Goal: Register for event/course

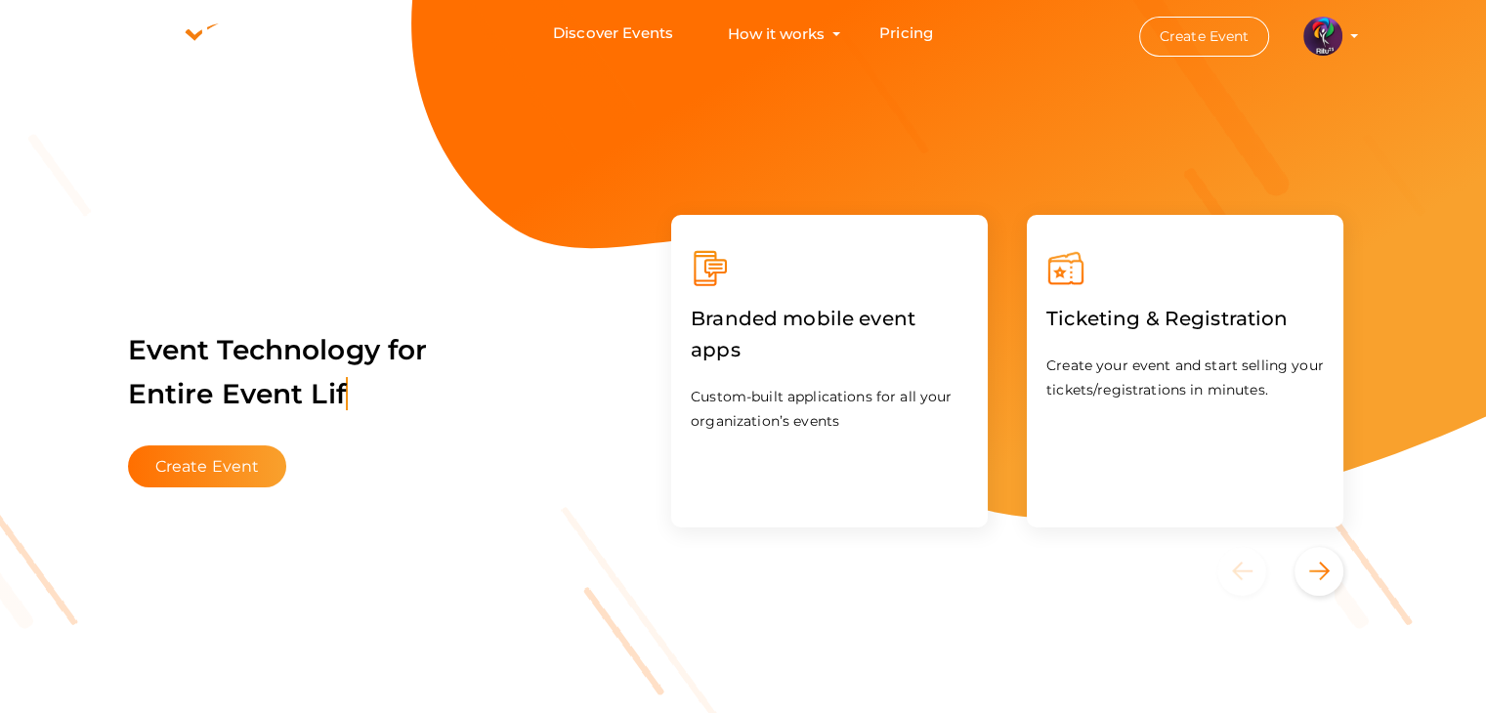
click at [1305, 35] on img at bounding box center [1323, 36] width 39 height 39
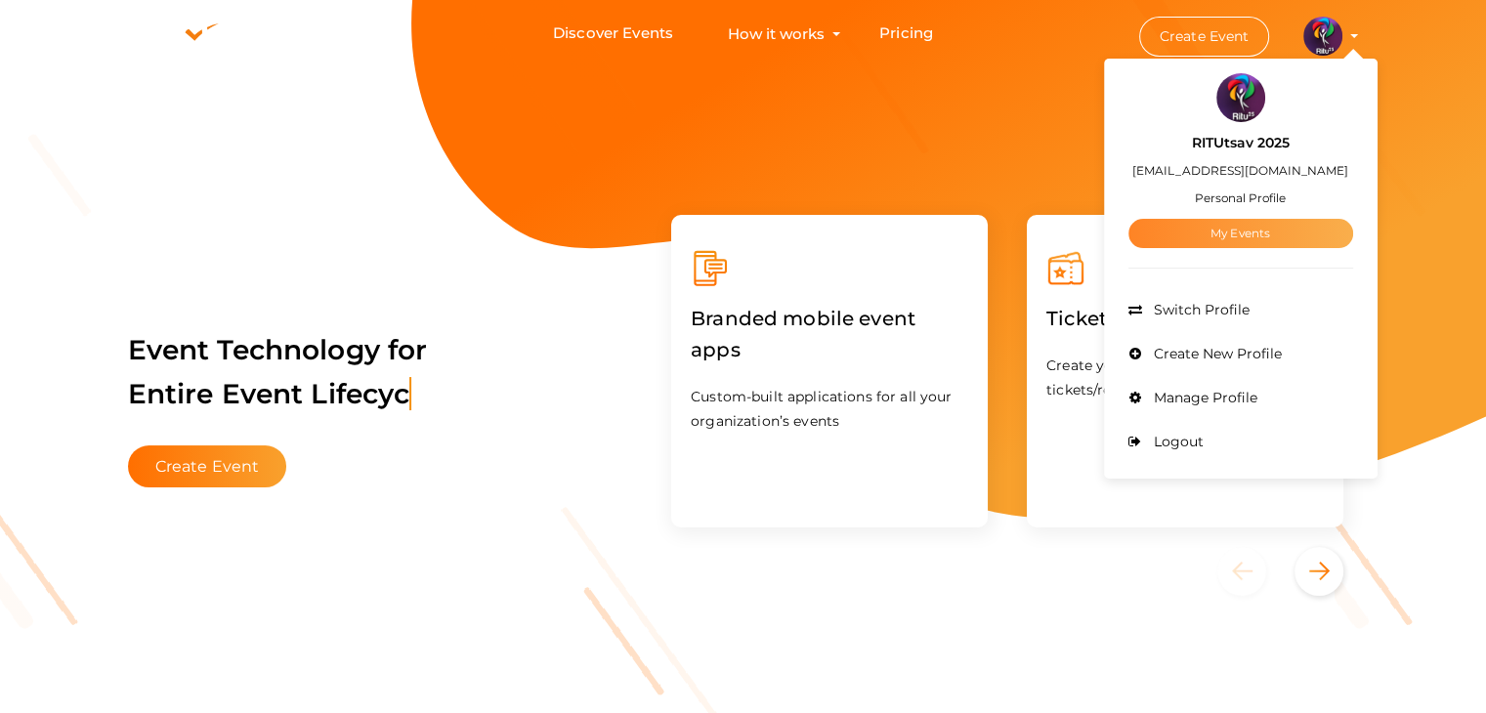
click at [1251, 230] on link "My Events" at bounding box center [1241, 233] width 225 height 29
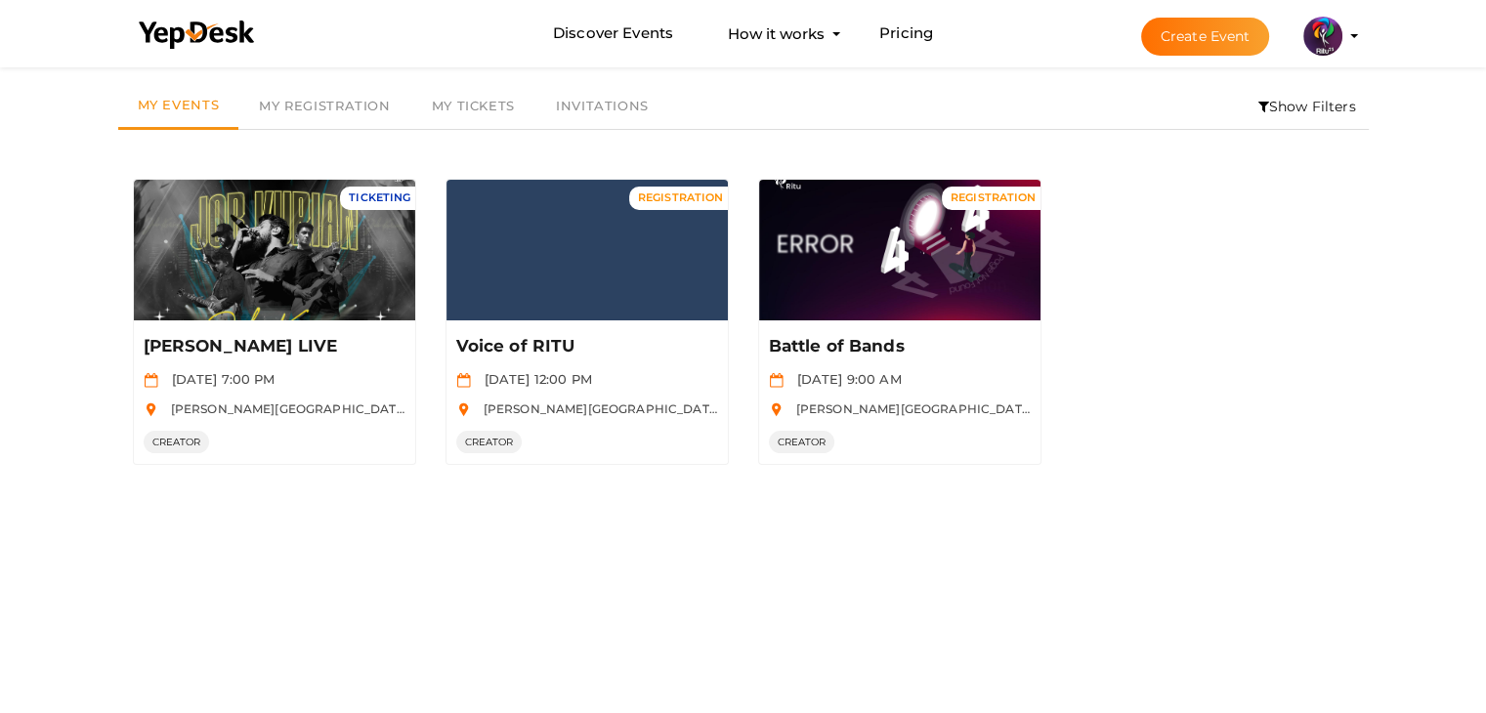
scroll to position [63, 0]
click at [1225, 21] on button "Create Event" at bounding box center [1205, 37] width 129 height 38
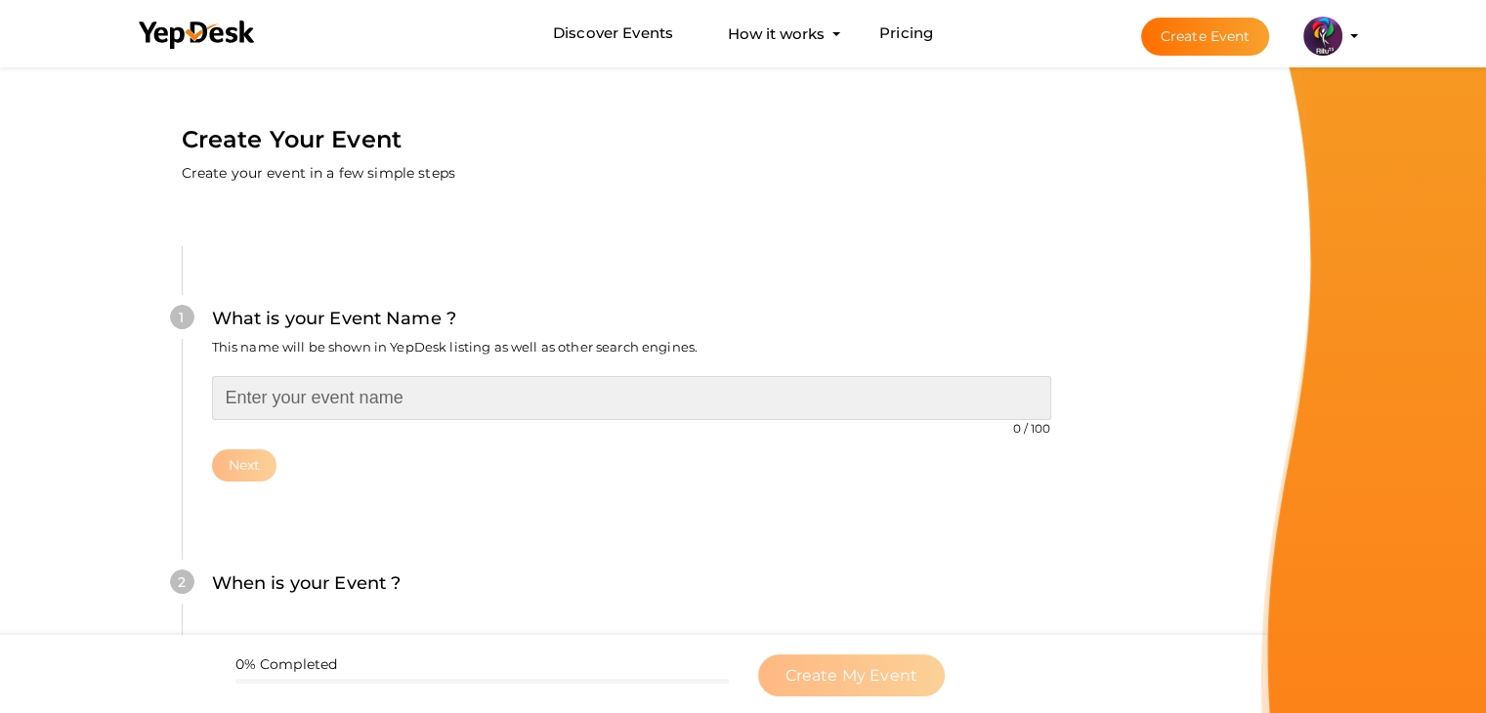
click at [707, 400] on input "text" at bounding box center [631, 398] width 839 height 44
type input "Handball Tournament"
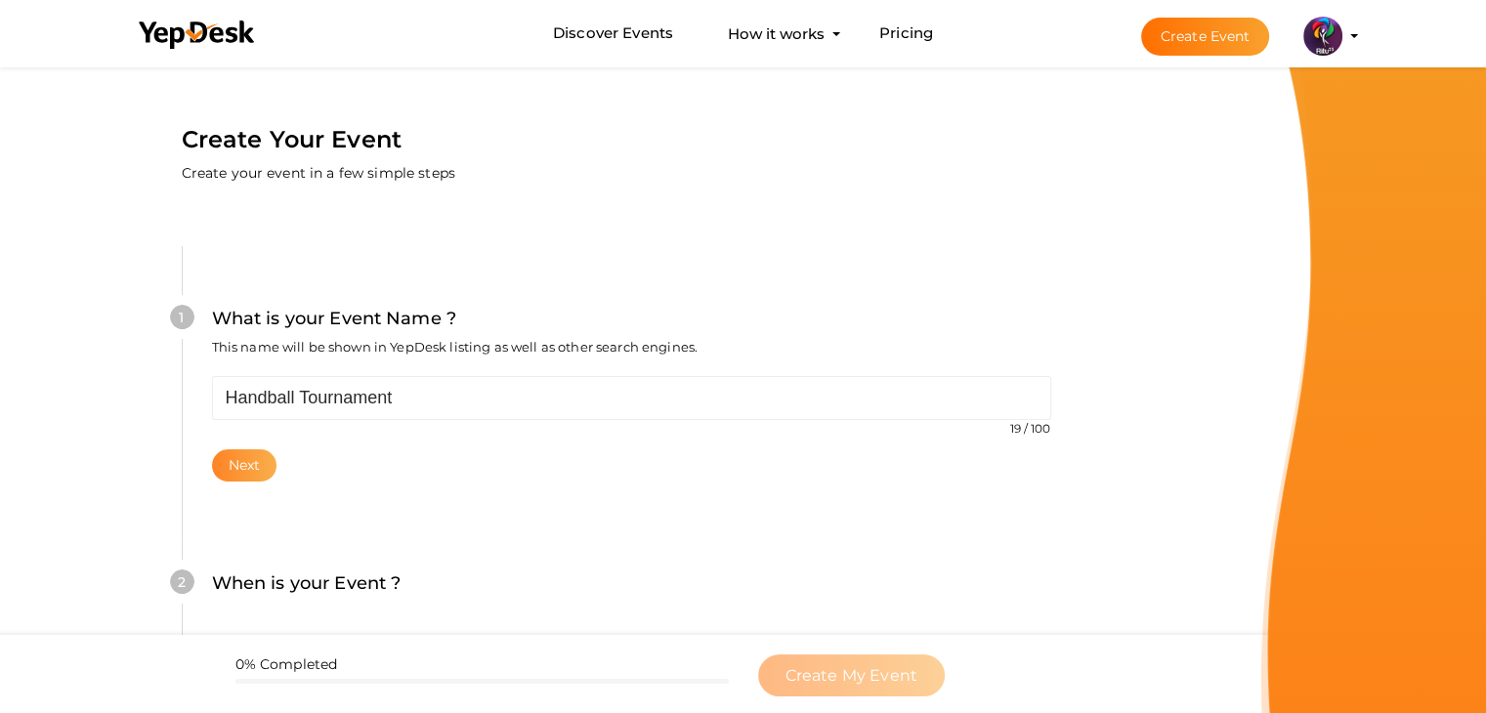
click at [228, 474] on button "Next" at bounding box center [244, 465] width 65 height 32
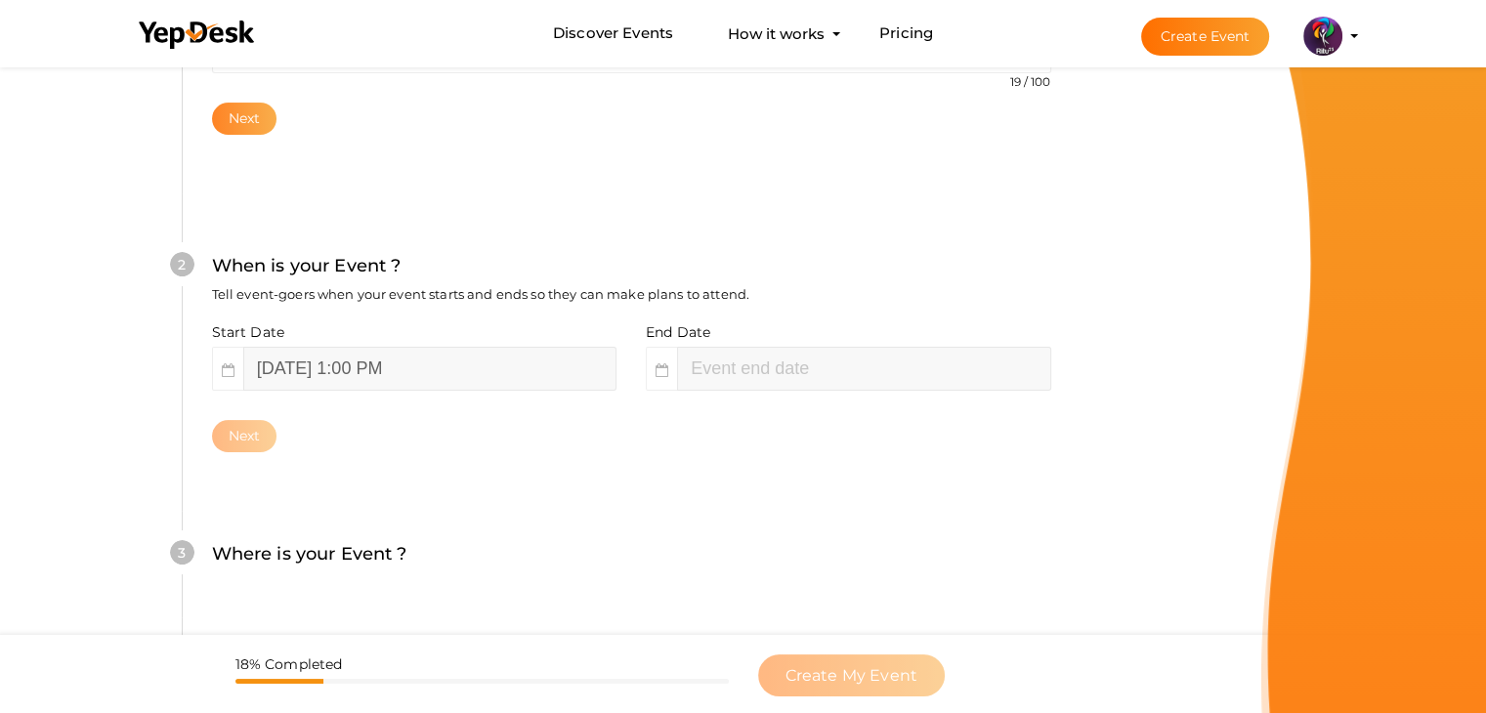
scroll to position [402, 0]
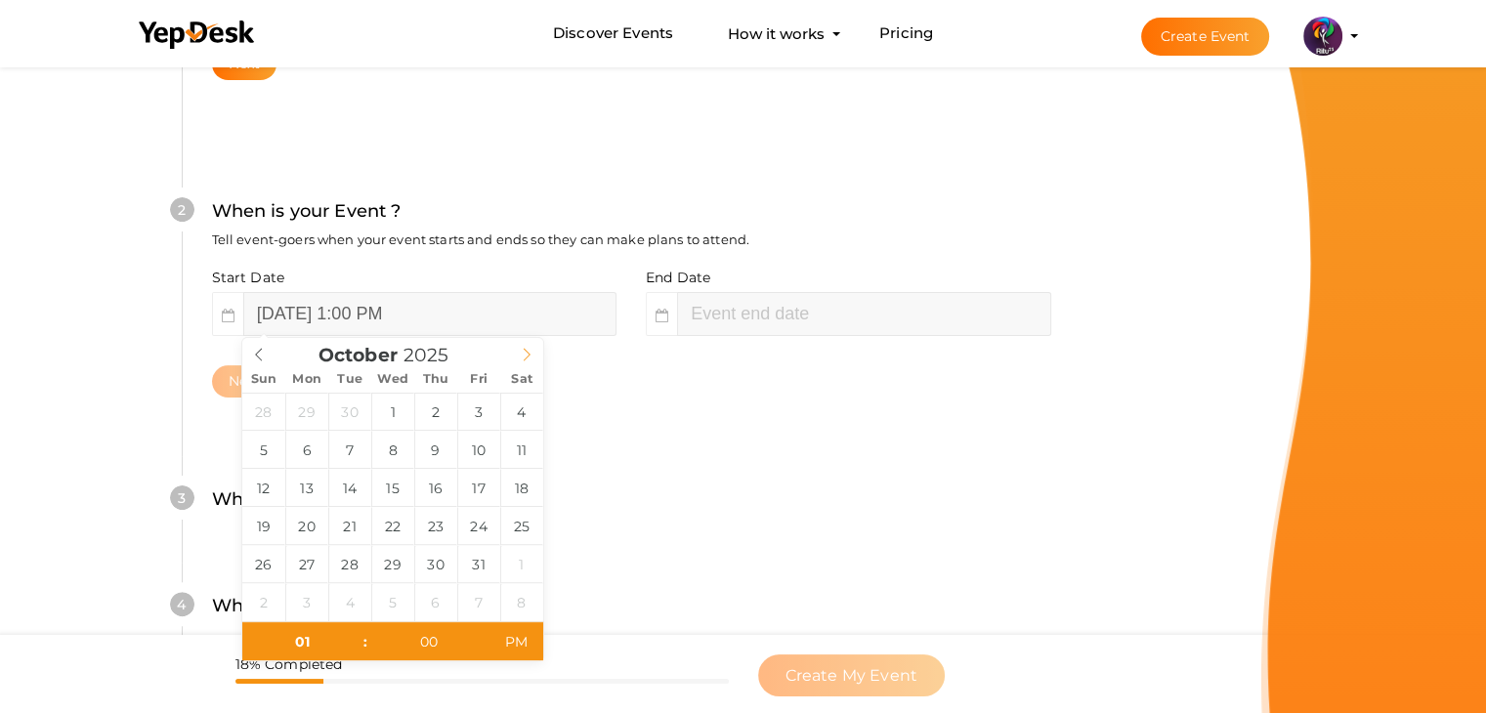
click at [524, 357] on icon at bounding box center [527, 355] width 14 height 14
type input "October 3, 2025 1:00 PM"
type input "10"
type input "October 3, 2025 10:00 AM"
click at [519, 632] on span "PM" at bounding box center [517, 641] width 54 height 39
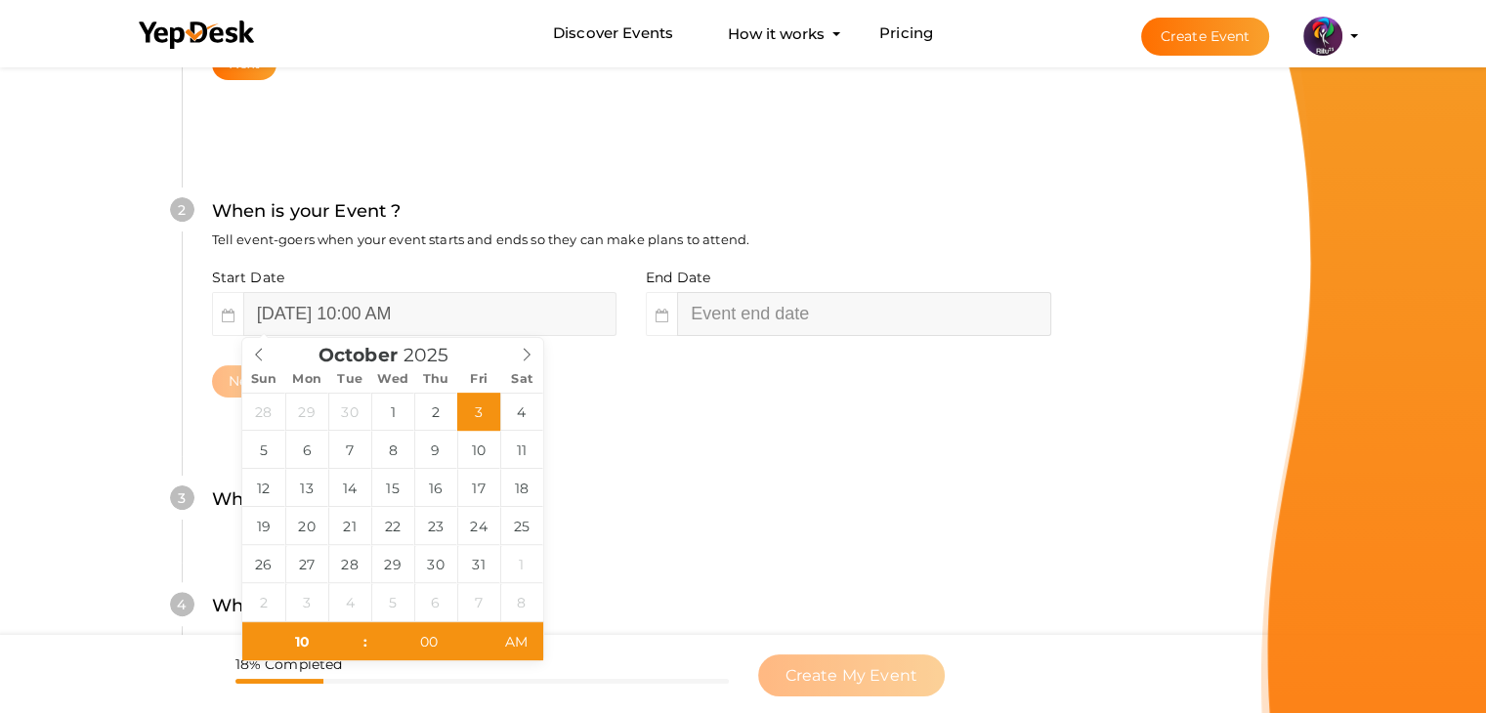
type input "October 3, 2025 12:00 PM"
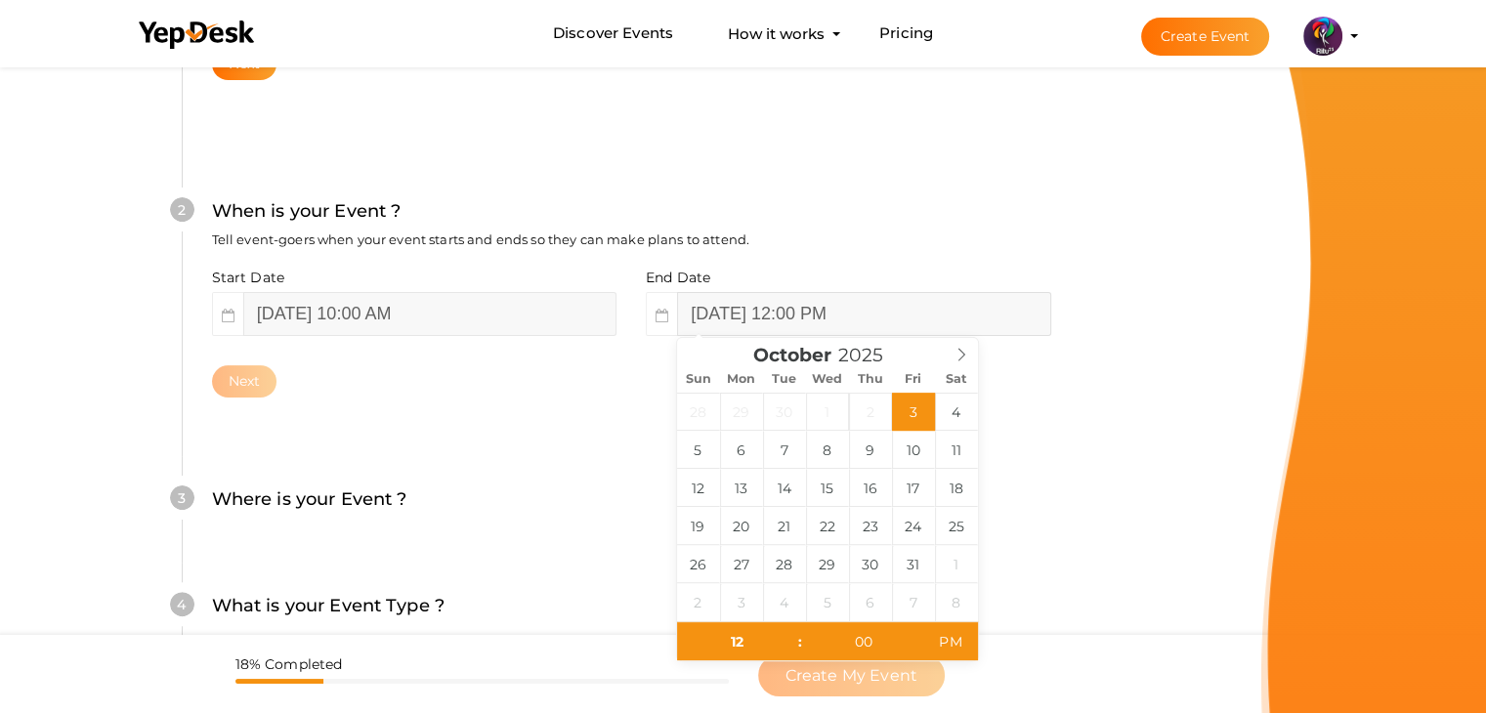
click at [793, 316] on input "October 3, 2025 12:00 PM" at bounding box center [863, 314] width 373 height 44
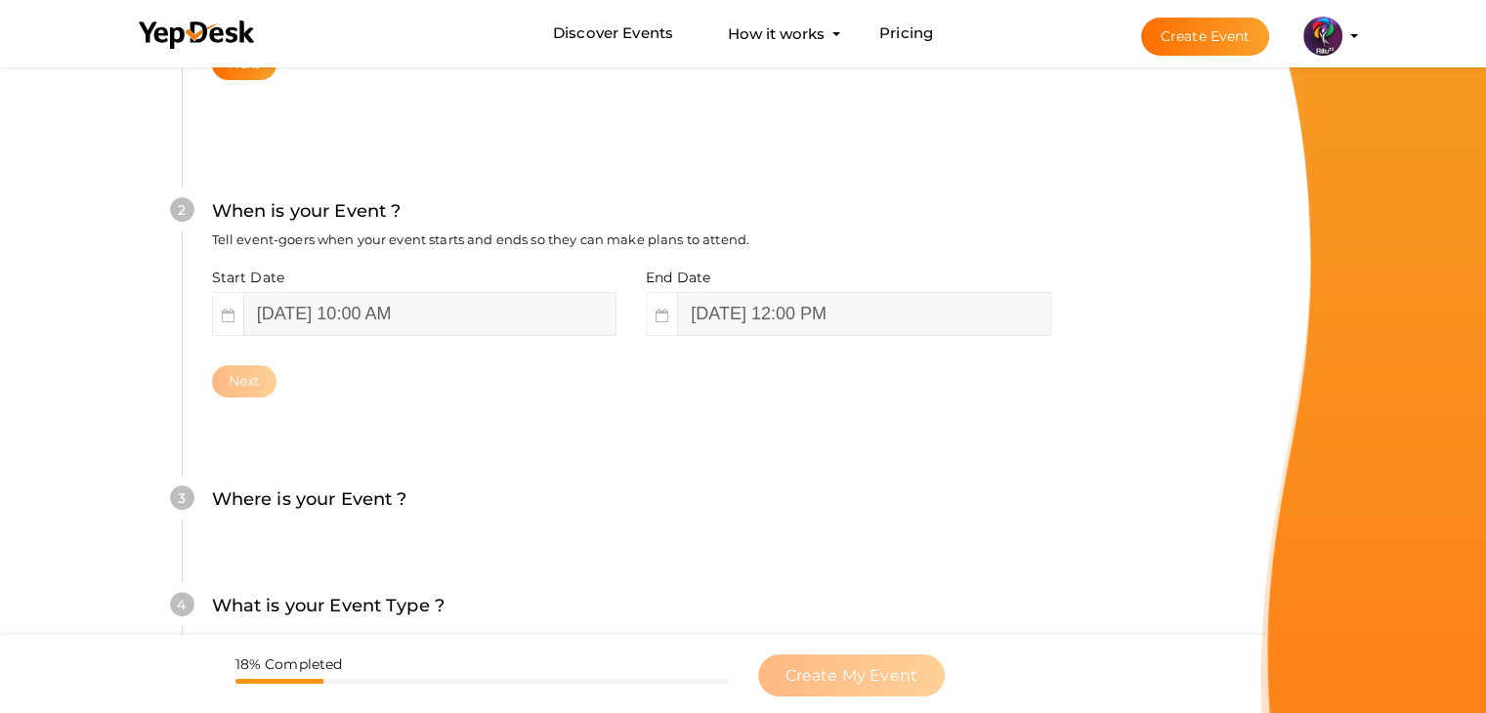
click at [998, 395] on div "Next" at bounding box center [631, 381] width 839 height 32
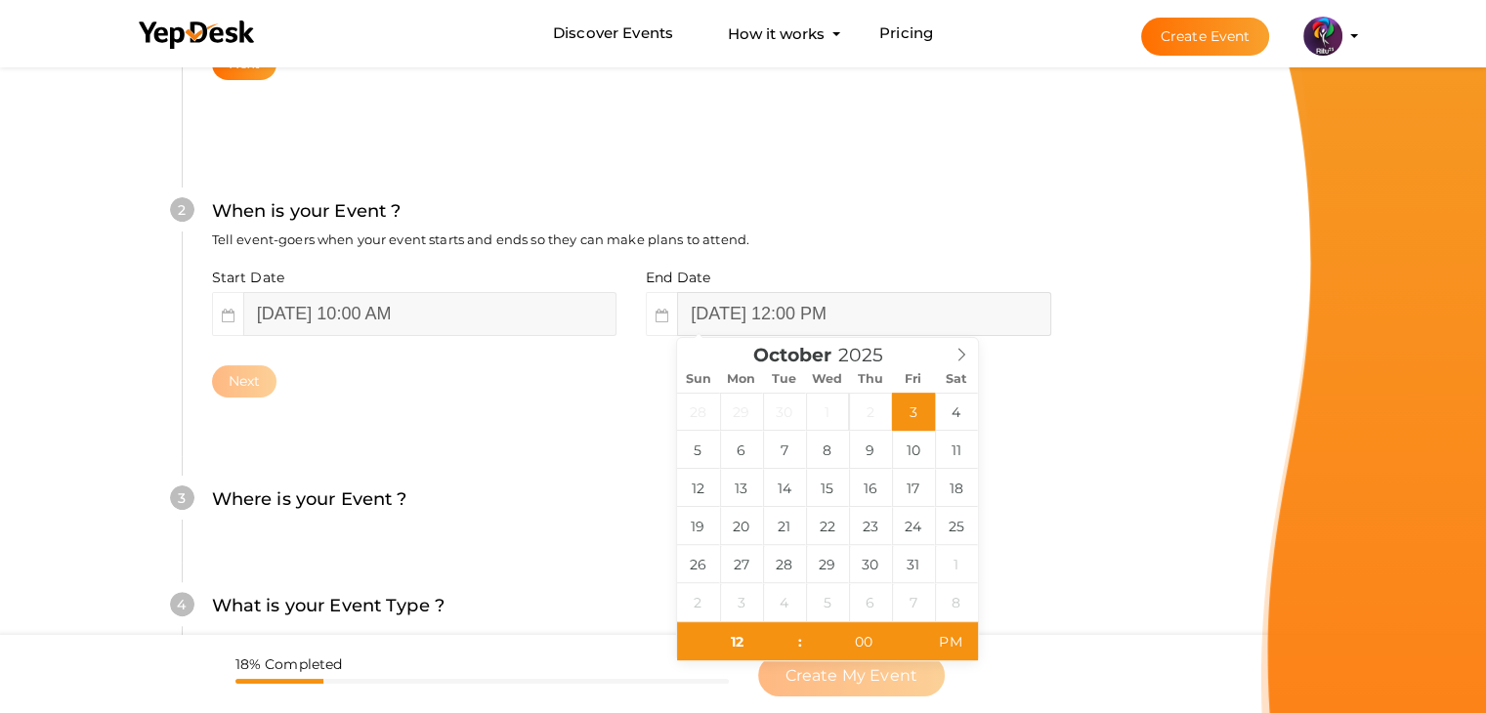
click at [875, 296] on input "October 3, 2025 12:00 PM" at bounding box center [863, 314] width 373 height 44
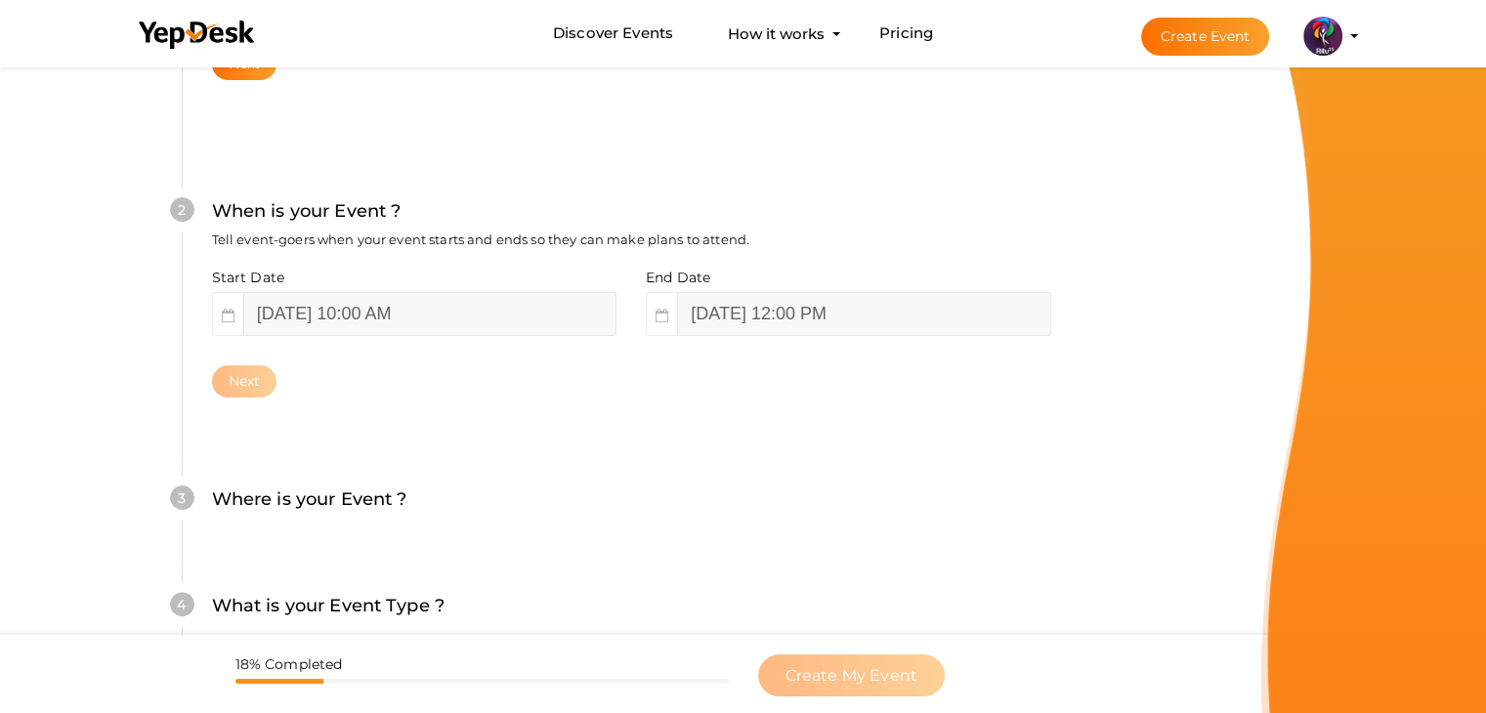
click at [594, 372] on div "Next" at bounding box center [631, 381] width 839 height 32
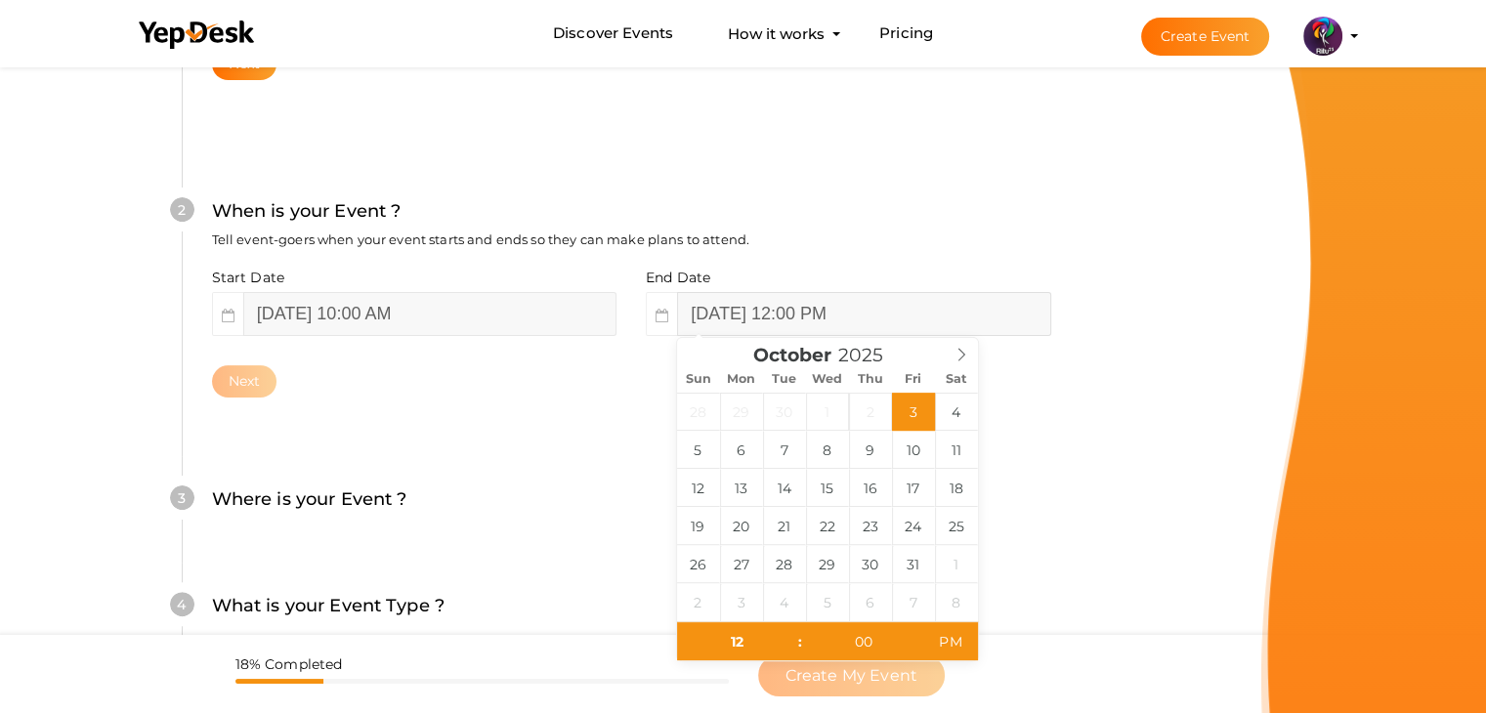
click at [875, 308] on input "October 3, 2025 12:00 PM" at bounding box center [863, 314] width 373 height 44
type input "10"
type input "30"
click at [953, 638] on span "AM" at bounding box center [950, 641] width 54 height 39
type input "October 3, 2025 10:30 PM"
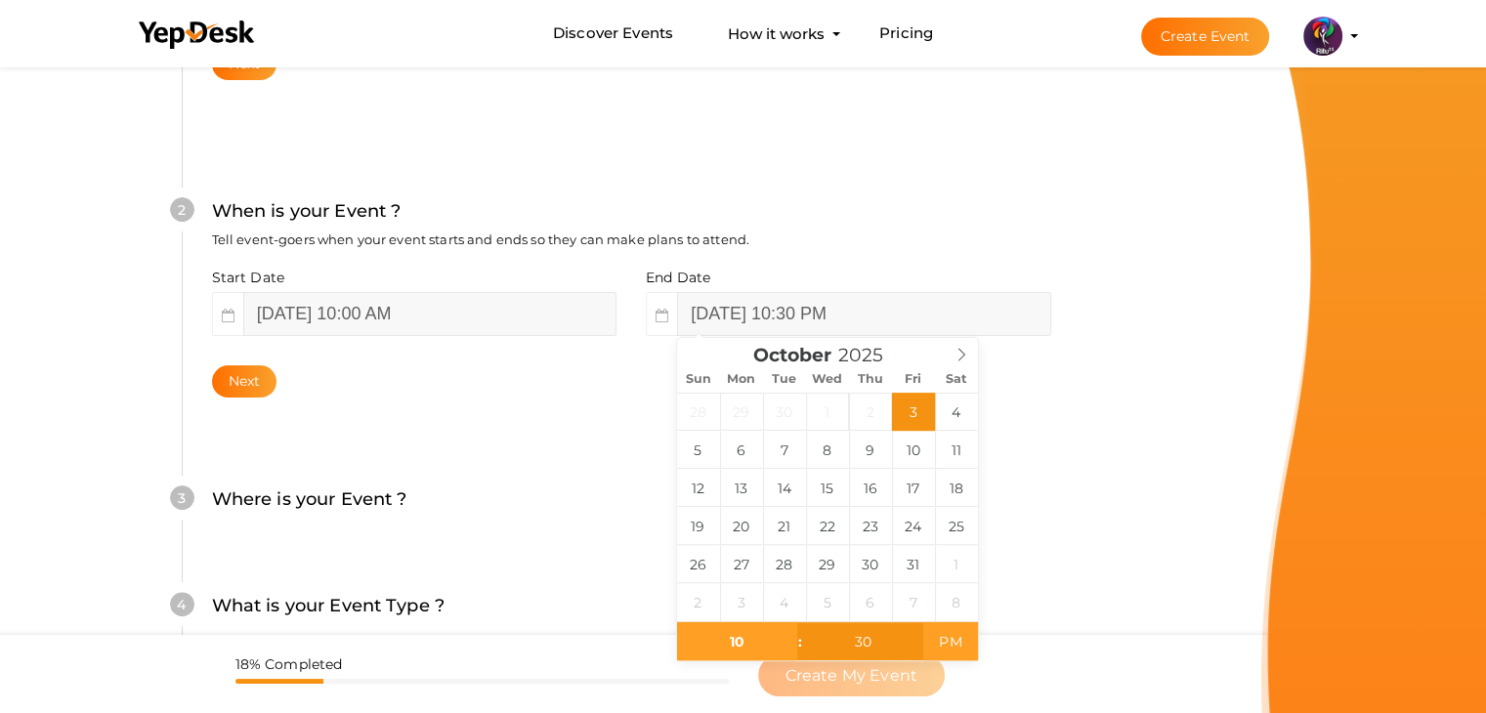
click at [953, 638] on span "PM" at bounding box center [950, 641] width 54 height 39
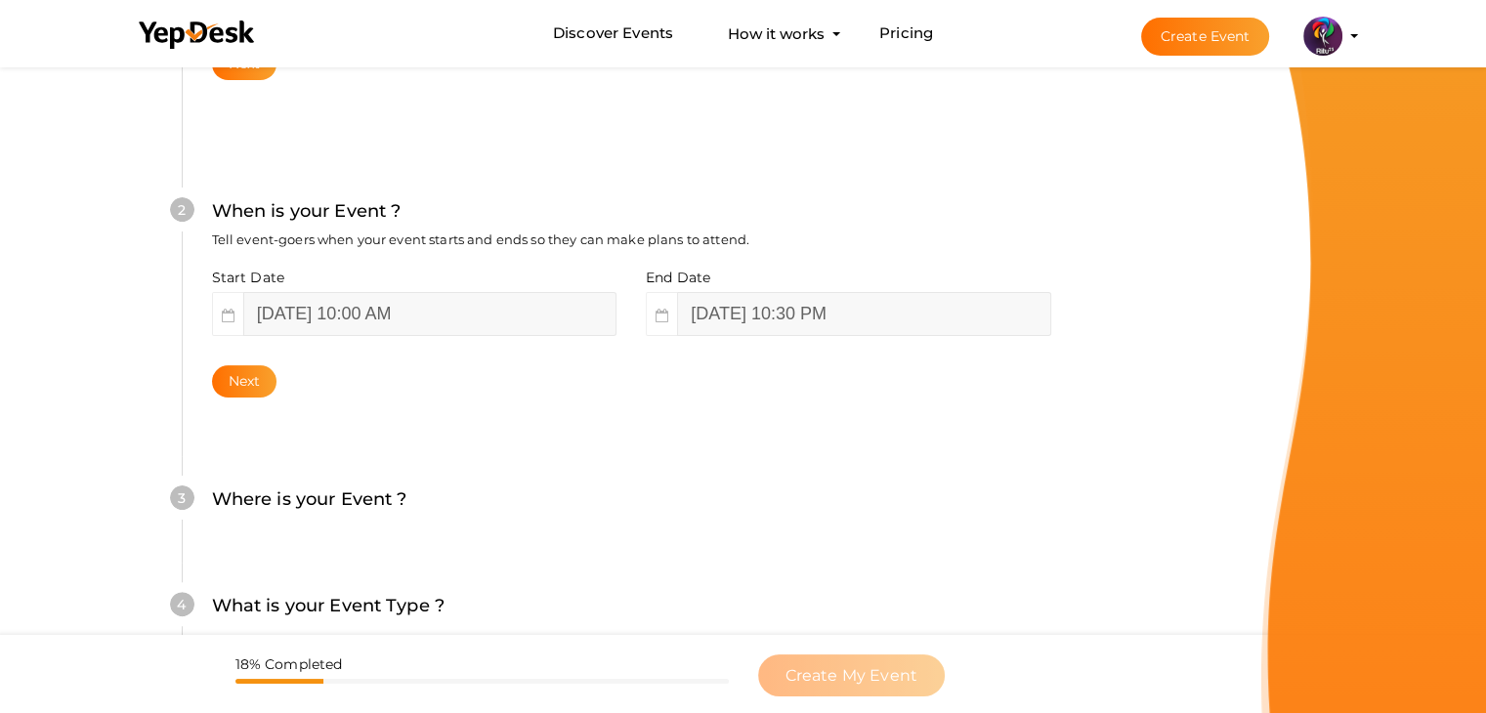
click at [1061, 441] on div "2 When is your Event ? Tell event-goers when your event starts and ends so they…" at bounding box center [631, 298] width 899 height 318
click at [273, 375] on button "Next" at bounding box center [244, 381] width 65 height 32
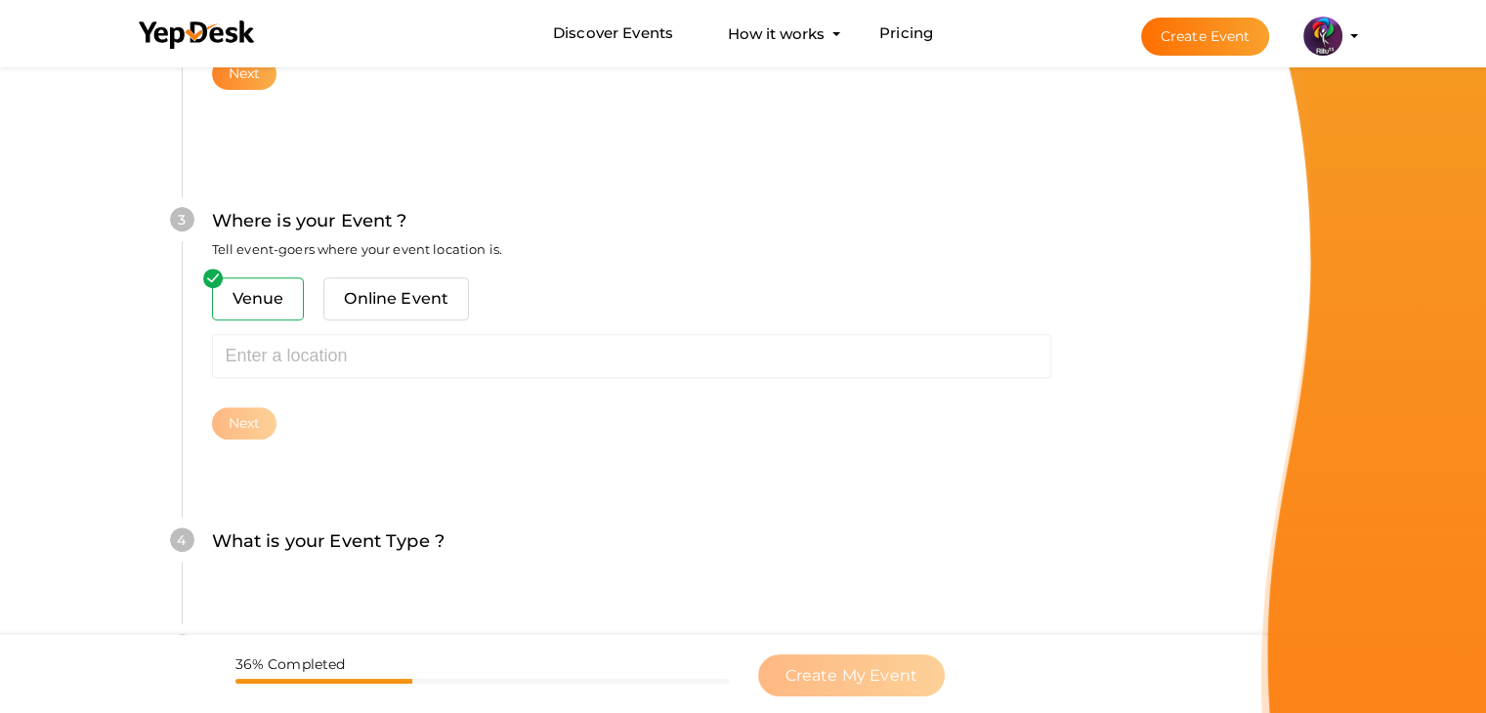
scroll to position [719, 0]
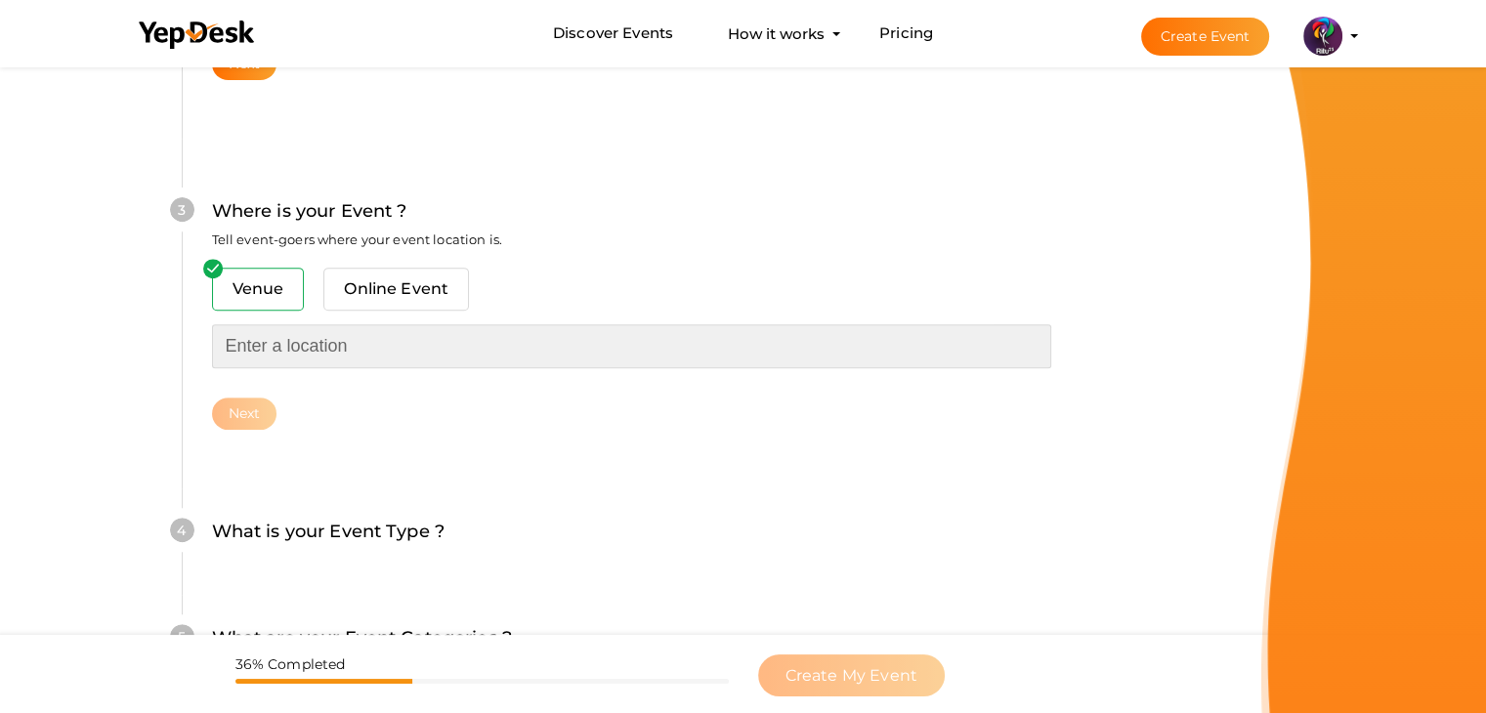
click at [293, 338] on input "text" at bounding box center [631, 346] width 839 height 44
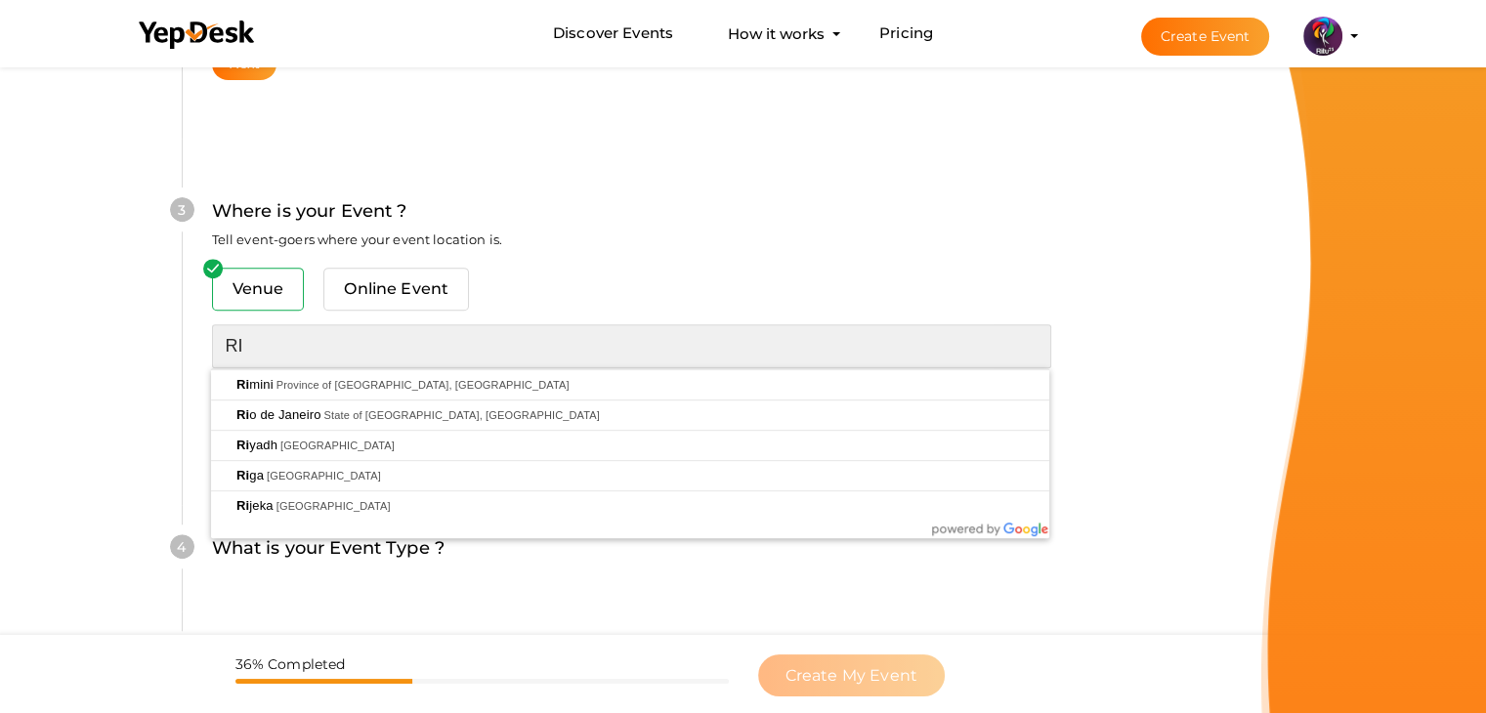
type input "R"
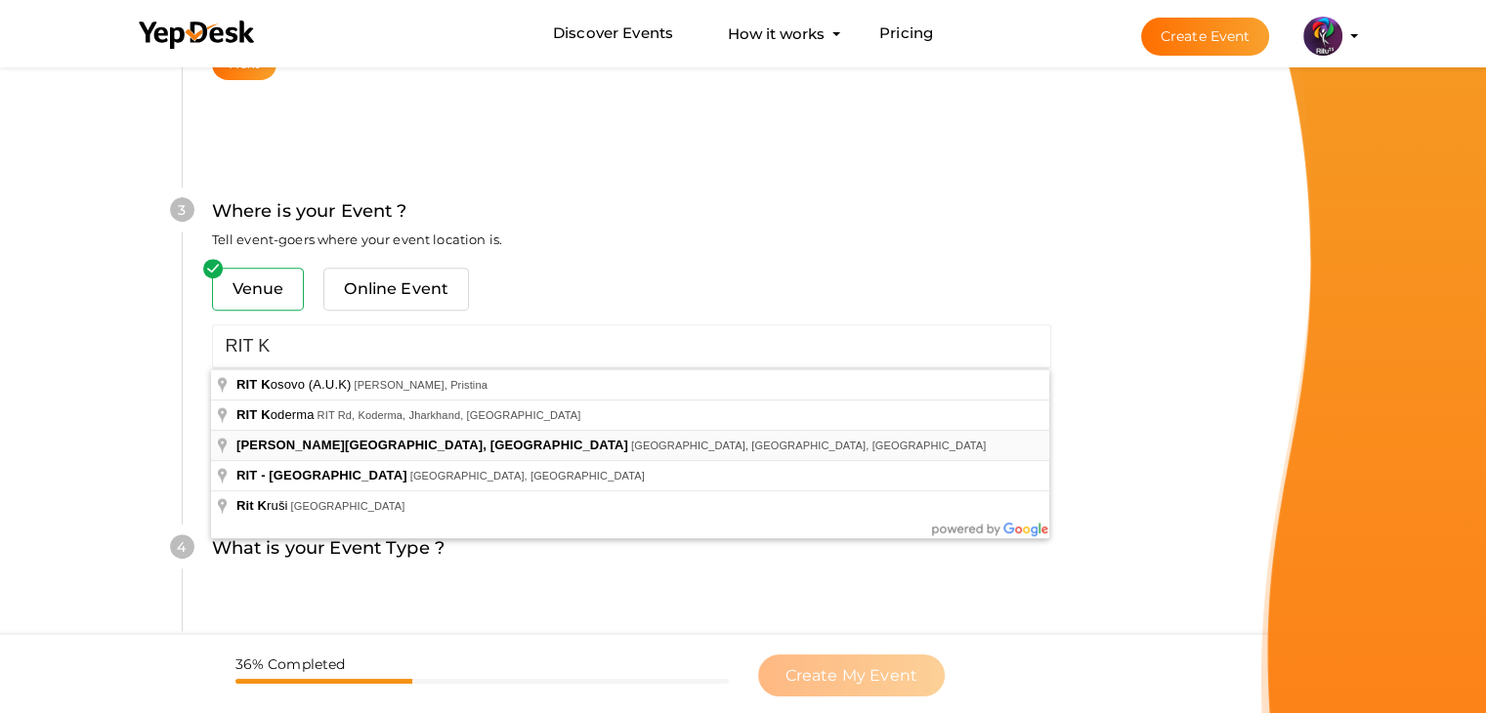
type input "[PERSON_NAME][GEOGRAPHIC_DATA], [GEOGRAPHIC_DATA], [GEOGRAPHIC_DATA], [GEOGRAPH…"
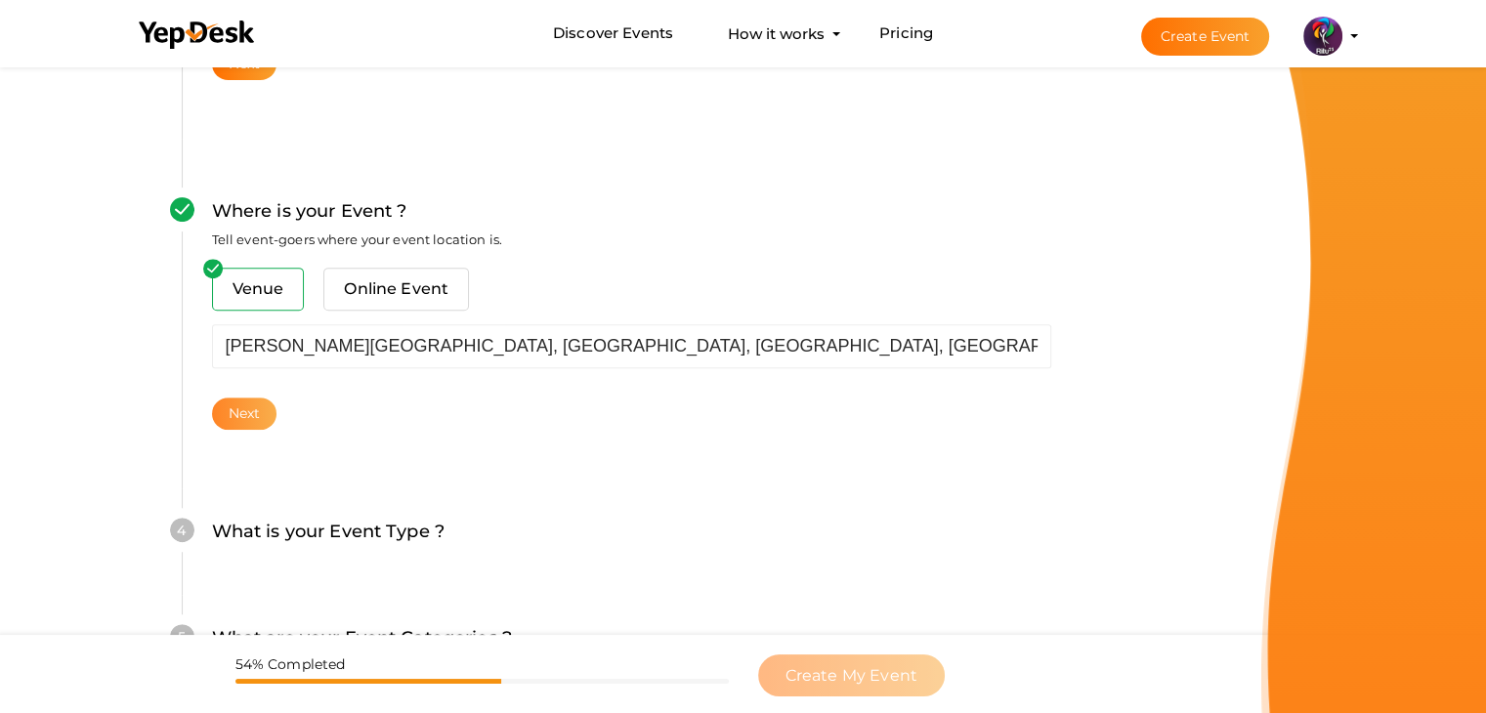
click at [230, 423] on button "Next" at bounding box center [244, 414] width 65 height 32
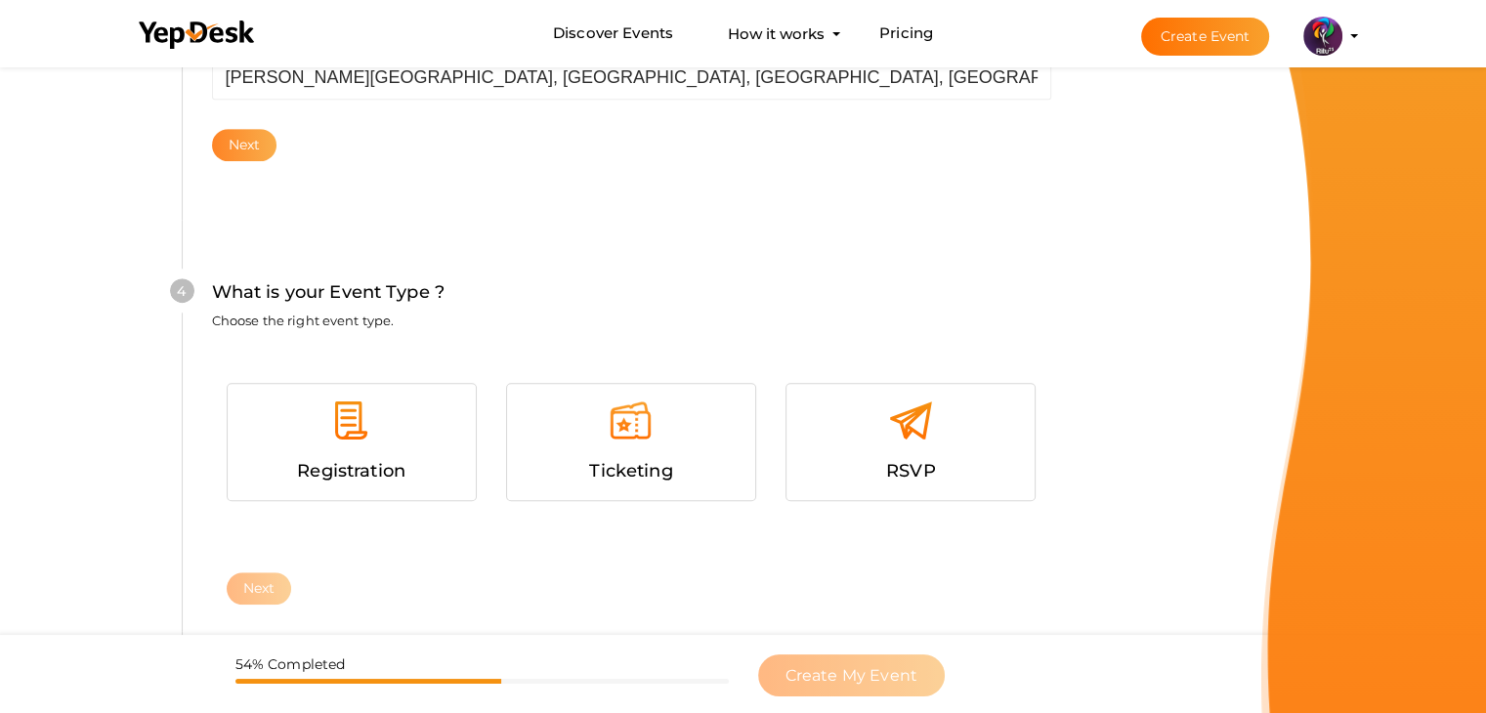
scroll to position [1069, 0]
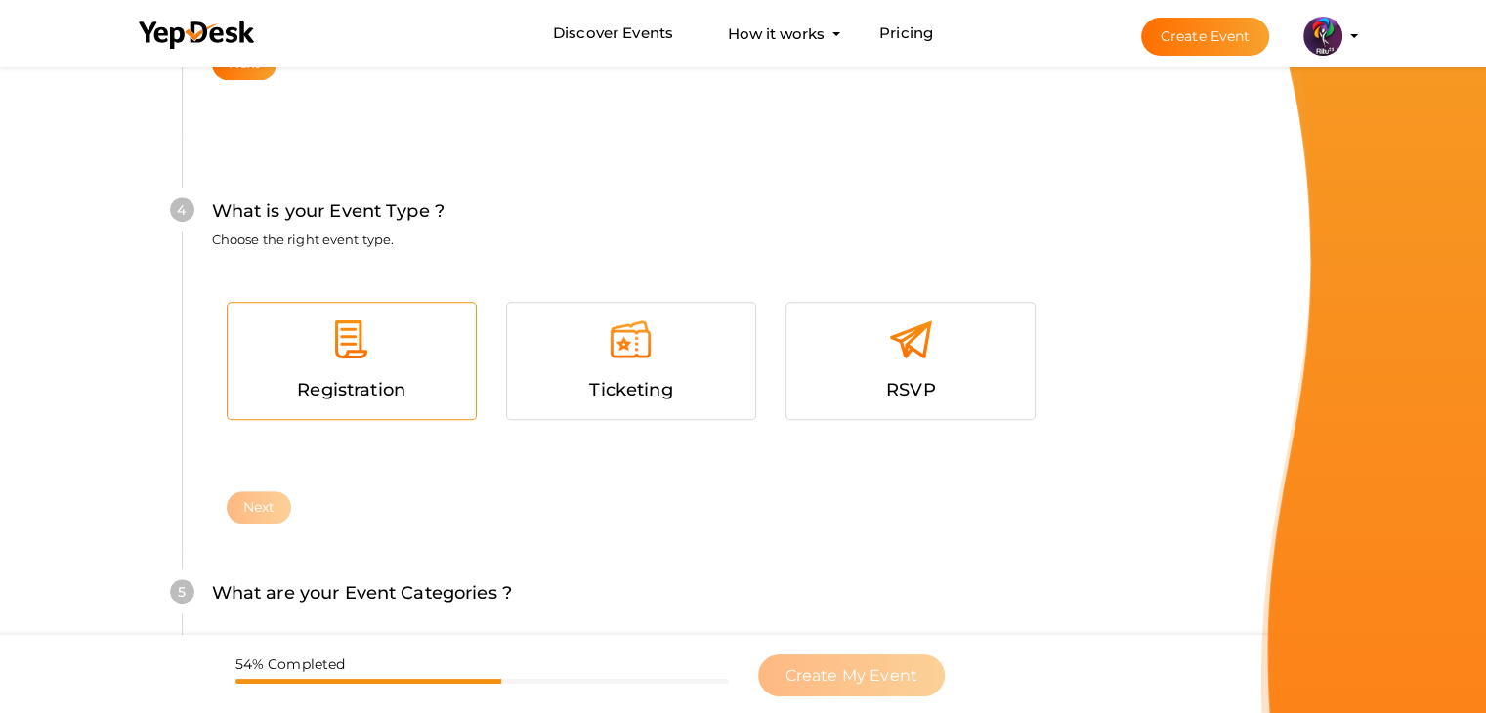
click at [391, 381] on span "Registration" at bounding box center [351, 389] width 108 height 21
click at [270, 502] on button "Next" at bounding box center [259, 508] width 65 height 32
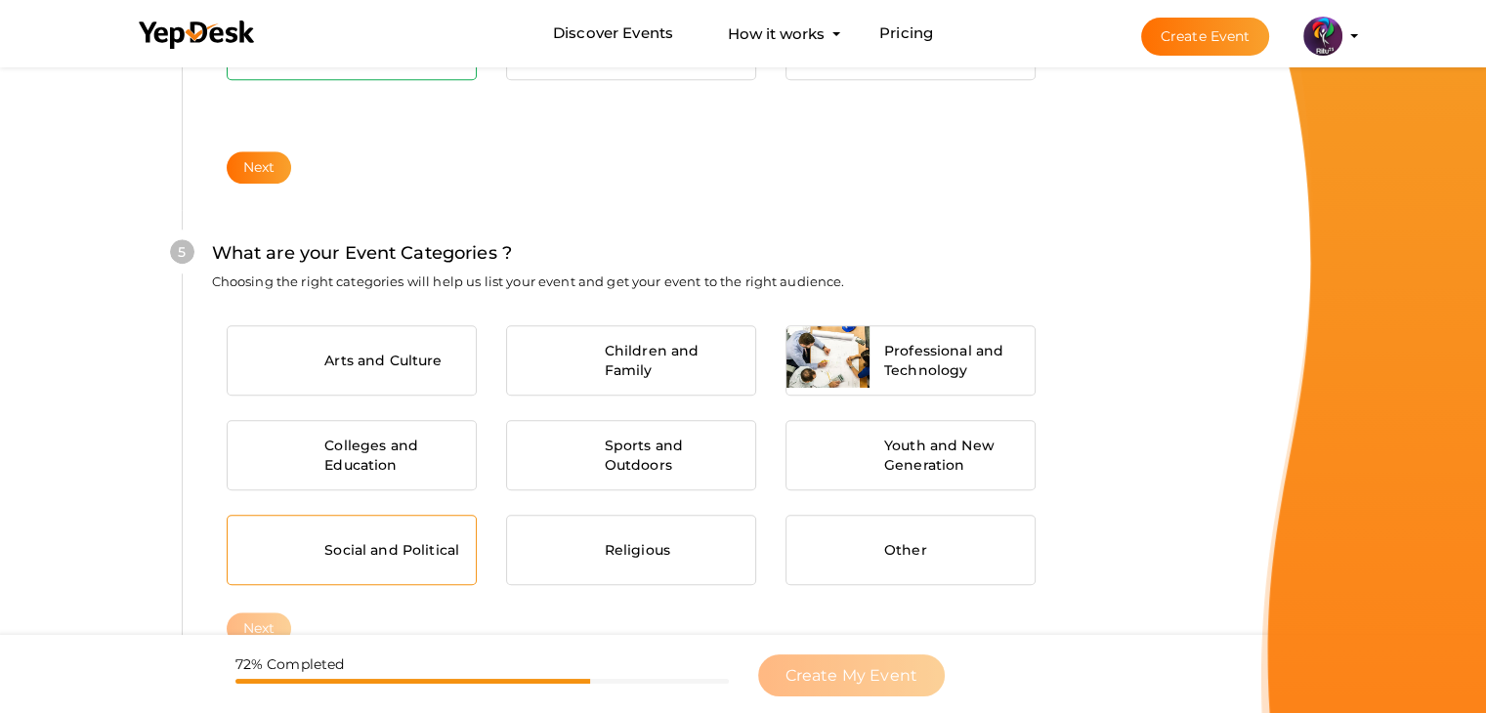
scroll to position [1478, 0]
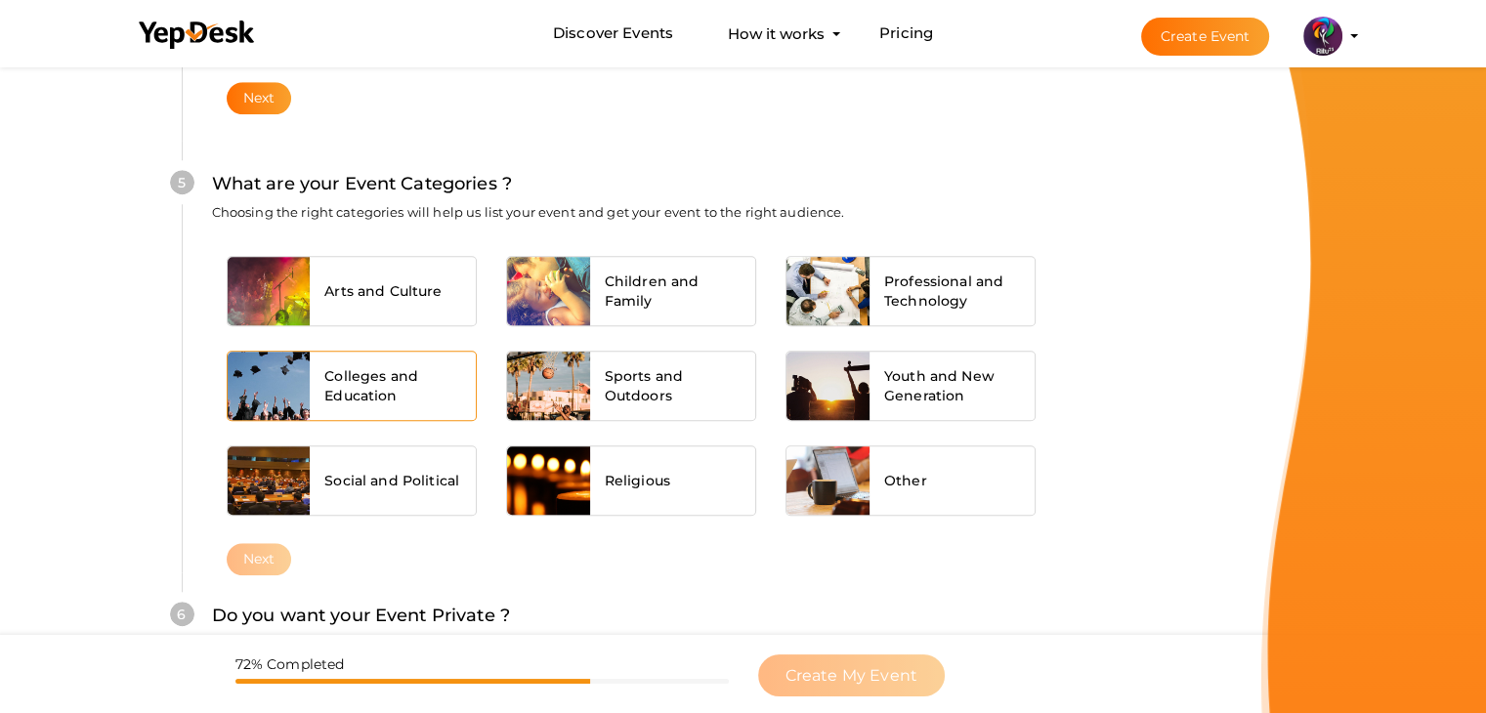
click at [423, 374] on span "Colleges and Education" at bounding box center [392, 385] width 137 height 39
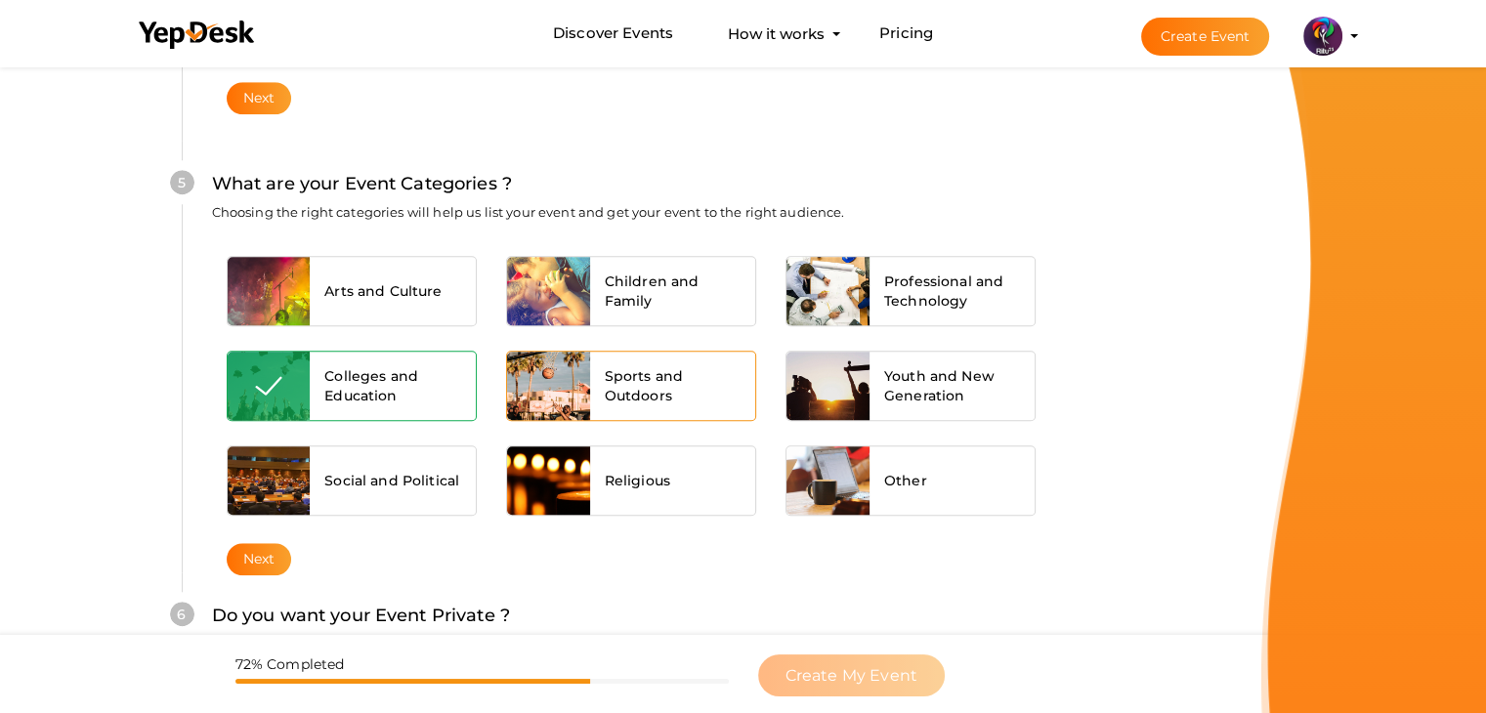
click at [555, 380] on div at bounding box center [548, 386] width 83 height 68
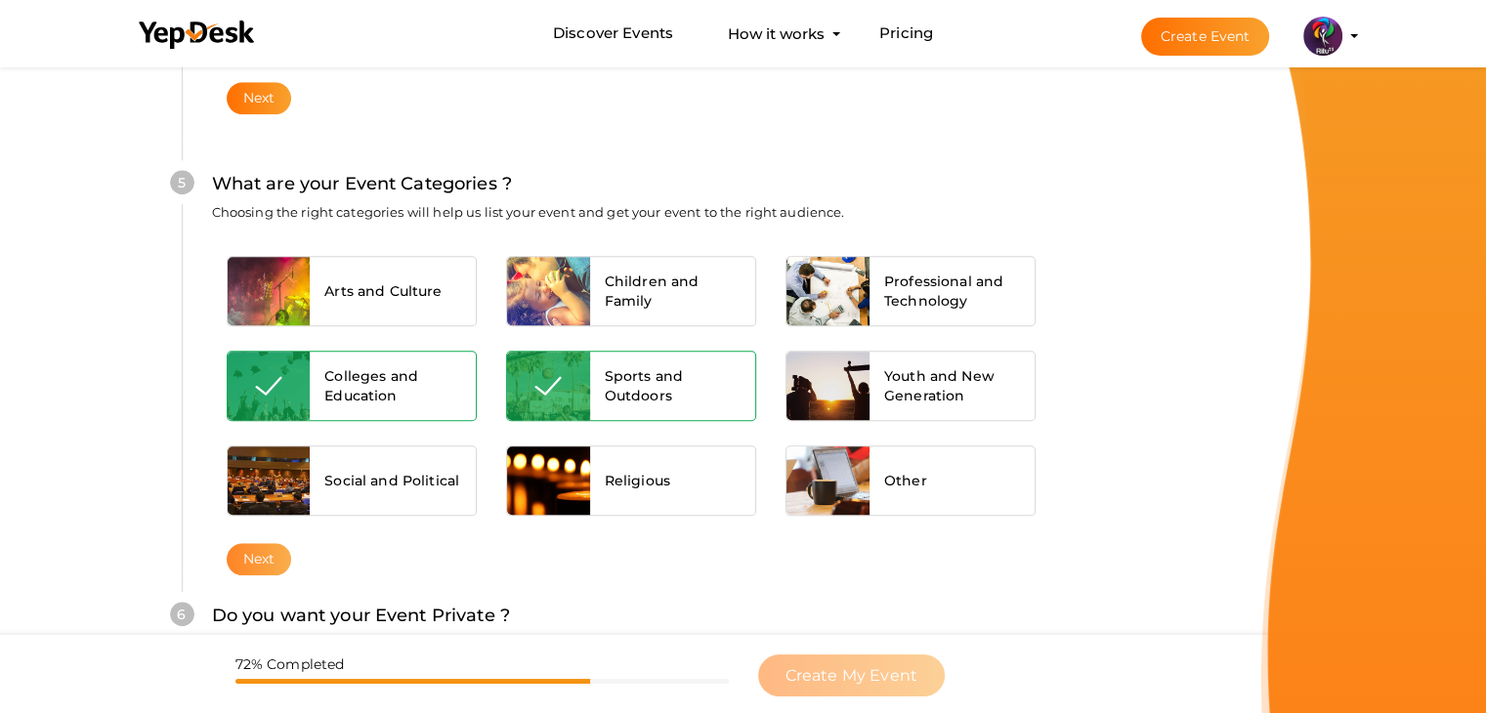
click at [274, 544] on button "Next" at bounding box center [259, 559] width 65 height 32
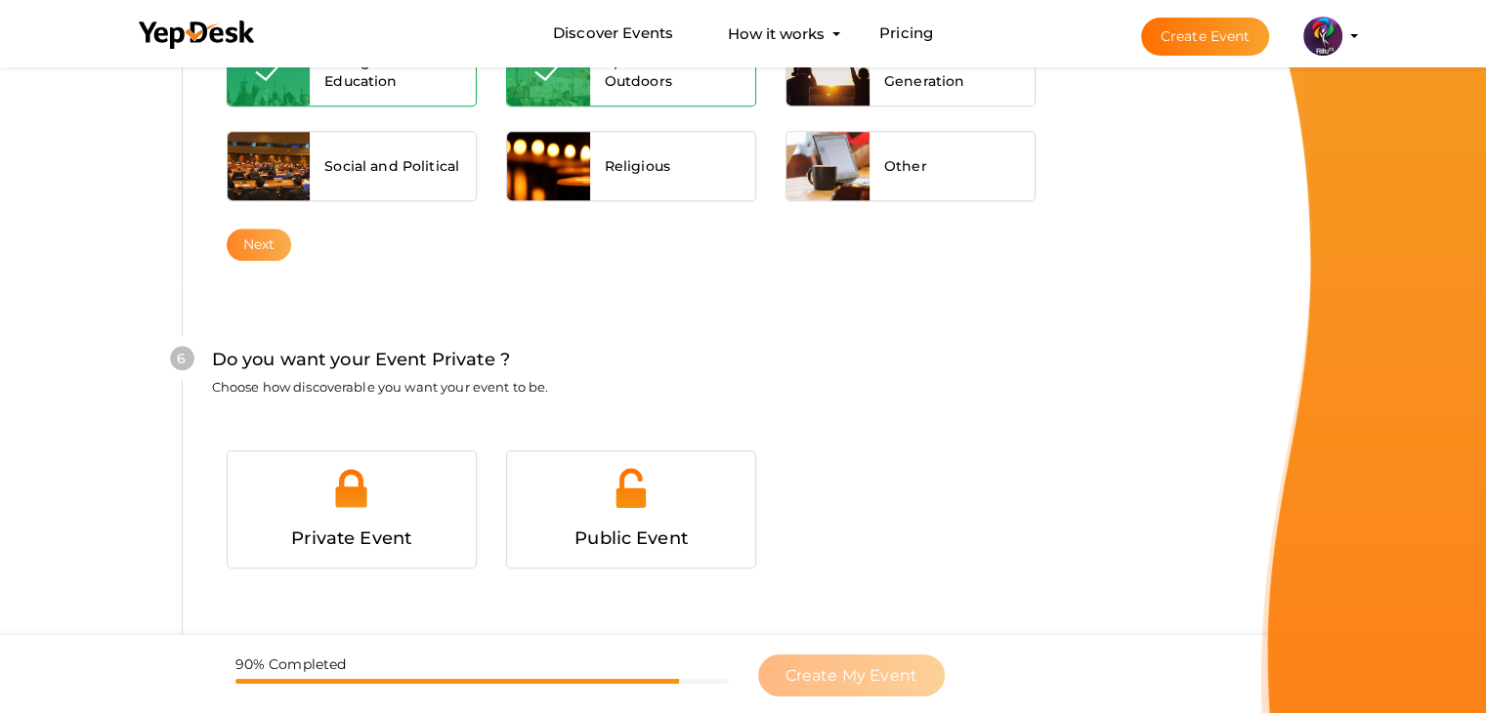
scroll to position [1907, 0]
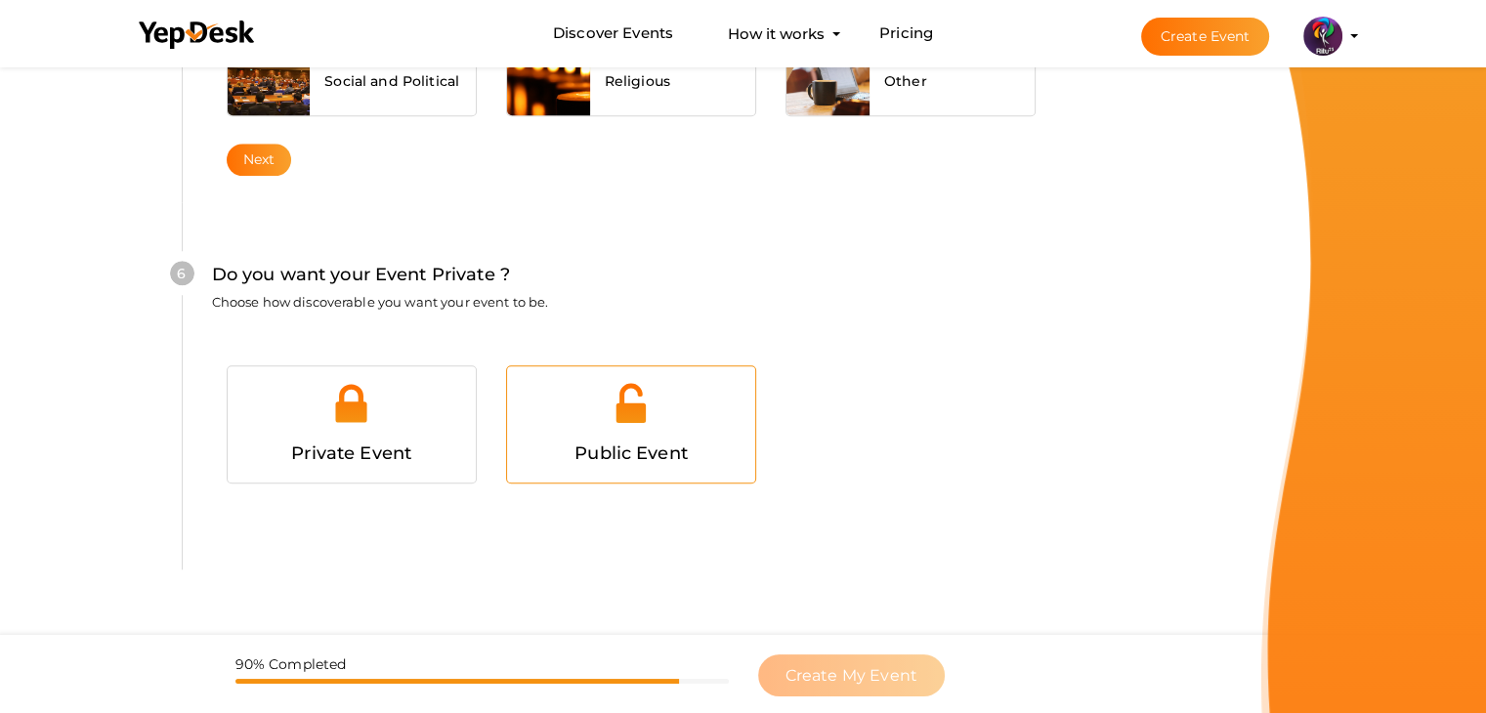
click at [604, 416] on div at bounding box center [631, 410] width 219 height 59
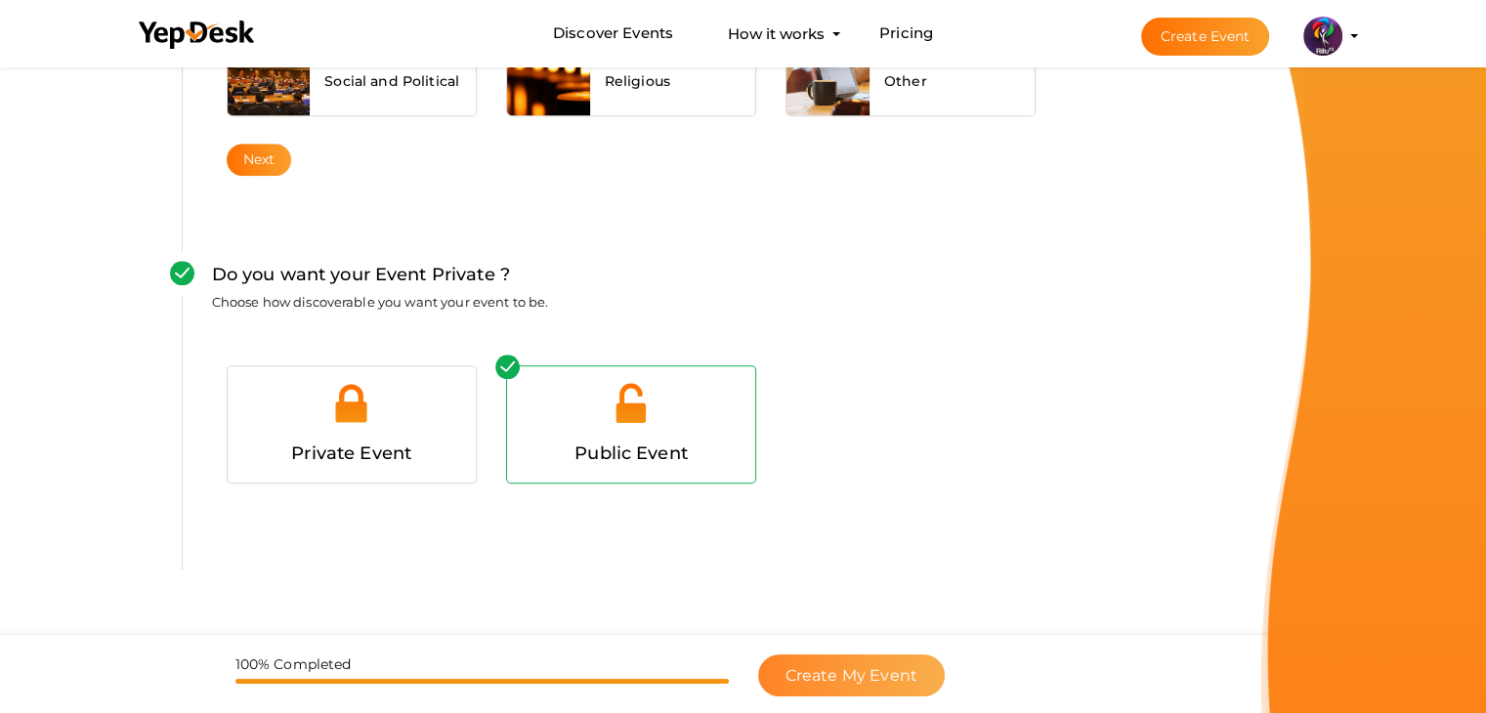
click at [878, 683] on span "Create My Event" at bounding box center [852, 675] width 132 height 19
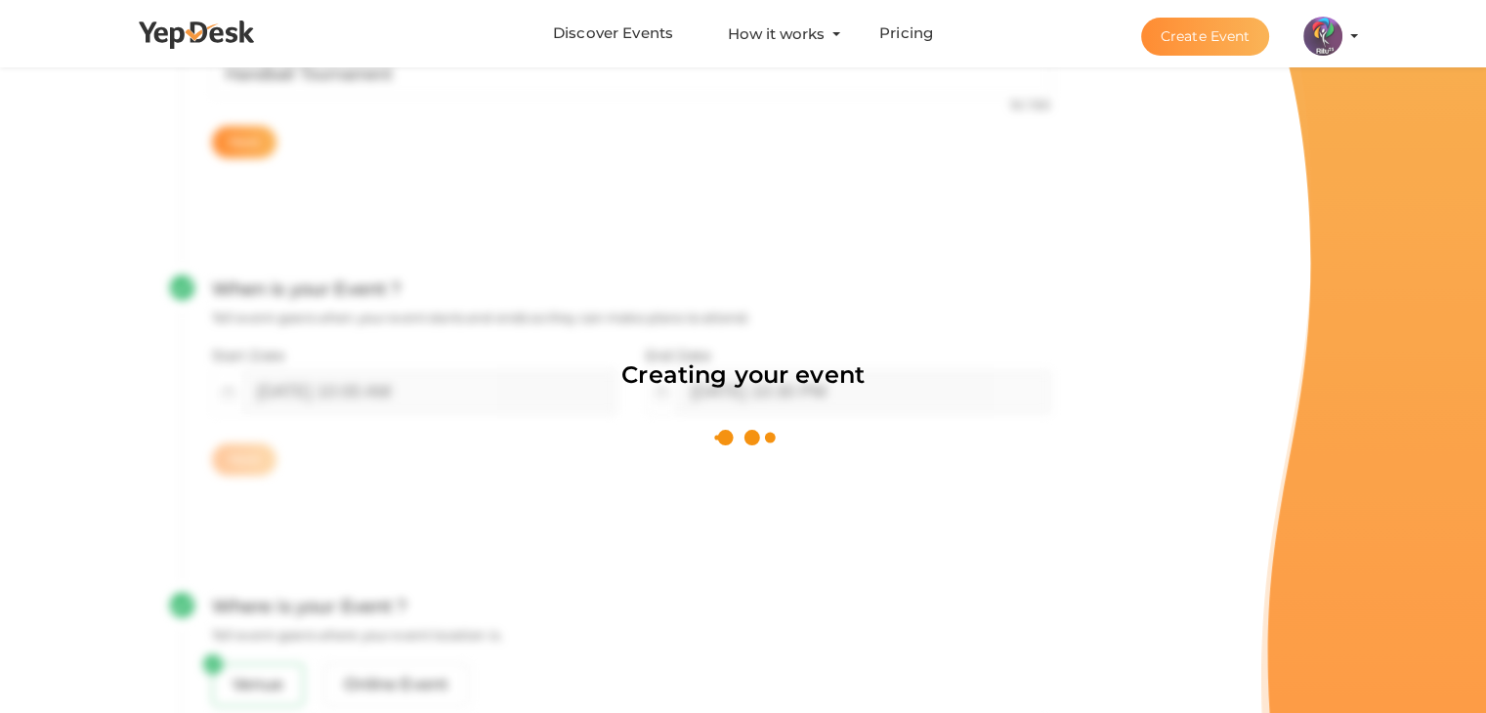
scroll to position [293, 0]
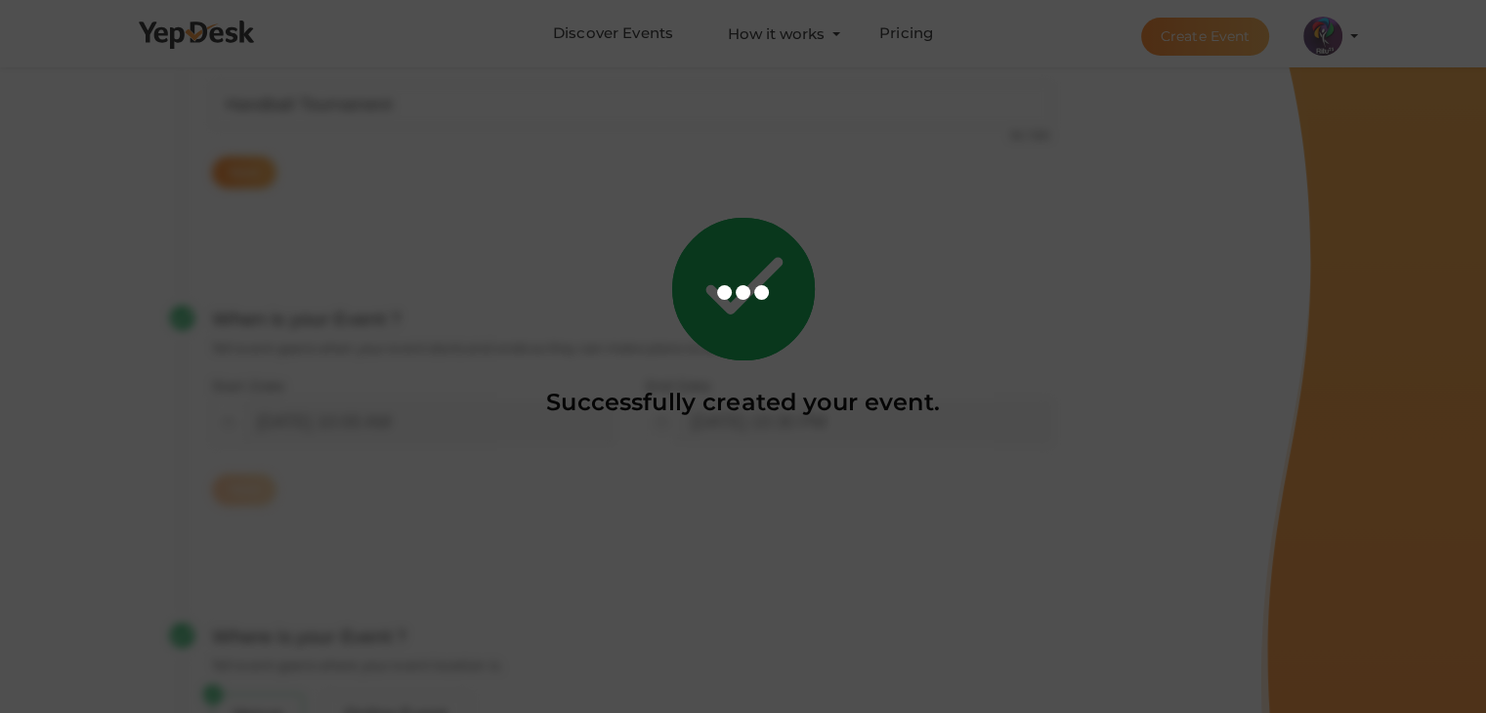
click at [925, 322] on div at bounding box center [743, 356] width 1486 height 713
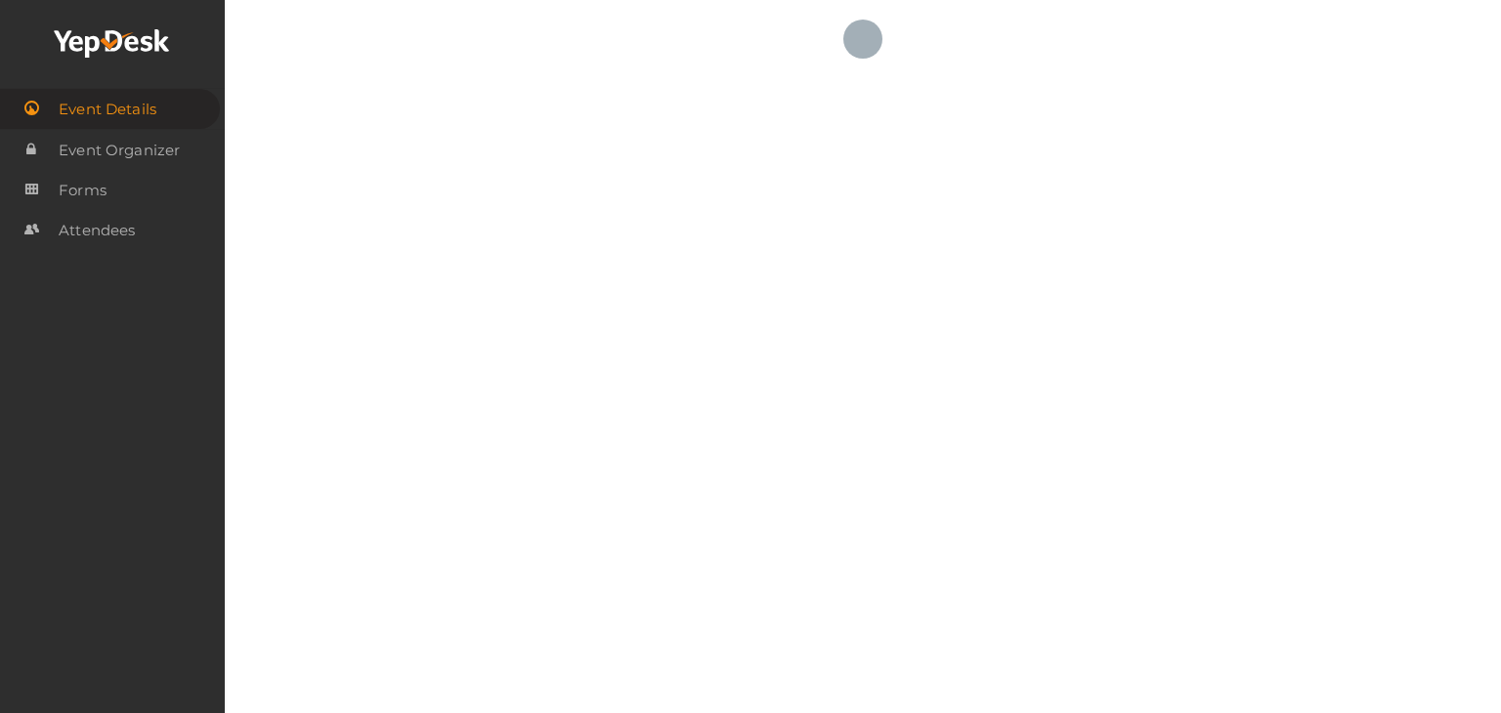
click at [829, 370] on div "NOT PUBLISHED Preview Preview RITUtsav 2025 ritticket@gmail.com Personal Profil…" at bounding box center [863, 325] width 1276 height 650
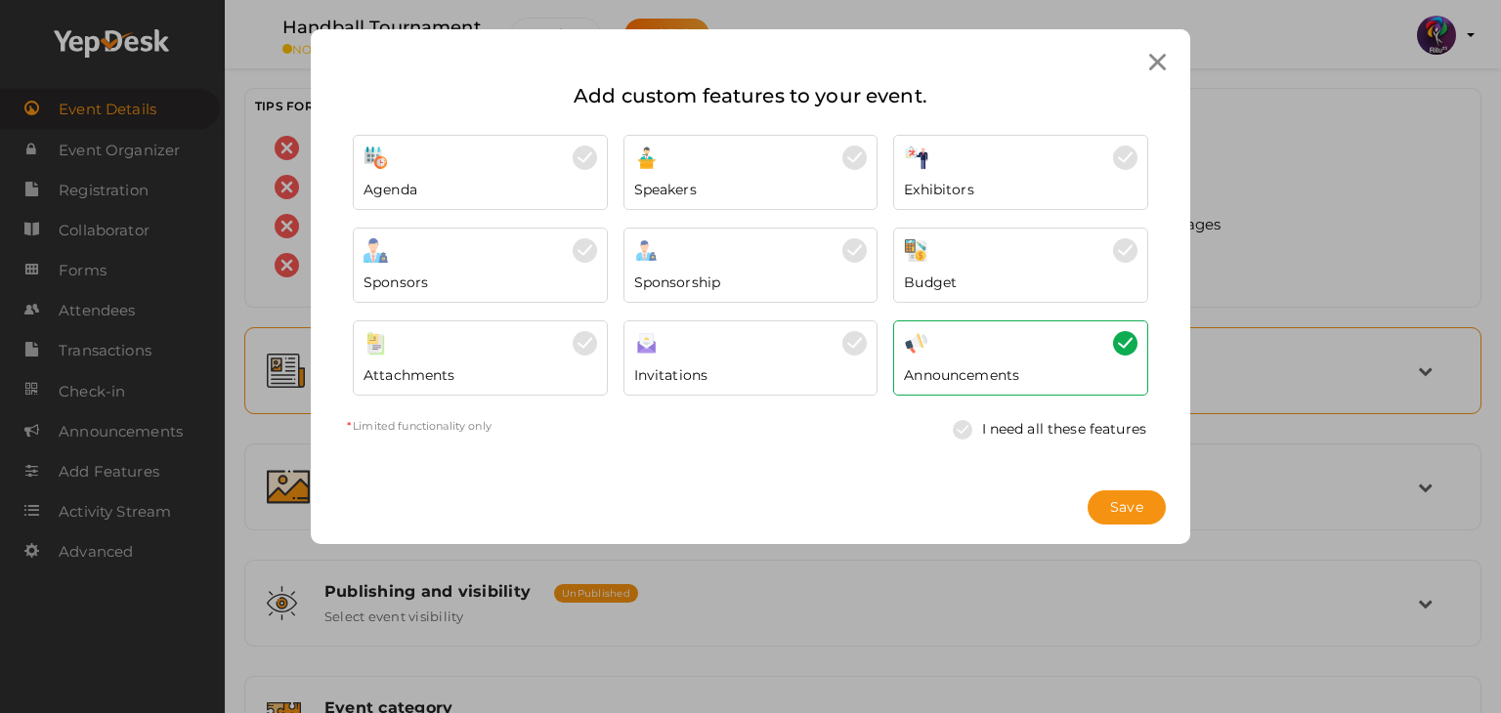
click at [602, 393] on body "Discover Events How it works Powerful Registration / Ticketing Start selling yo…" at bounding box center [750, 356] width 1501 height 713
click at [1140, 490] on div "Save" at bounding box center [750, 507] width 879 height 73
click at [1147, 505] on button "Save" at bounding box center [1127, 508] width 78 height 34
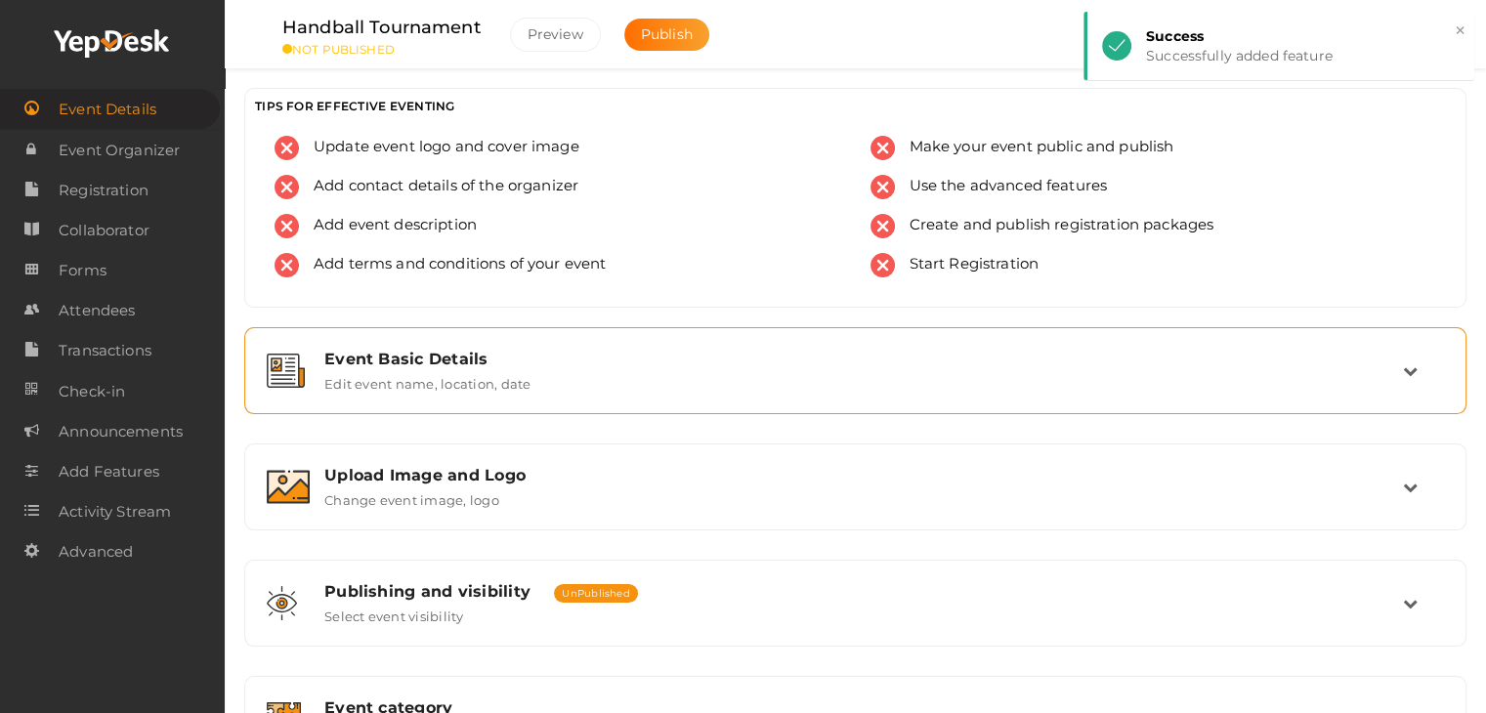
click at [1415, 370] on icon at bounding box center [1410, 370] width 15 height 15
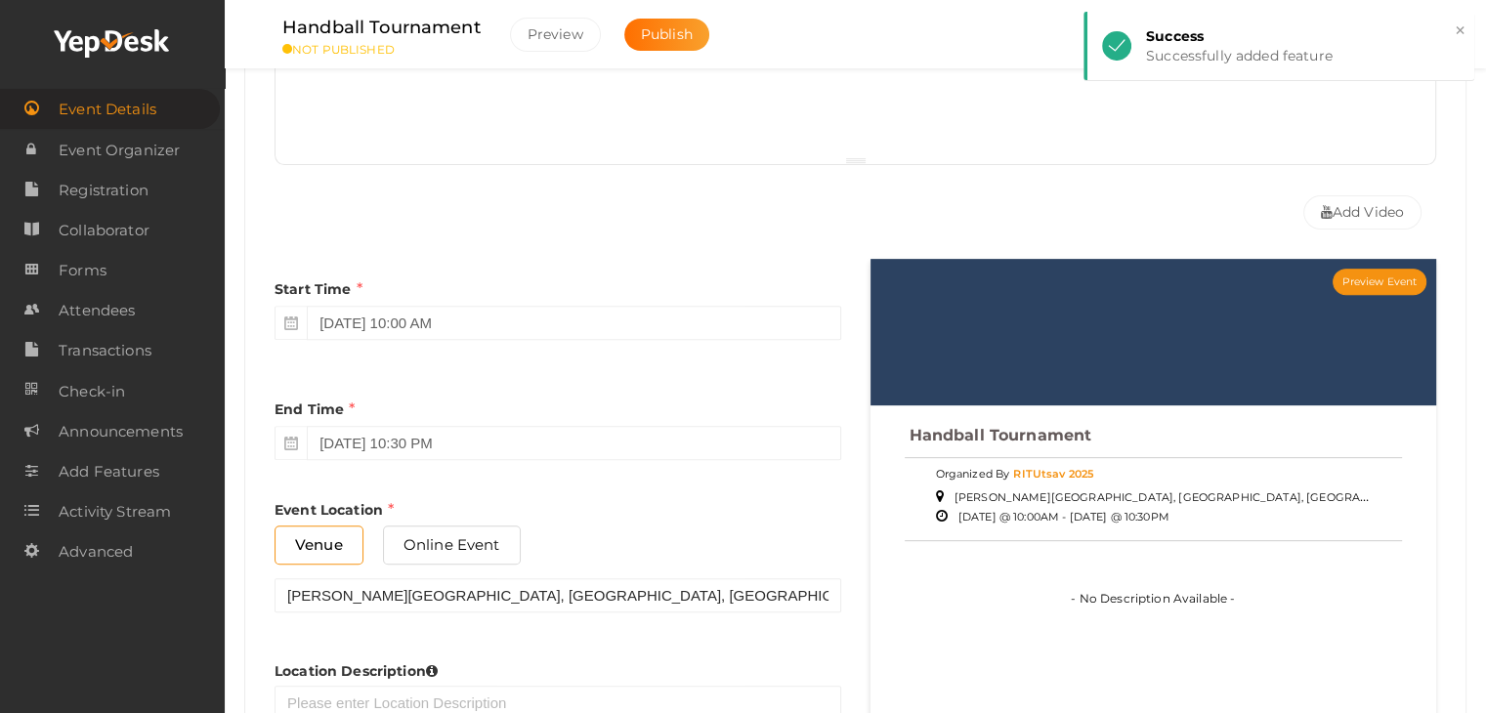
scroll to position [778, 0]
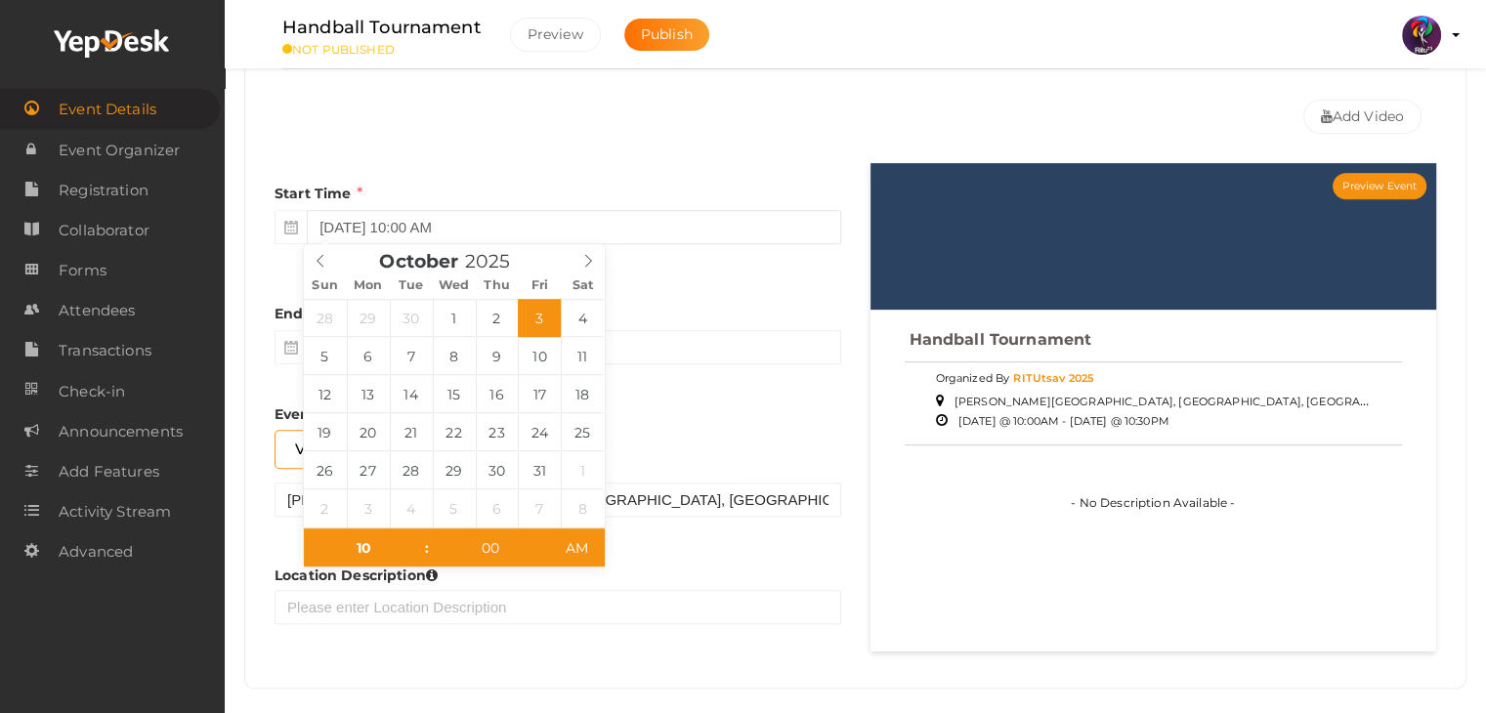
click at [347, 216] on input "October 3, 2025 10:00 AM" at bounding box center [574, 227] width 534 height 34
type input "October 2, 2025 10:00 AM"
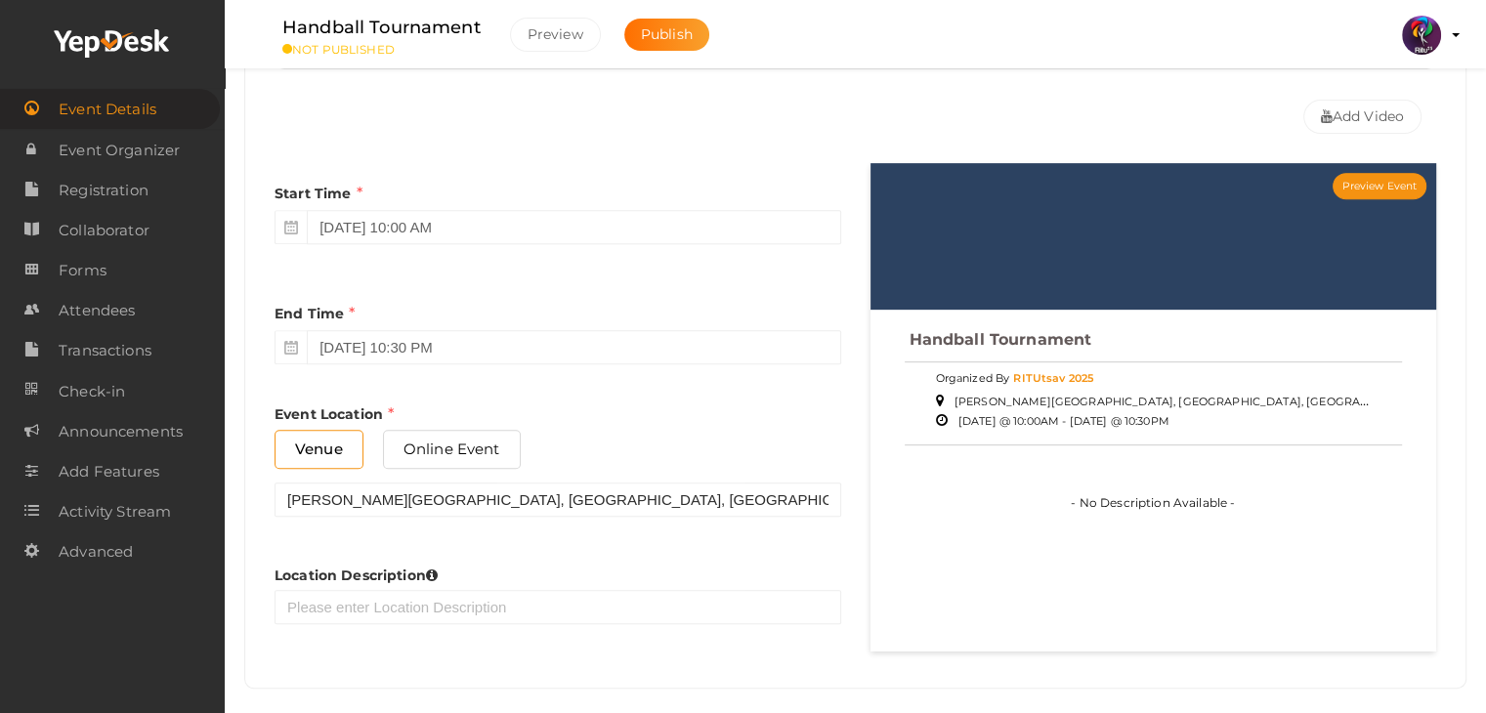
click at [636, 312] on div "End Time October 3, 2025 10:30 PM" at bounding box center [558, 328] width 567 height 91
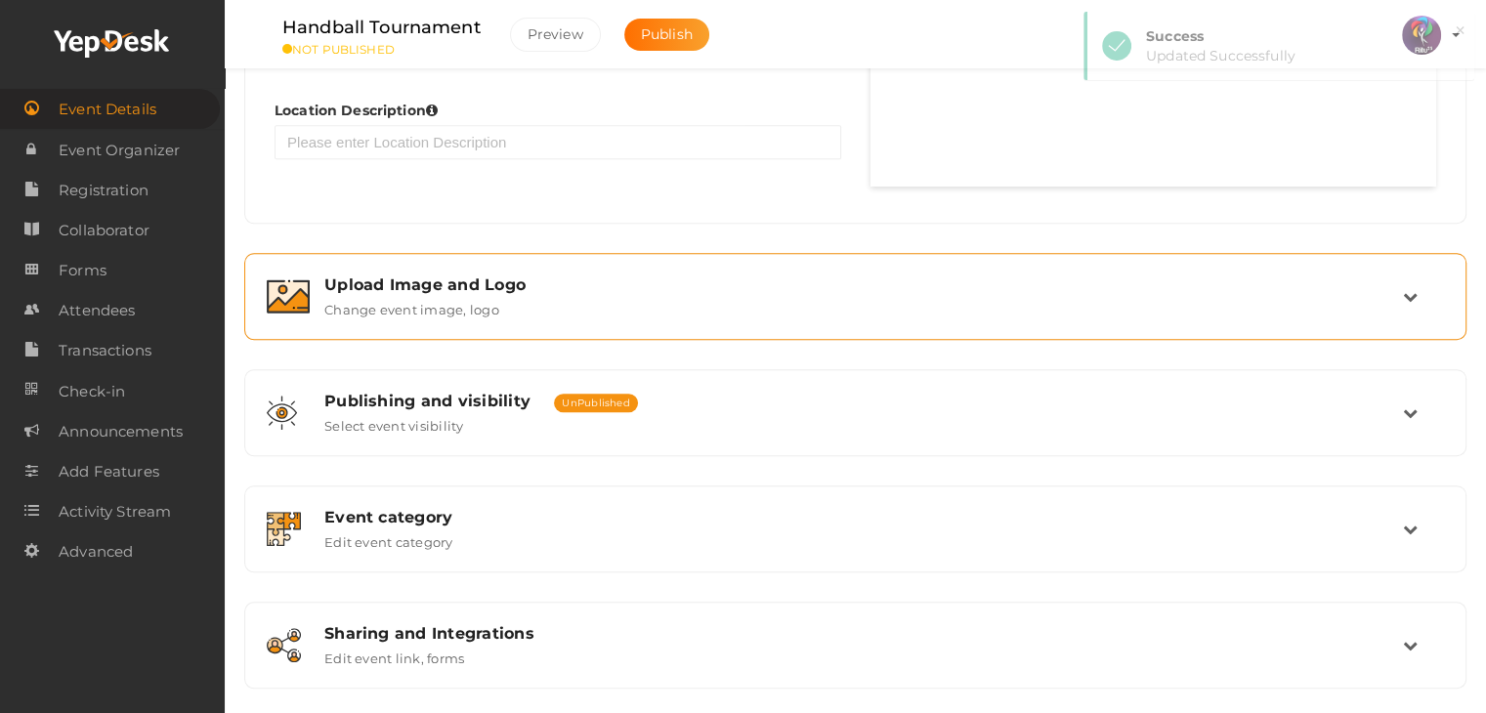
click at [898, 285] on div "Upload Image and Logo" at bounding box center [863, 285] width 1079 height 19
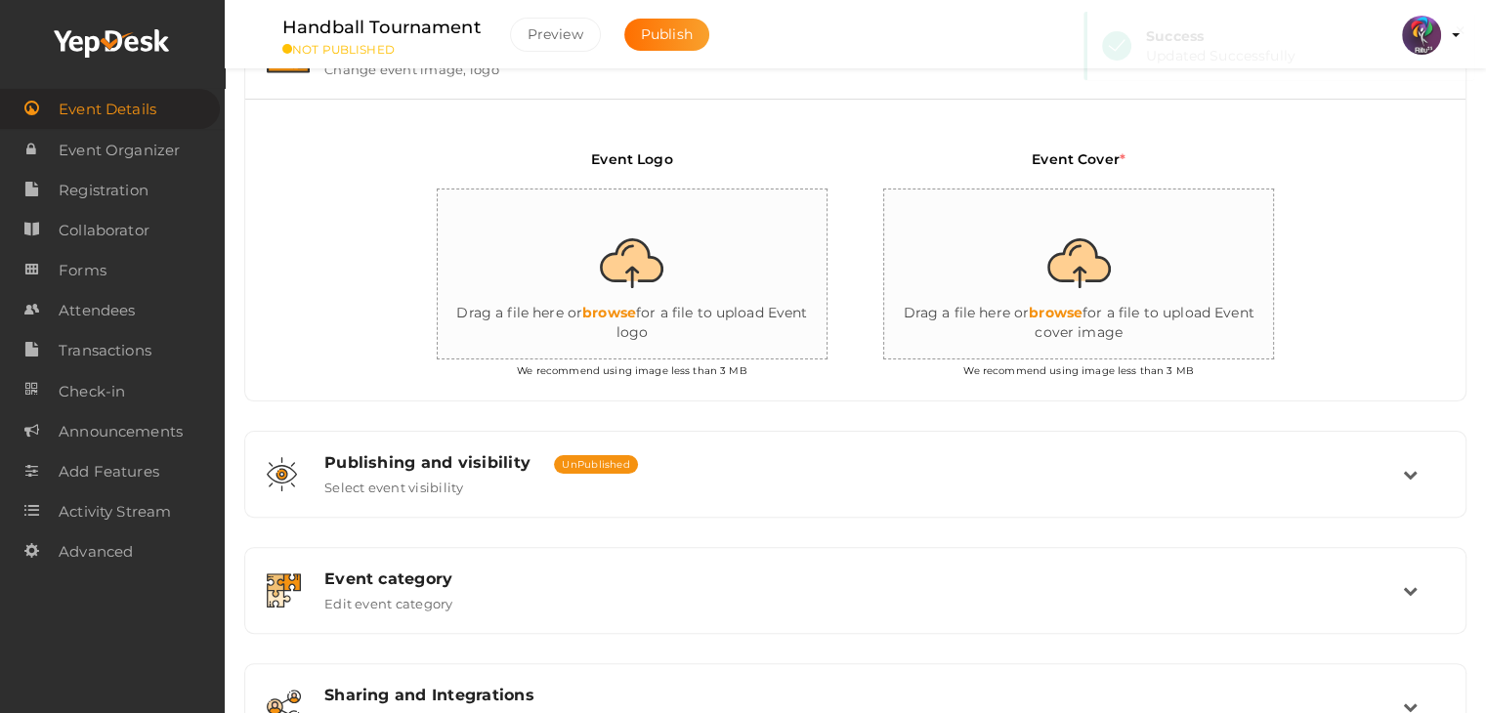
scroll to position [418, 0]
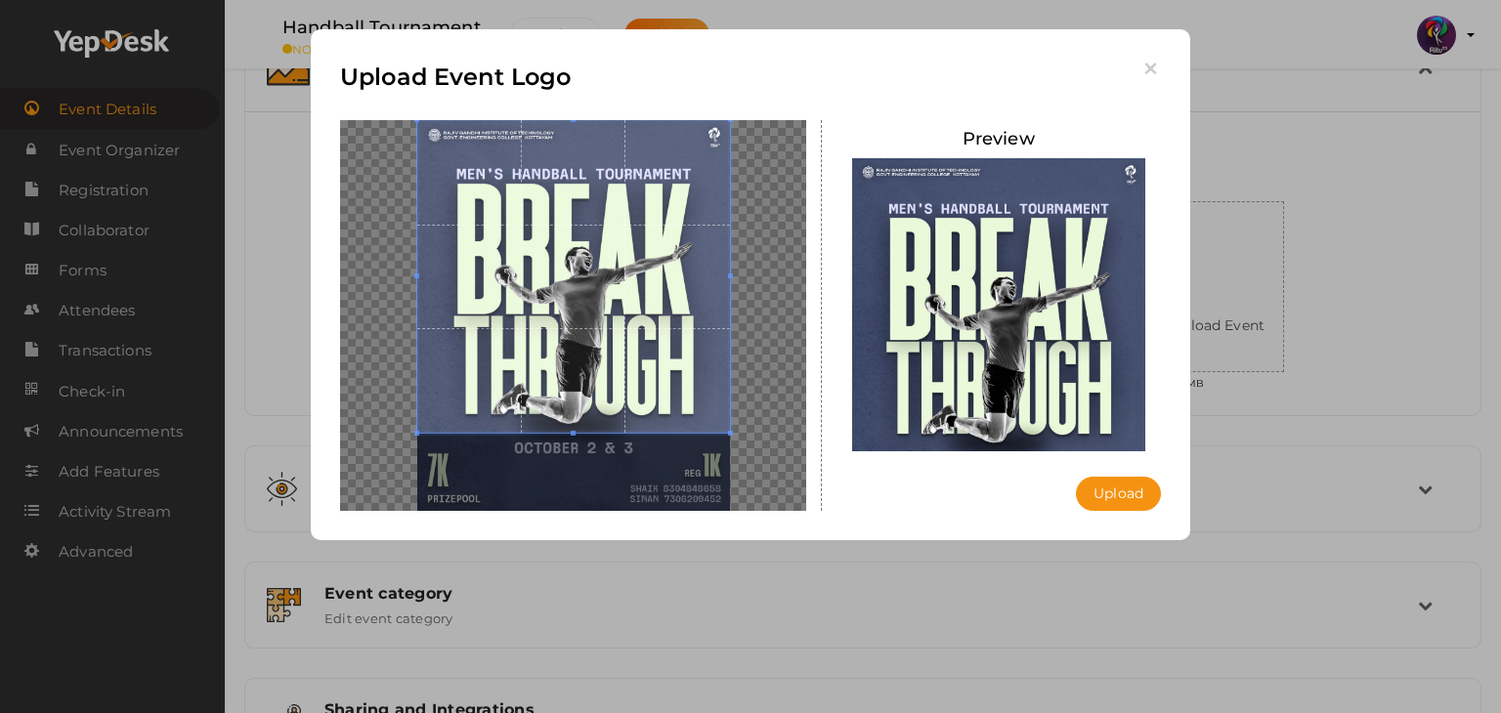
drag, startPoint x: 599, startPoint y: 324, endPoint x: 619, endPoint y: 144, distance: 181.8
click at [619, 144] on span at bounding box center [573, 276] width 313 height 313
click at [1148, 64] on icon "button" at bounding box center [1150, 69] width 21 height 21
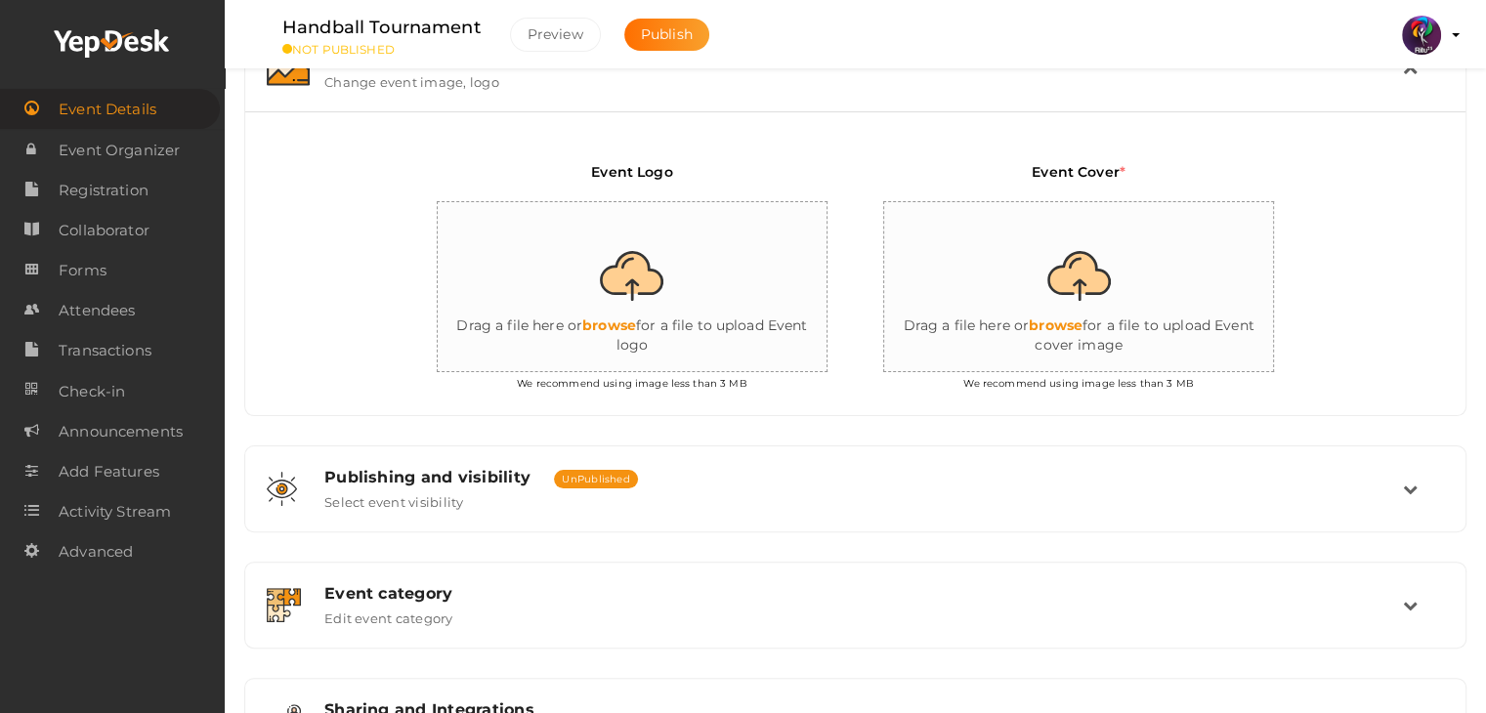
click at [1088, 265] on input "file" at bounding box center [1079, 287] width 391 height 171
type input "C:\fakepath\IMG-20250924-WA0034.jpg"
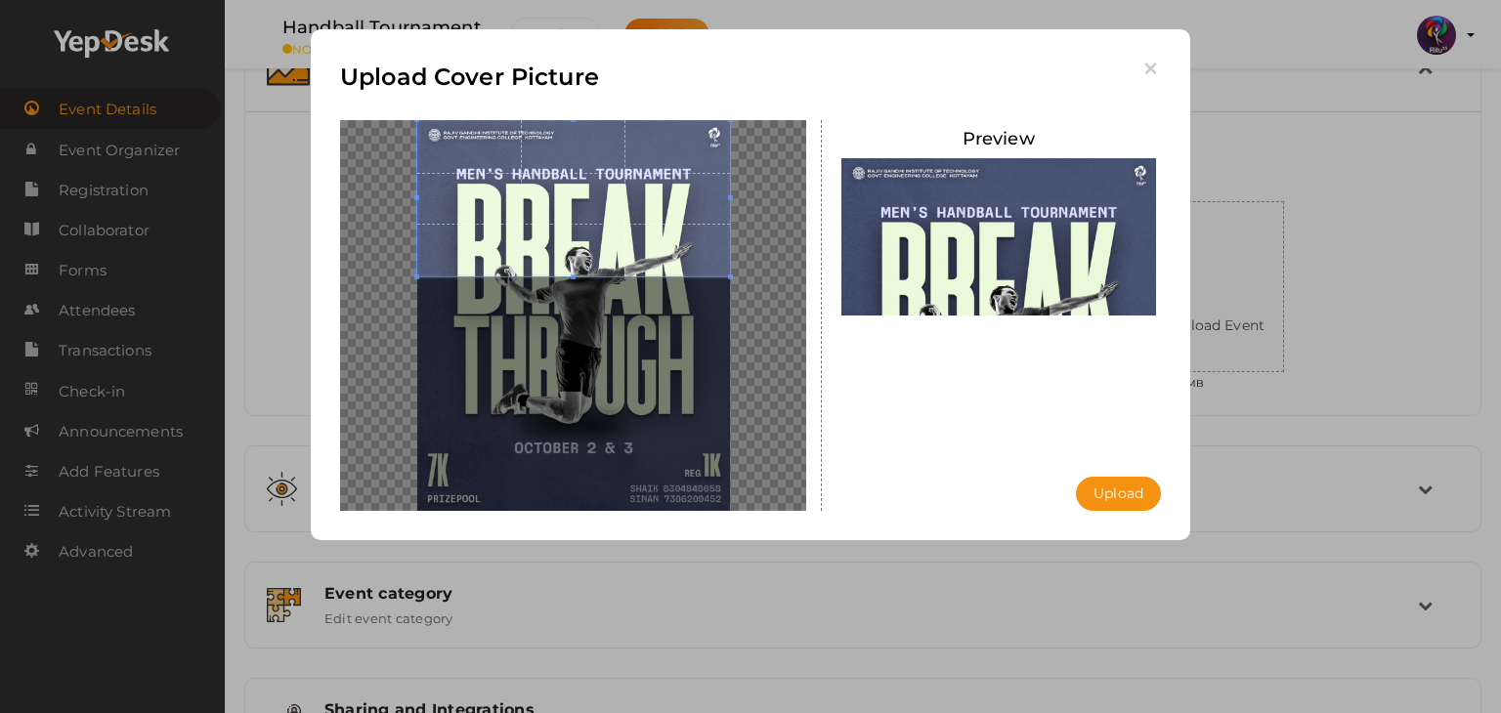
drag, startPoint x: 585, startPoint y: 343, endPoint x: 588, endPoint y: 200, distance: 142.7
click at [588, 200] on span at bounding box center [573, 198] width 313 height 156
click at [1101, 488] on button "Upload" at bounding box center [1118, 494] width 85 height 34
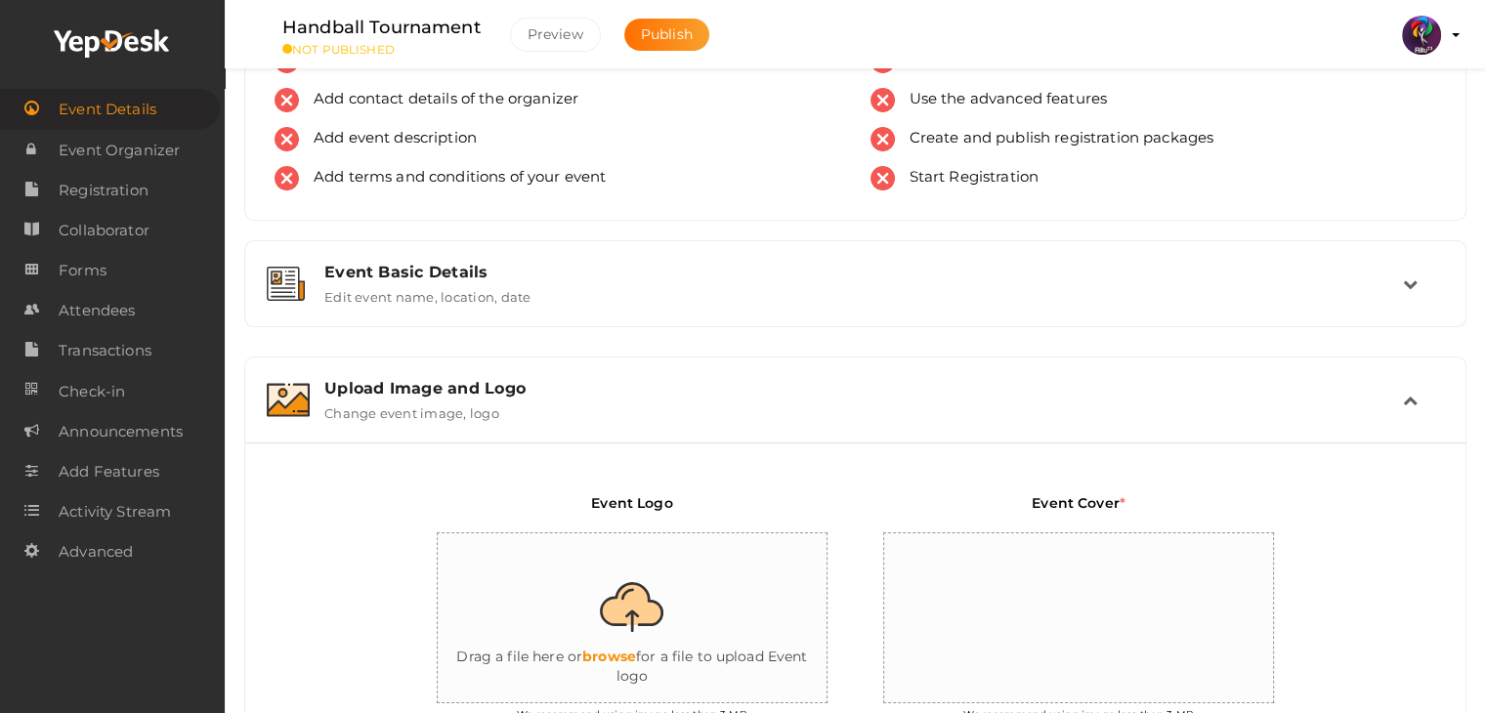
scroll to position [0, 0]
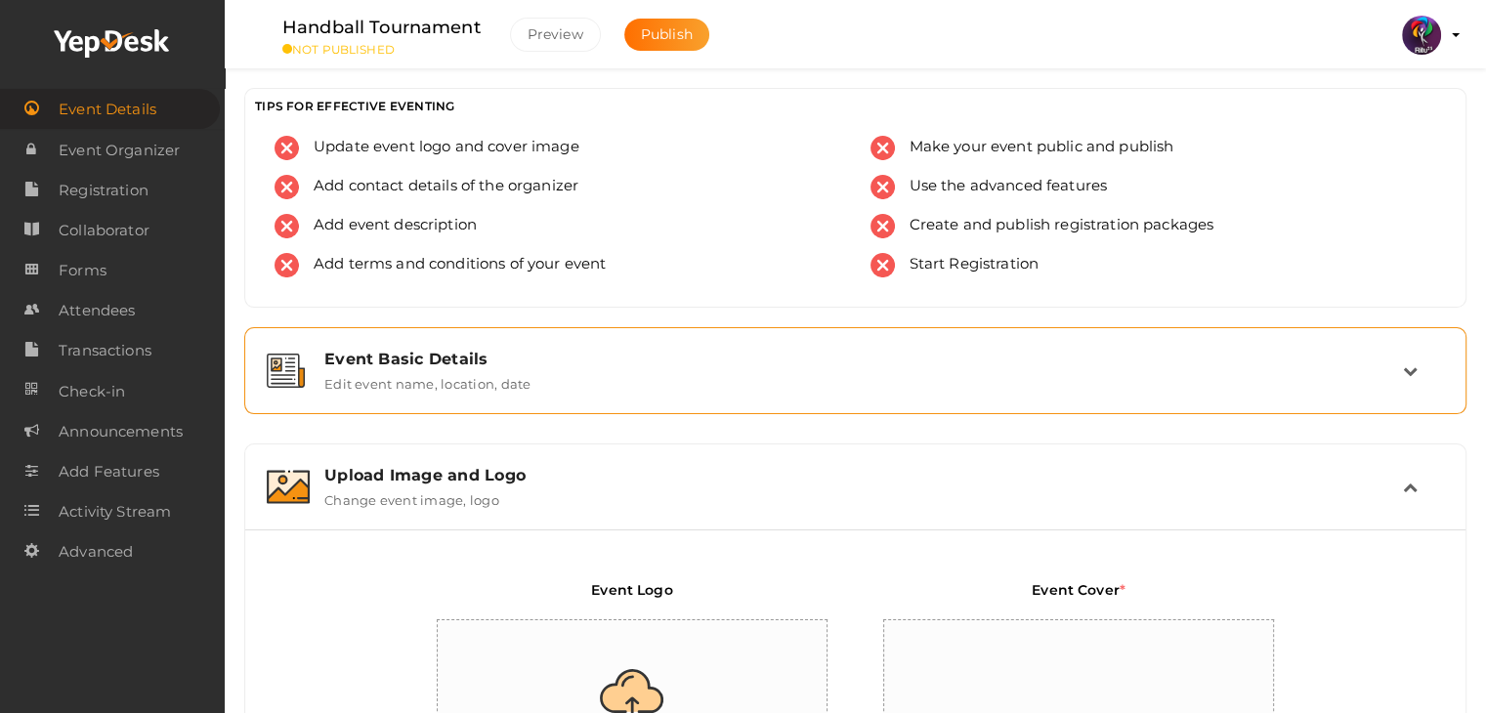
click at [577, 361] on div "Event Basic Details" at bounding box center [863, 359] width 1079 height 19
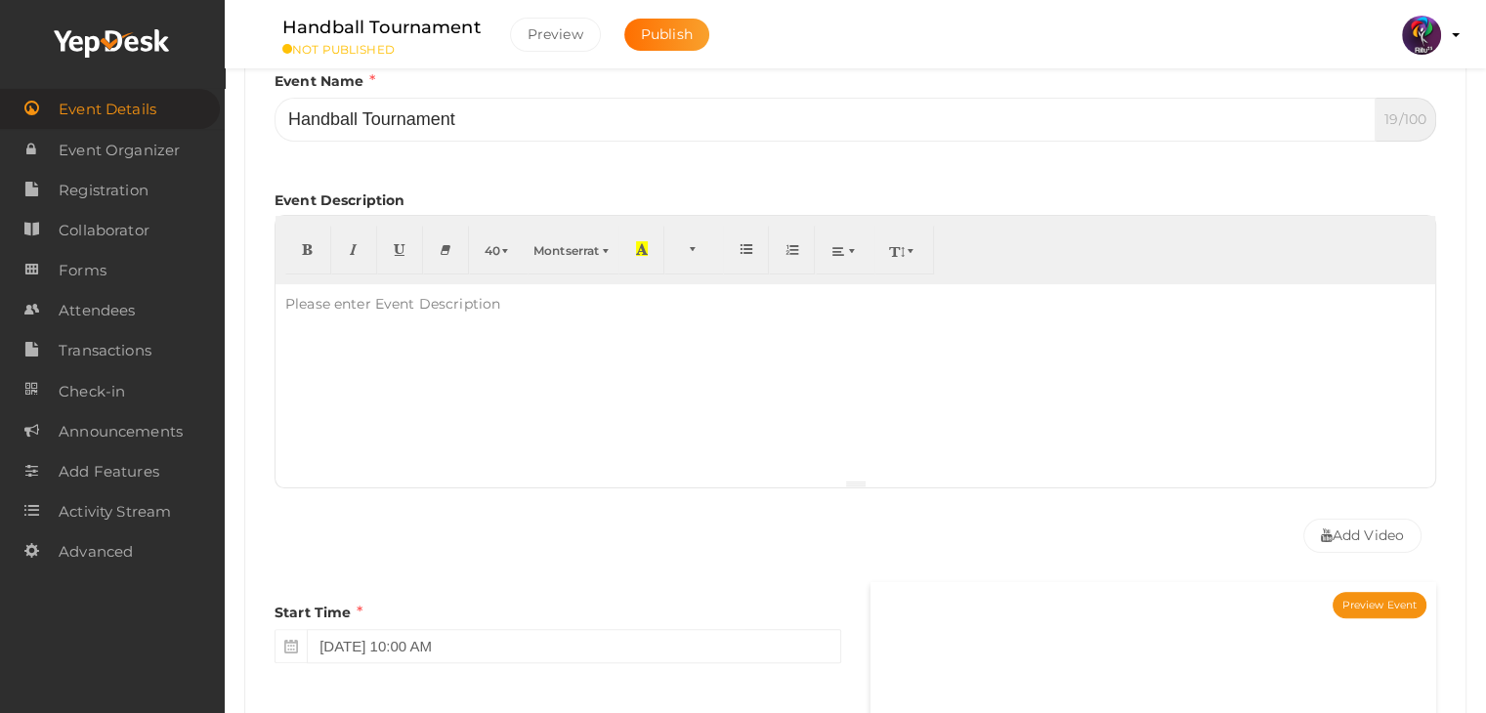
scroll to position [360, 0]
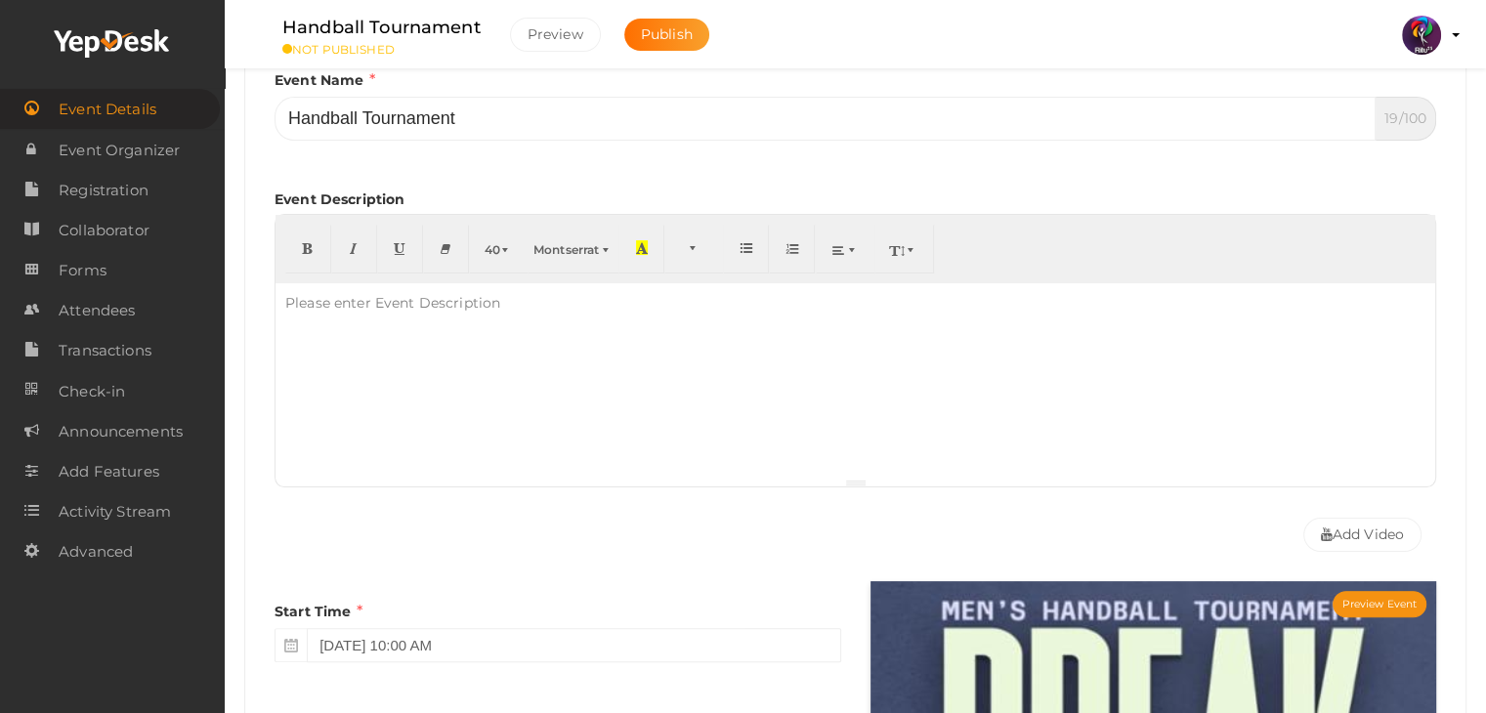
click at [493, 313] on div "Please enter Event Description" at bounding box center [393, 302] width 235 height 39
paste div
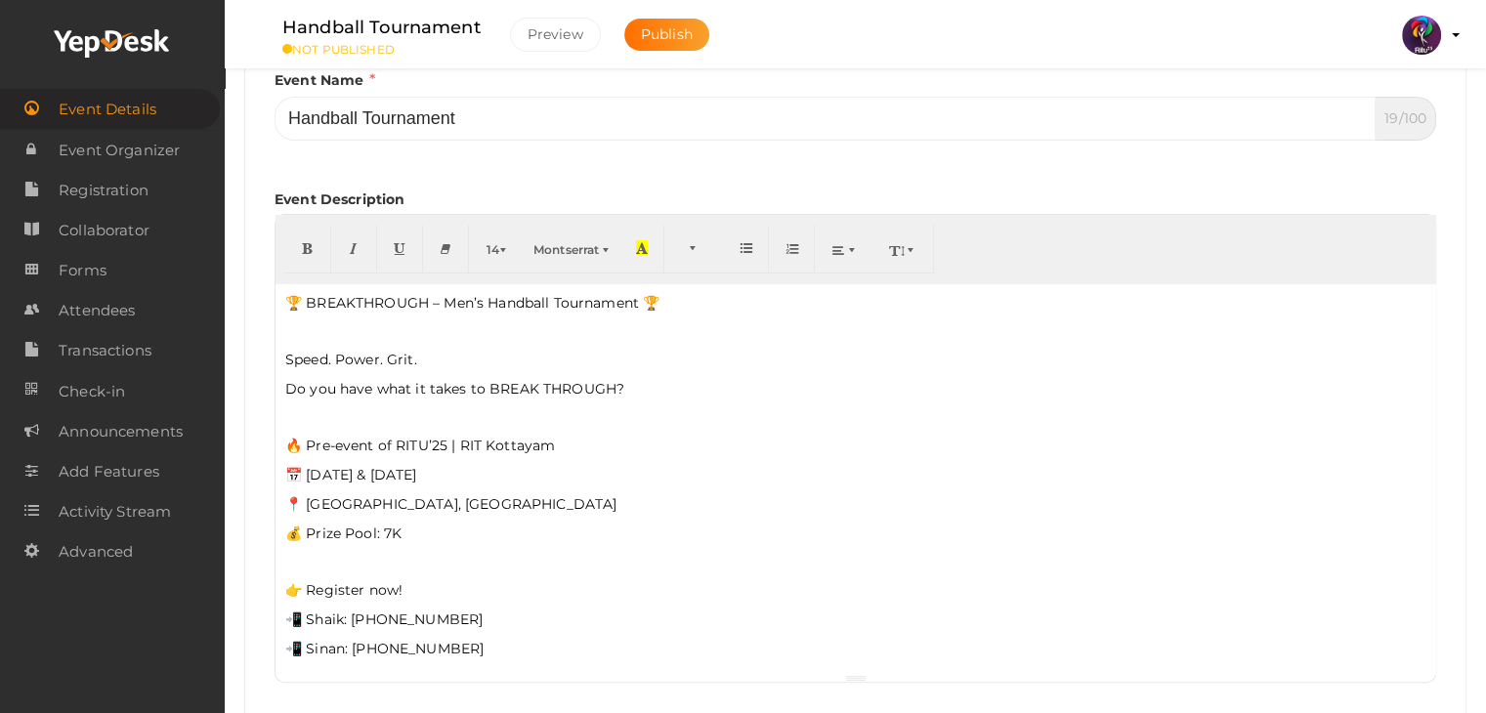
scroll to position [85, 0]
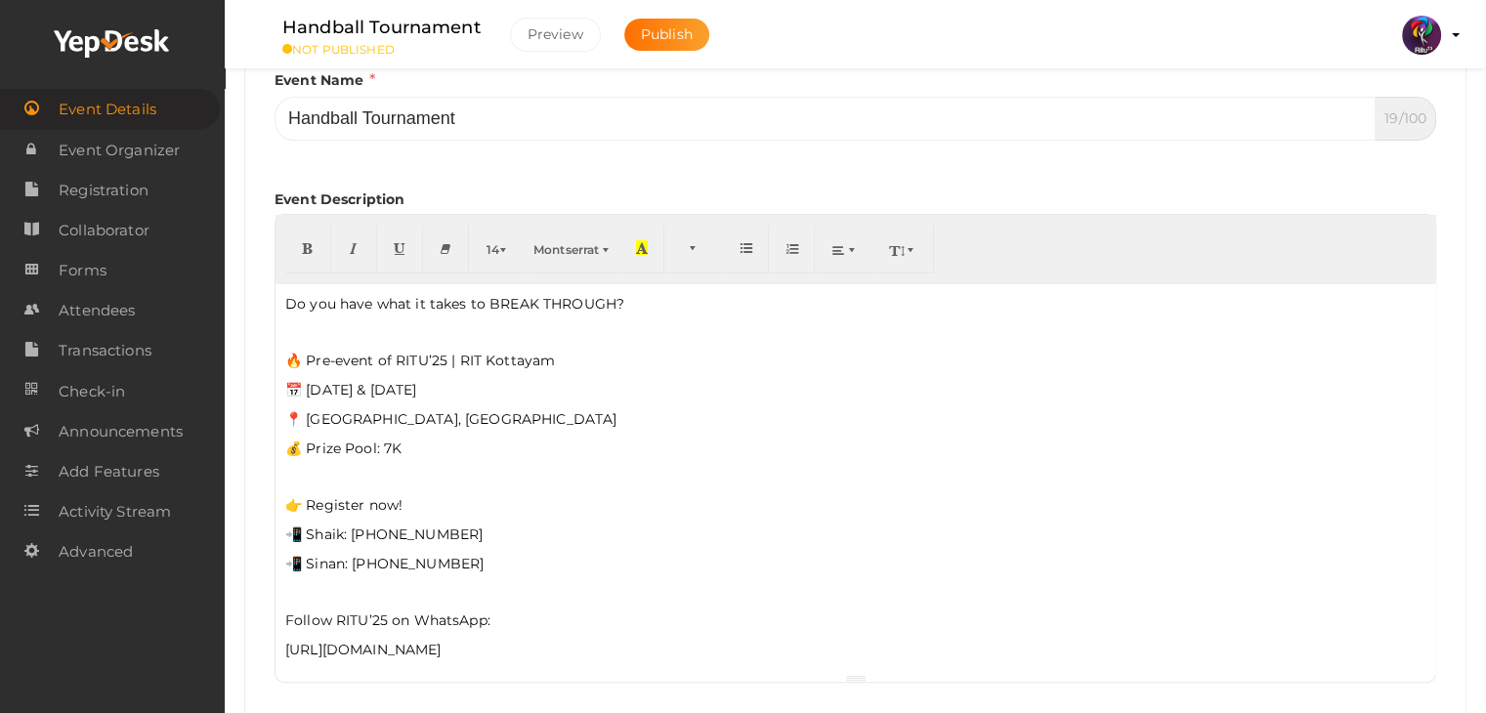
click at [328, 585] on p at bounding box center [855, 592] width 1140 height 18
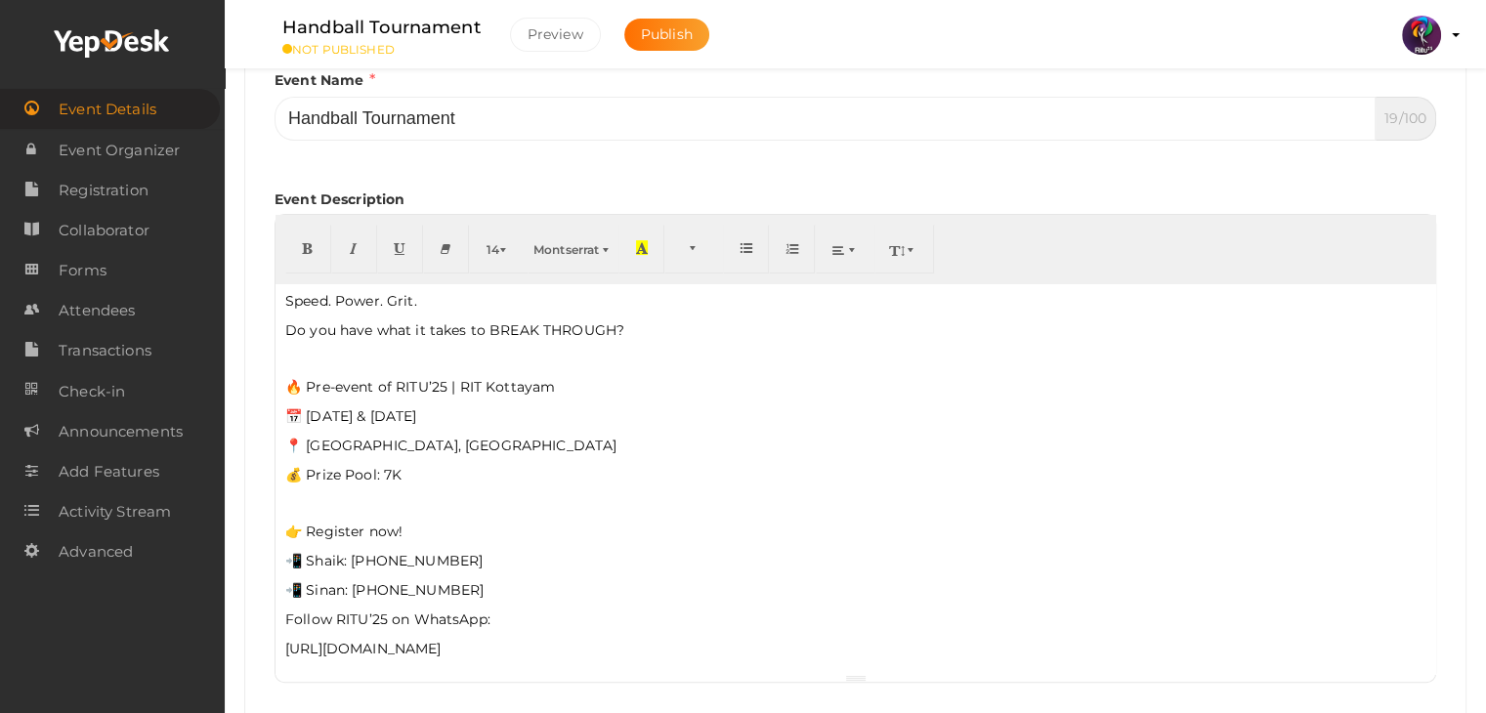
click at [310, 494] on p at bounding box center [855, 503] width 1140 height 18
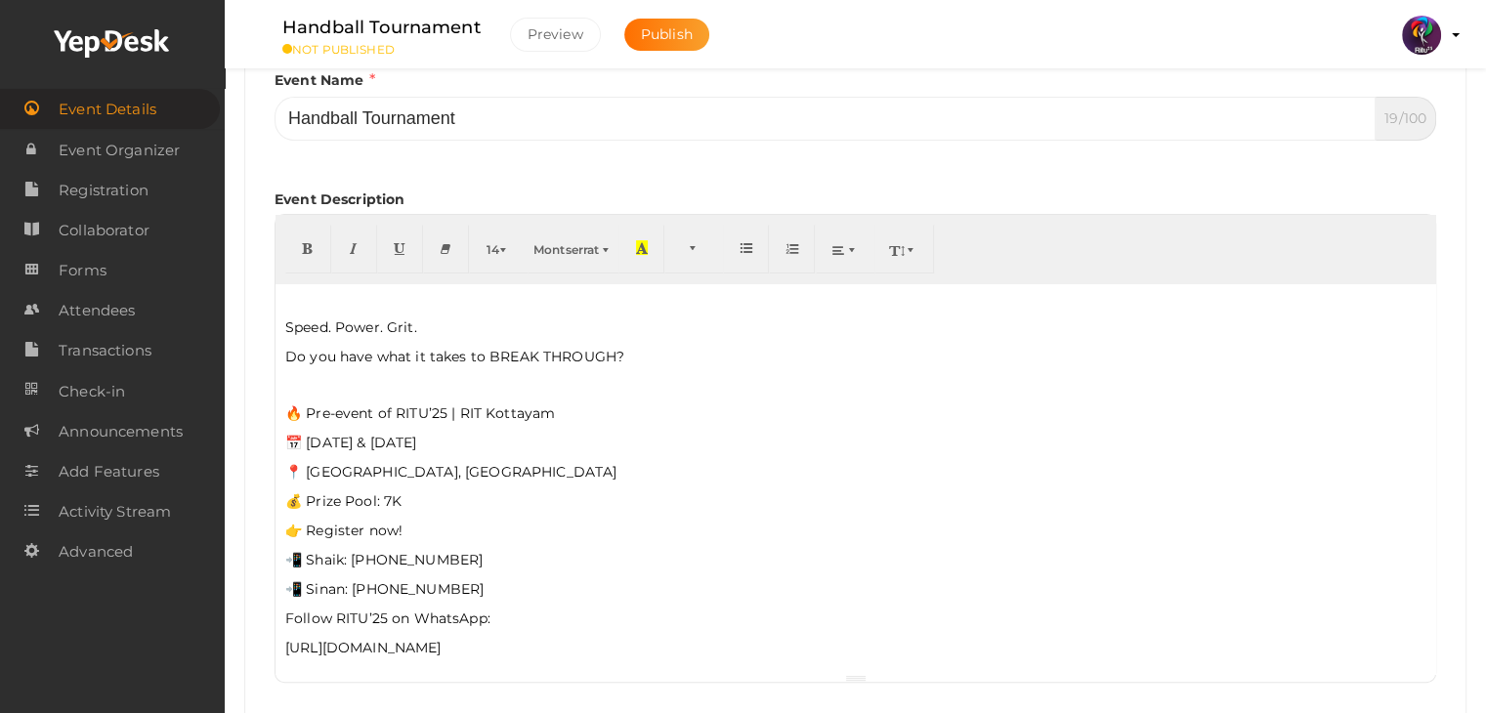
scroll to position [0, 0]
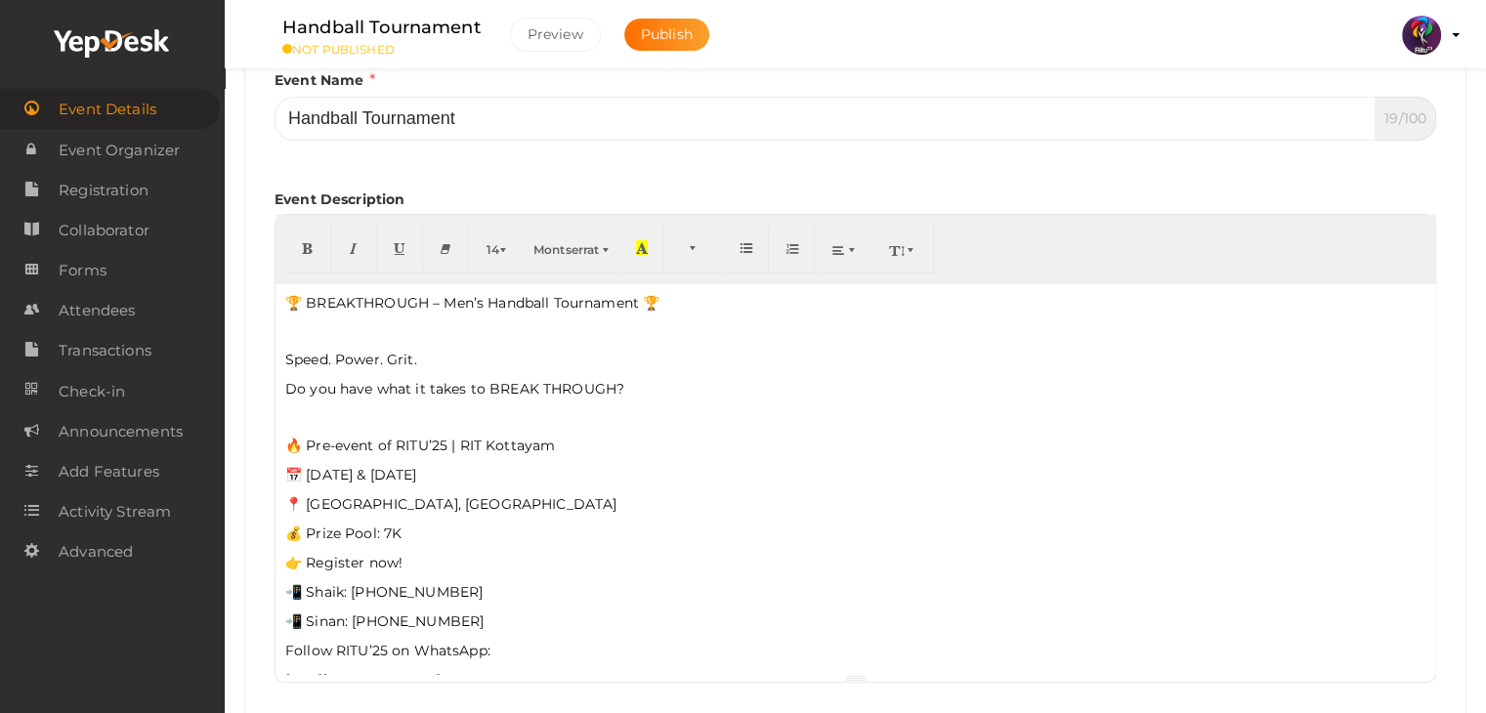
click at [311, 415] on p at bounding box center [855, 417] width 1140 height 18
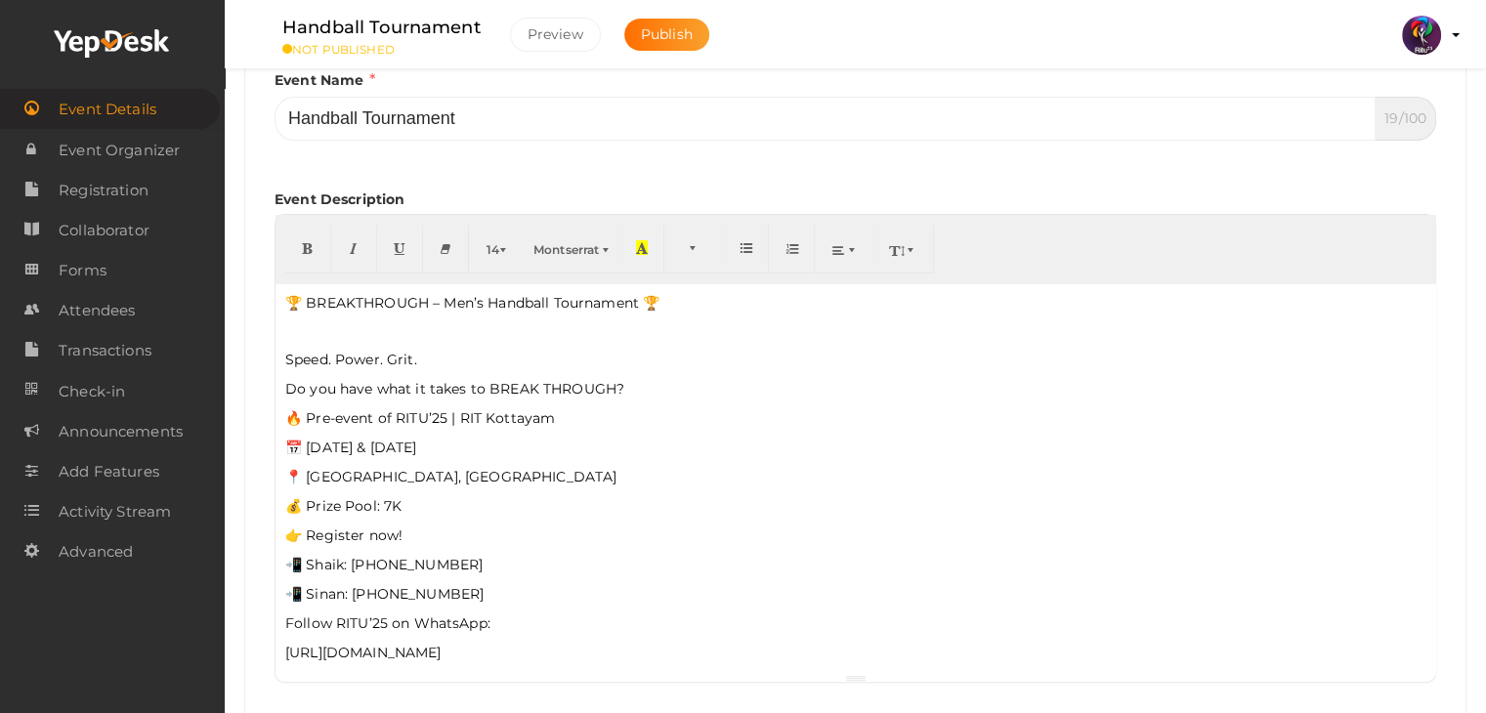
click at [313, 340] on div "🏆 BREAKTHROUGH – Men’s Handball Tournament 🏆 Speed. Power. Grit. Do you have wh…" at bounding box center [856, 478] width 1160 height 391
click at [306, 320] on div "🏆 BREAKTHROUGH – Men’s Handball Tournament 🏆 Speed. Power. Grit. Do you have wh…" at bounding box center [856, 478] width 1160 height 391
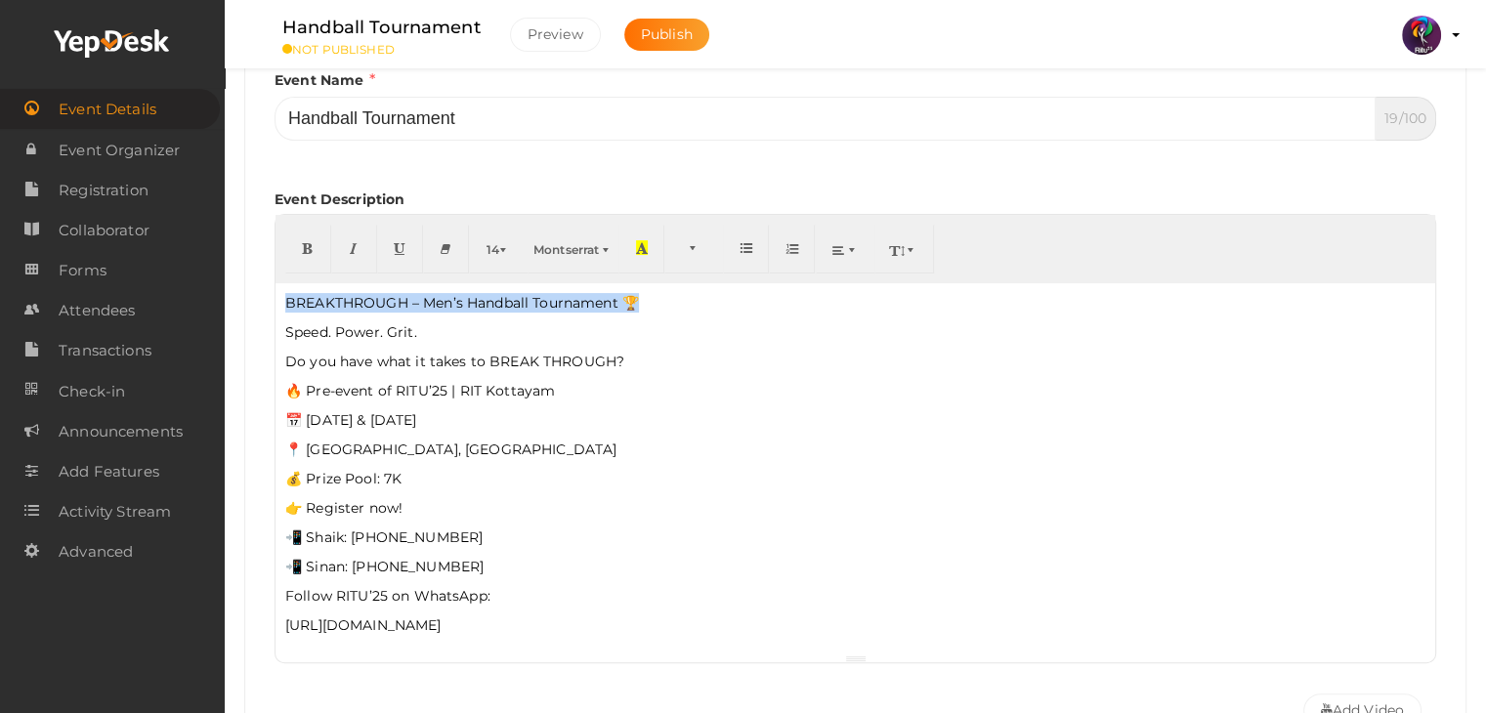
drag, startPoint x: 283, startPoint y: 300, endPoint x: 649, endPoint y: 307, distance: 365.5
click at [649, 307] on div "BREAKTHROUGH – Men’s Handball Tournament 🏆 Speed. Power. Grit. Do you have what…" at bounding box center [856, 468] width 1160 height 371
click at [320, 234] on button "button" at bounding box center [308, 249] width 46 height 49
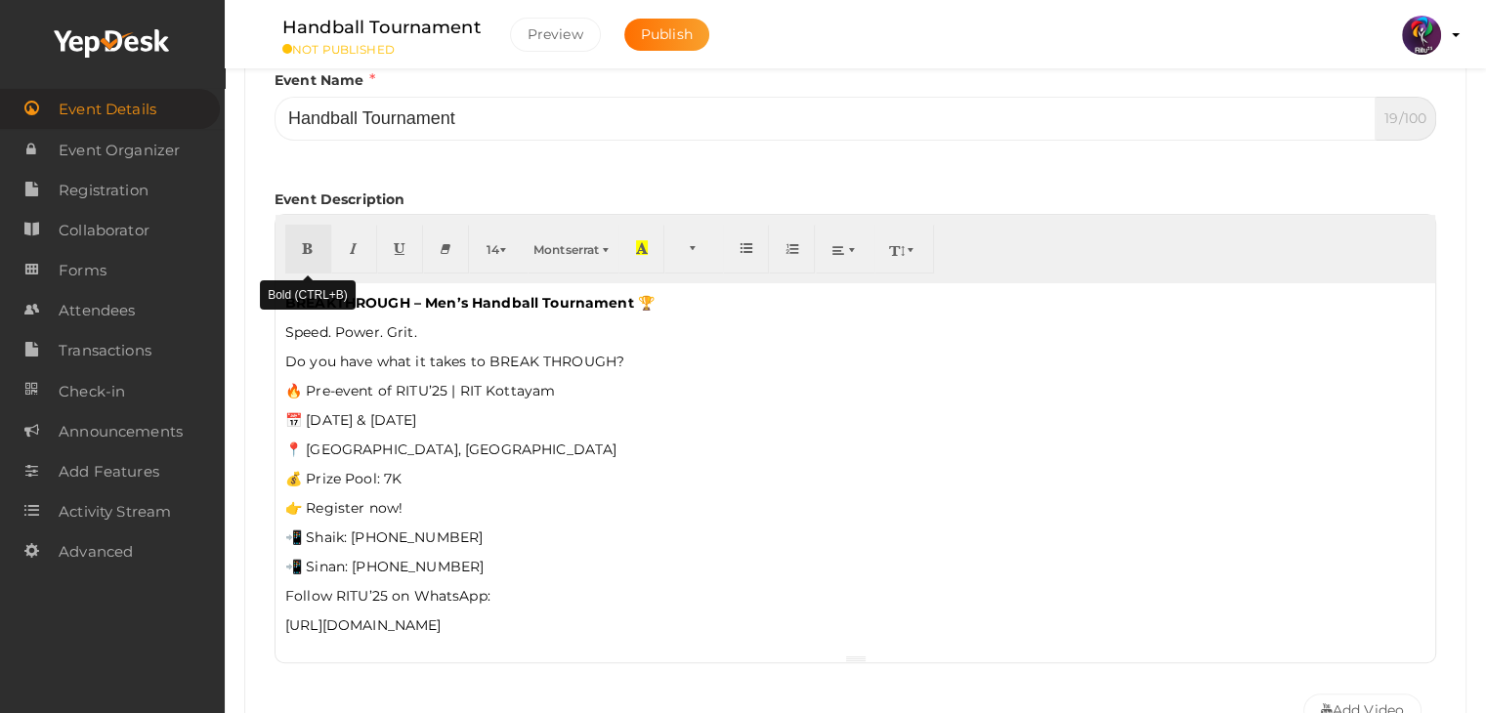
click at [320, 234] on button "button" at bounding box center [308, 249] width 46 height 49
click at [767, 360] on p "Do you have what it takes to BREAK THROUGH?" at bounding box center [855, 362] width 1140 height 20
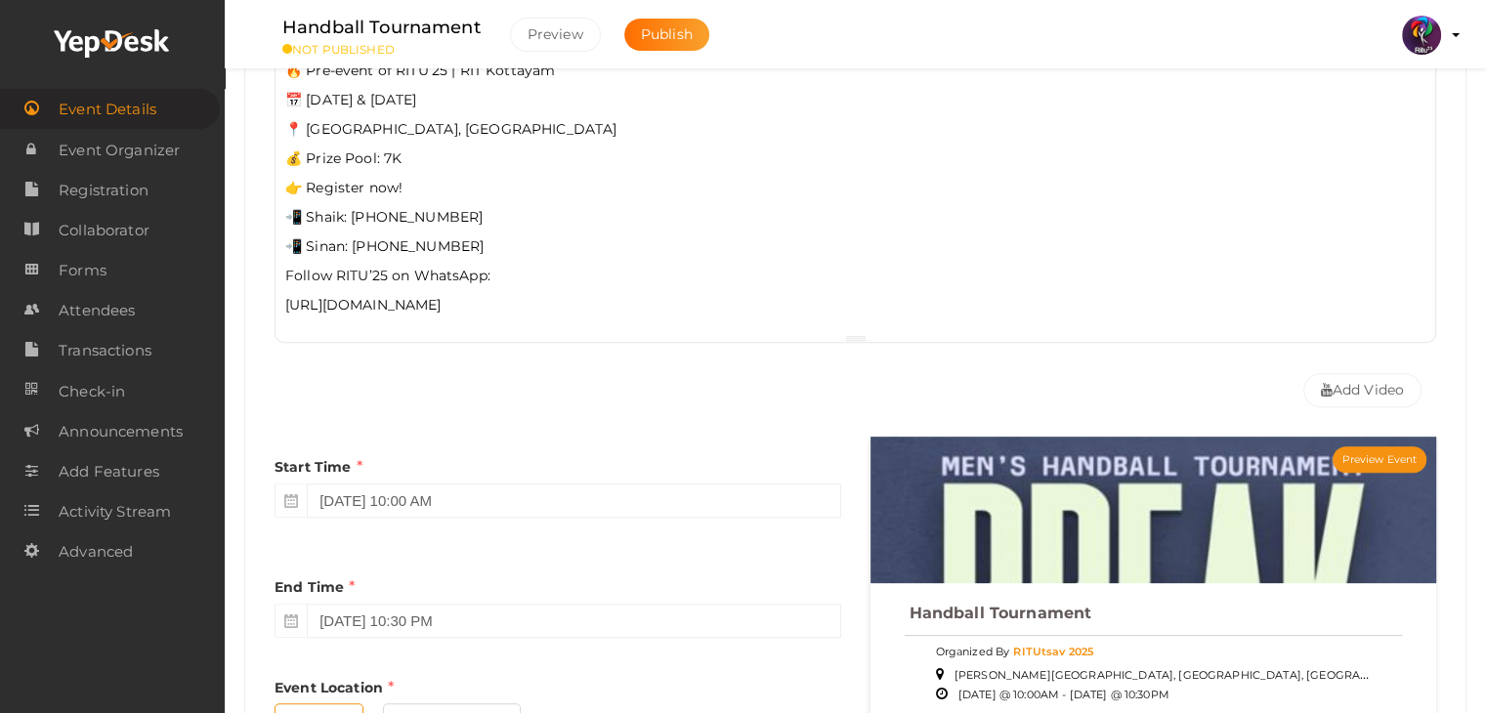
scroll to position [680, 0]
drag, startPoint x: 477, startPoint y: 246, endPoint x: 281, endPoint y: 210, distance: 198.7
click at [281, 210] on div "BREAKTHROUGH – Men’s Handball Tournament 🏆 Speed. Power. Grit. Do you have what…" at bounding box center [856, 148] width 1160 height 371
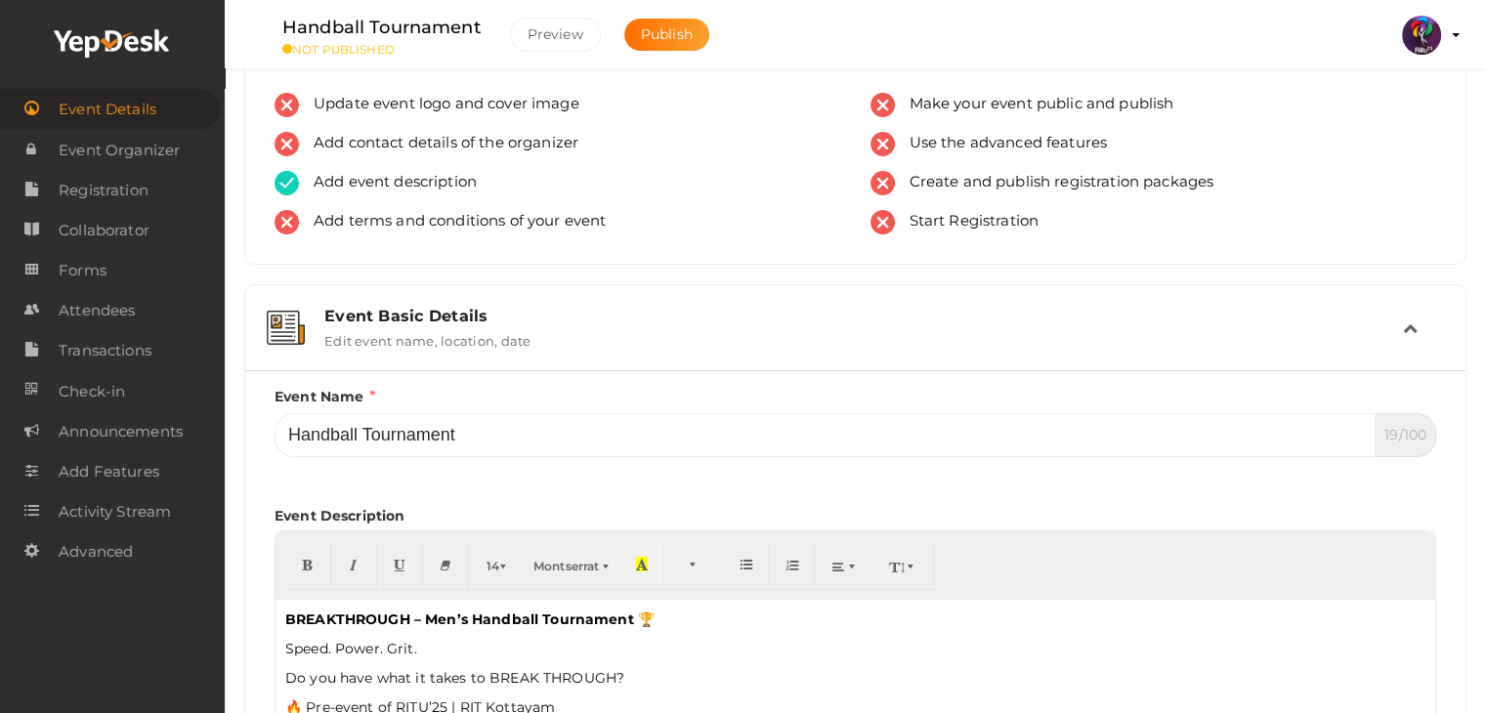
scroll to position [25, 0]
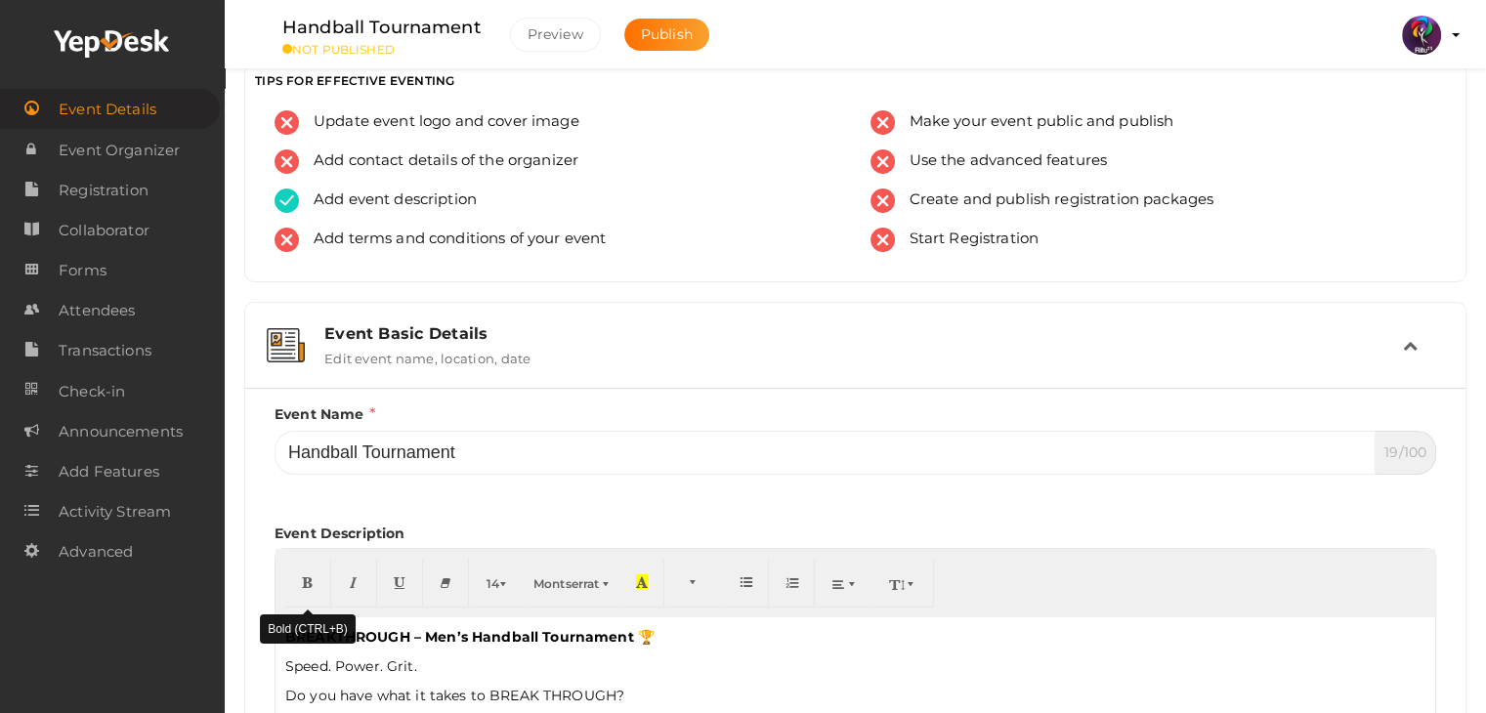
click at [324, 587] on button "button" at bounding box center [308, 583] width 46 height 49
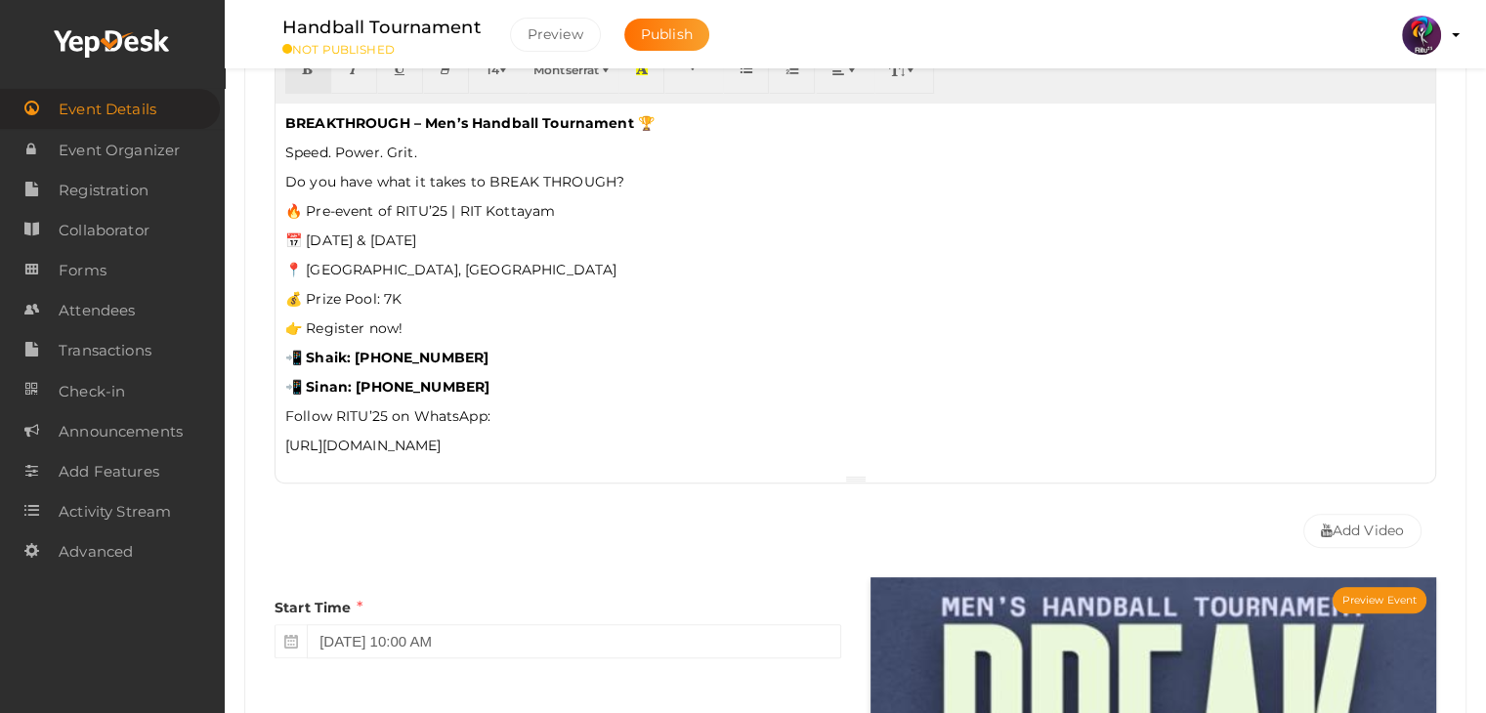
scroll to position [538, 0]
click at [564, 341] on div "BREAKTHROUGH – Men’s Handball Tournament 🏆 Speed. Power. Grit. Do you have what…" at bounding box center [856, 290] width 1160 height 371
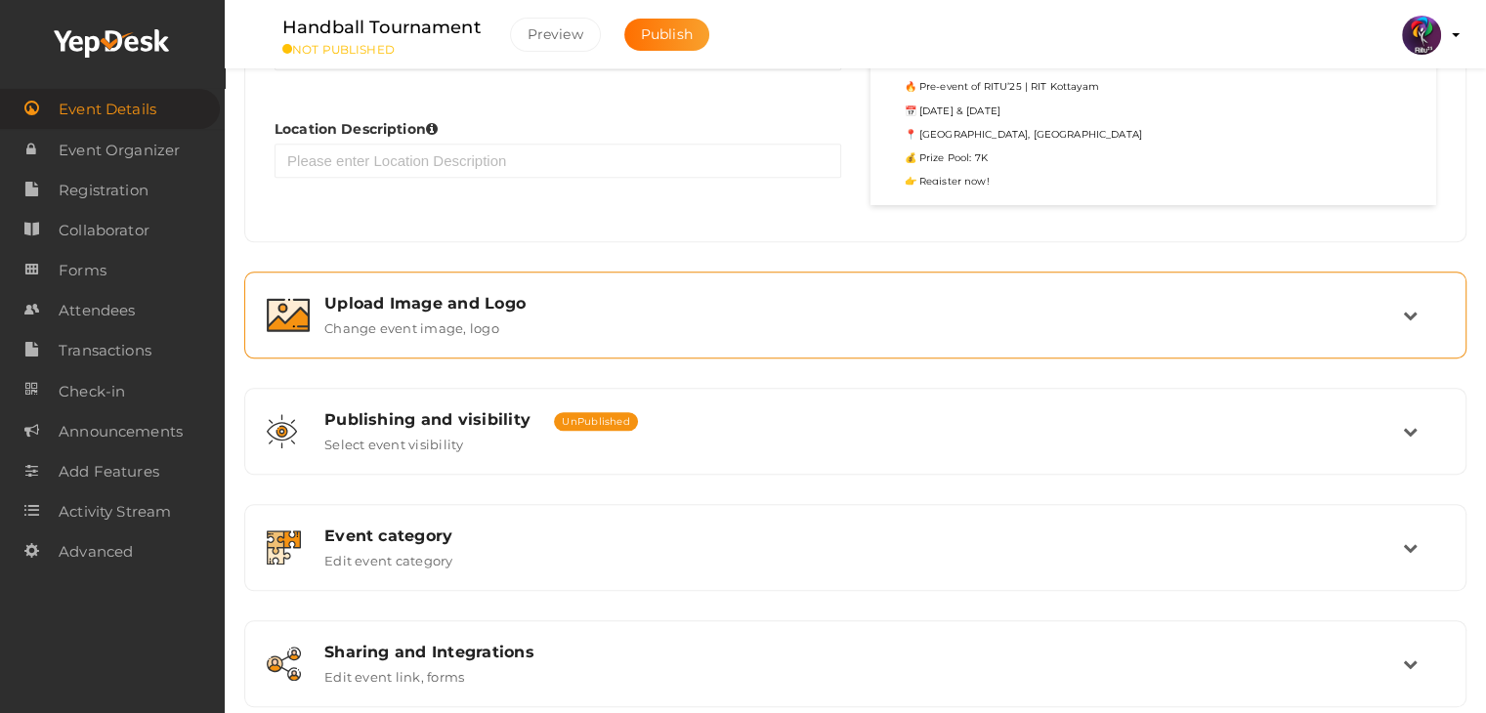
click at [740, 336] on div "Upload Image and Logo Change event image, logo" at bounding box center [855, 314] width 1201 height 65
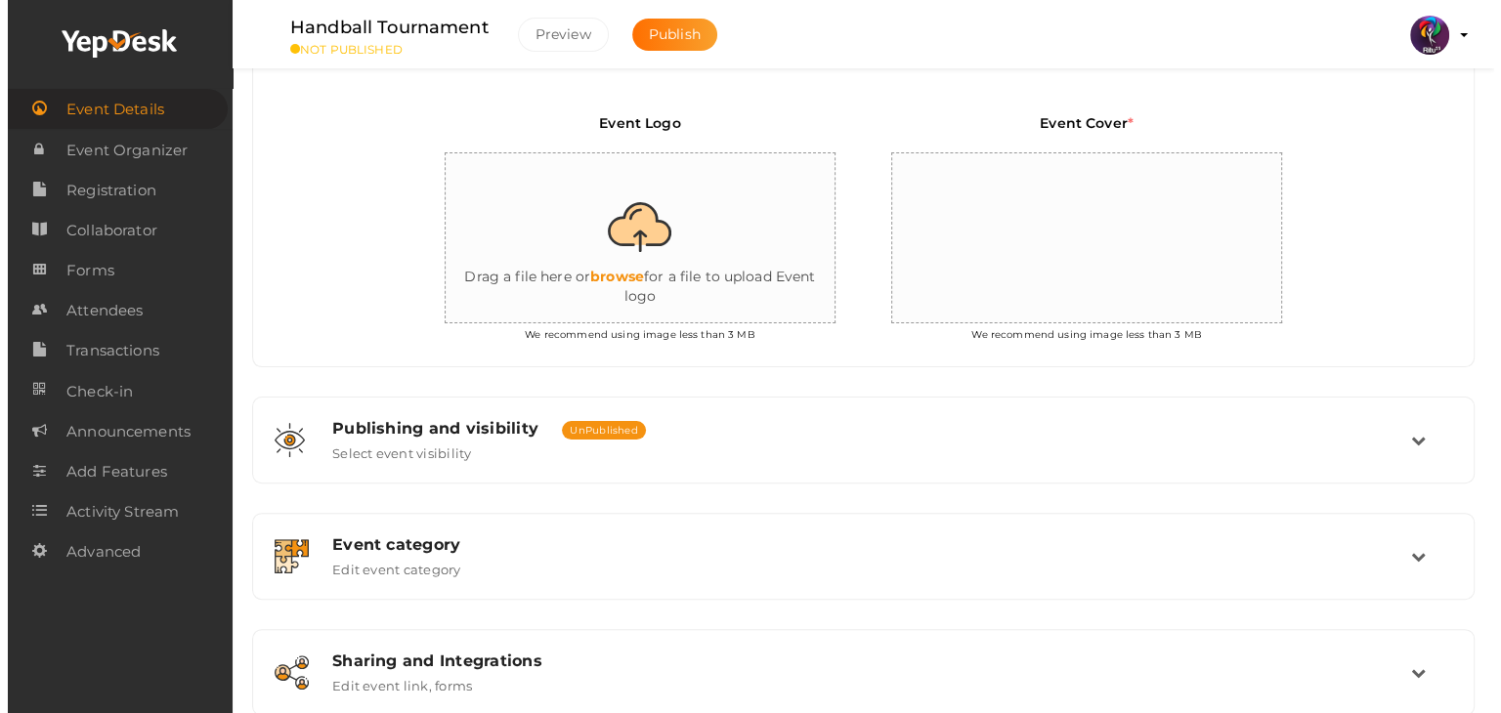
scroll to position [473, 0]
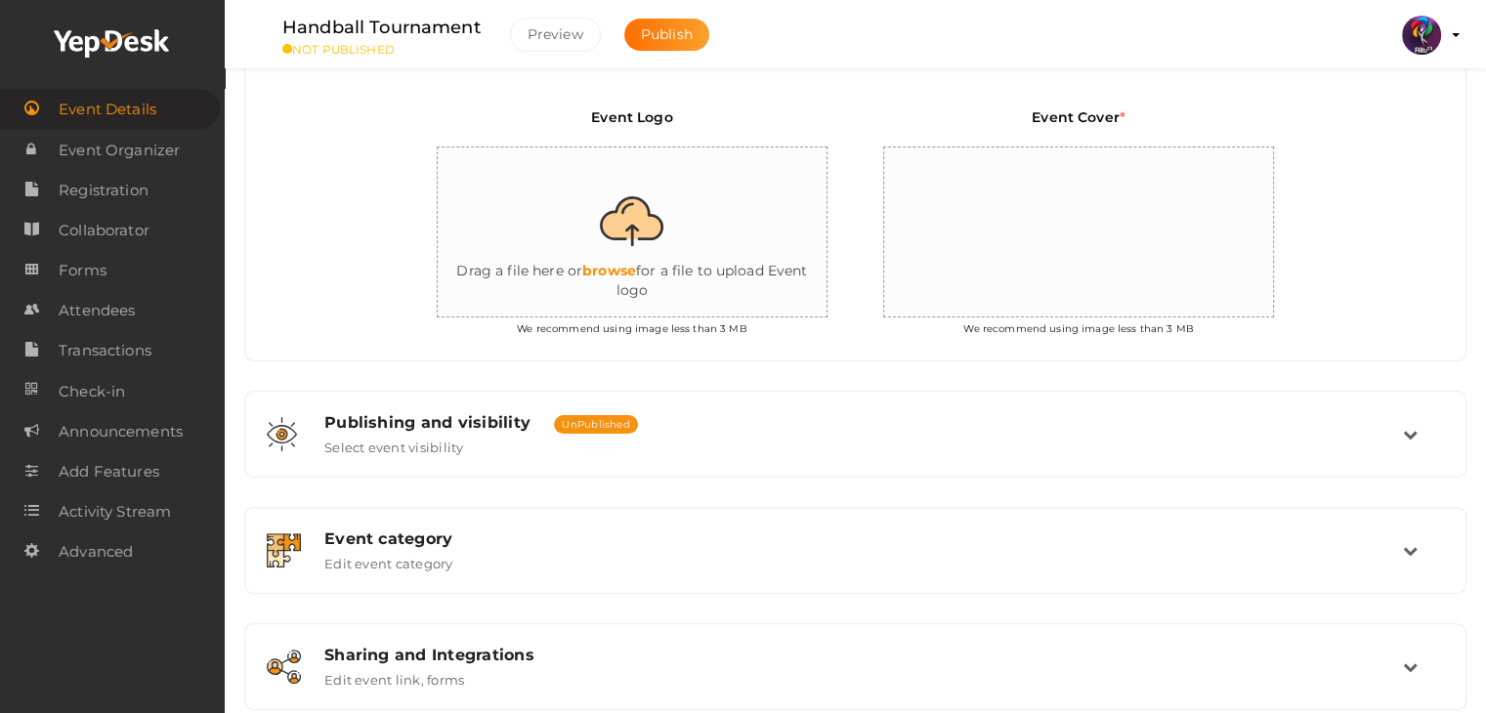
click at [727, 254] on input "file" at bounding box center [633, 233] width 391 height 171
type input "C:\fakepath\logo yepdesk.png"
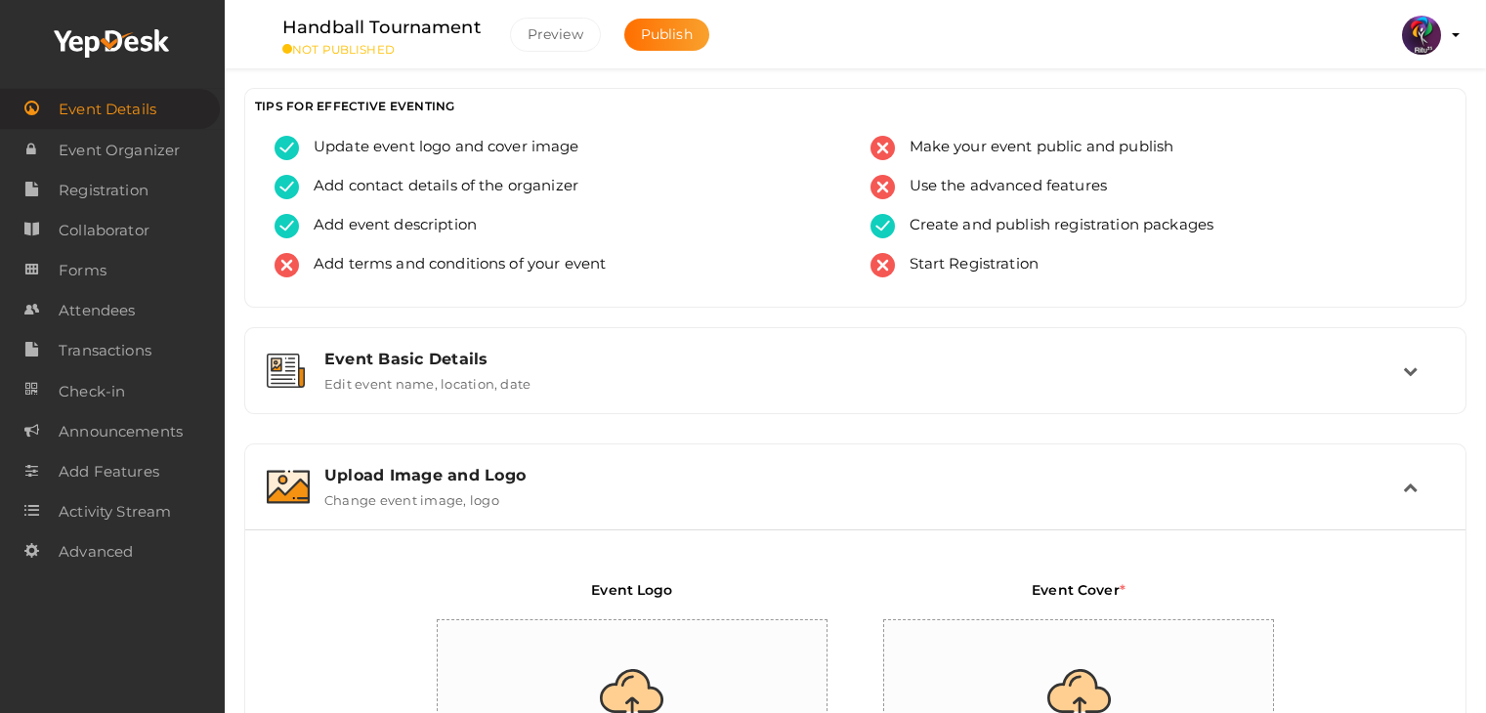
scroll to position [213, 0]
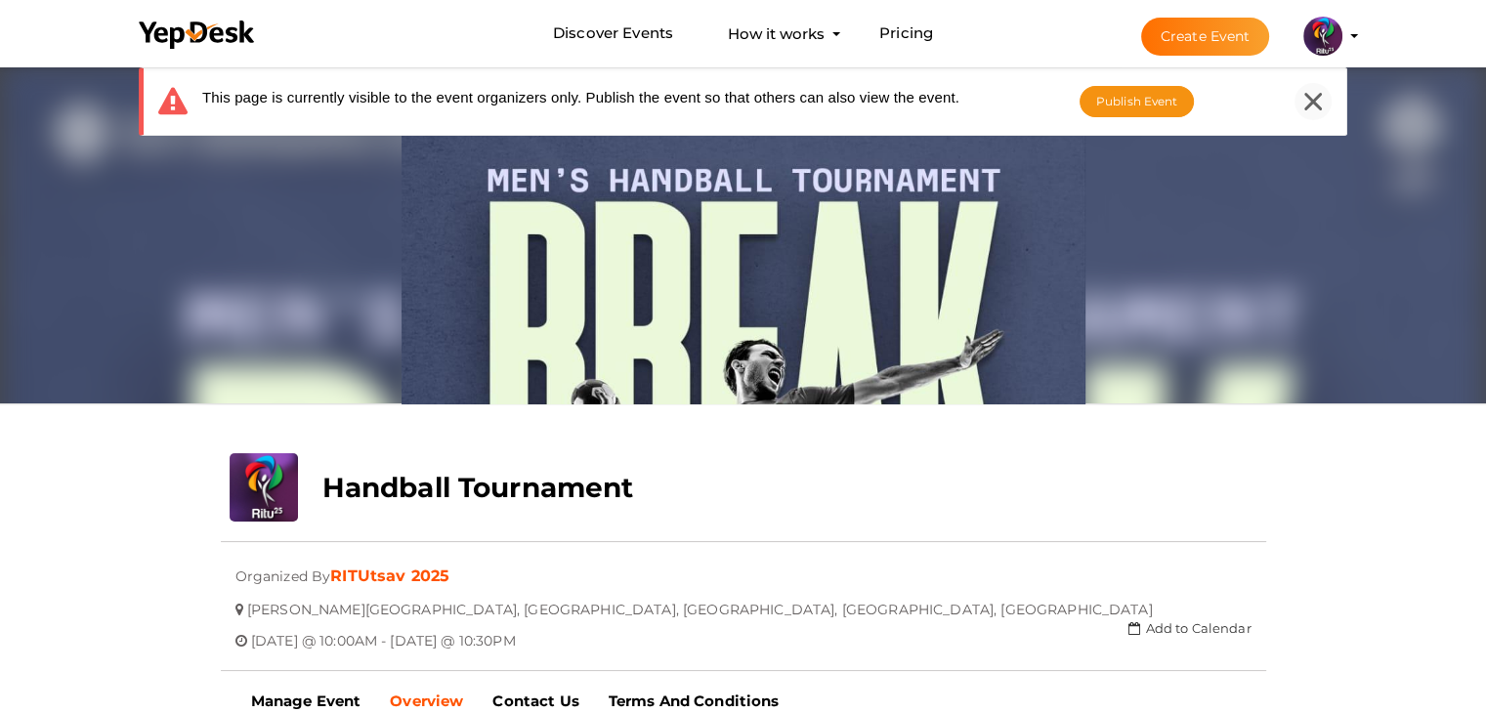
click at [1316, 99] on icon at bounding box center [1313, 102] width 18 height 18
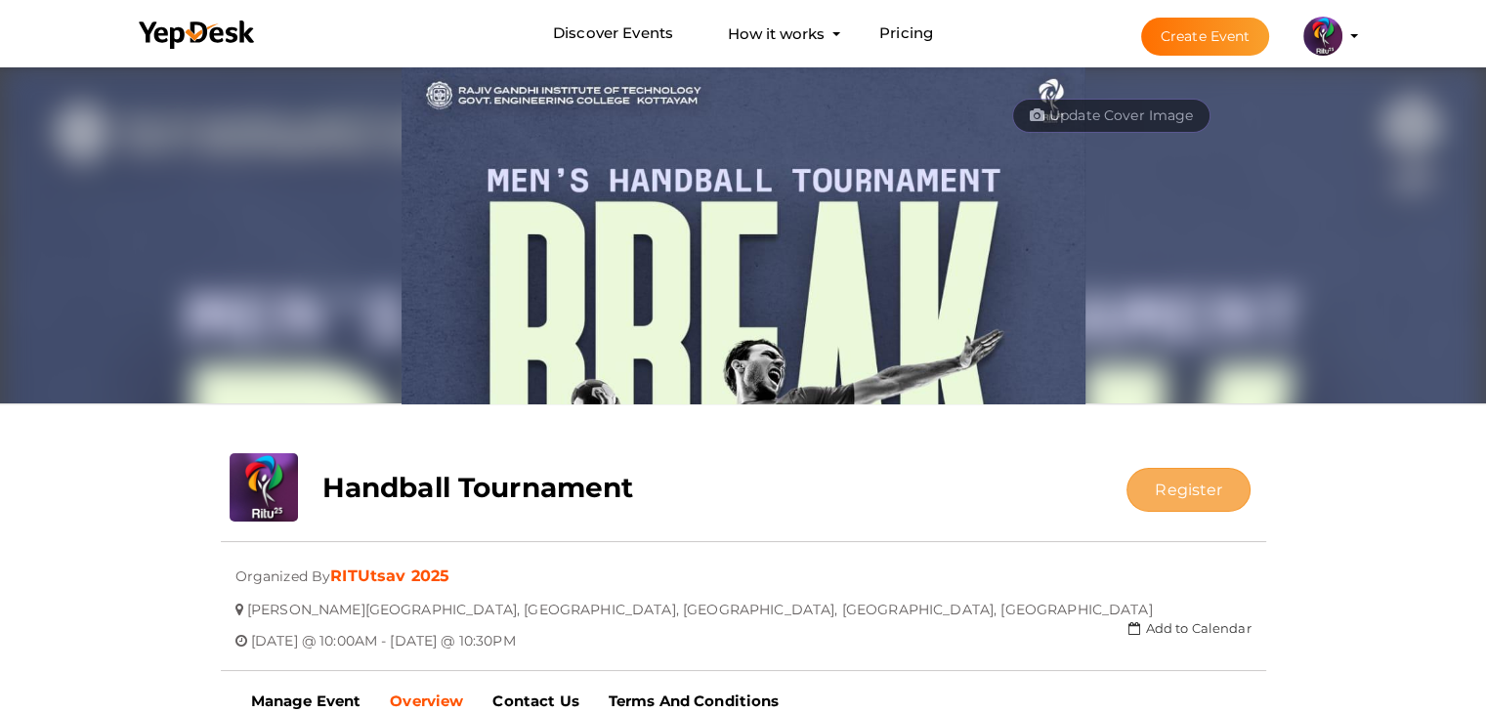
click at [1169, 493] on button "Register" at bounding box center [1189, 490] width 124 height 44
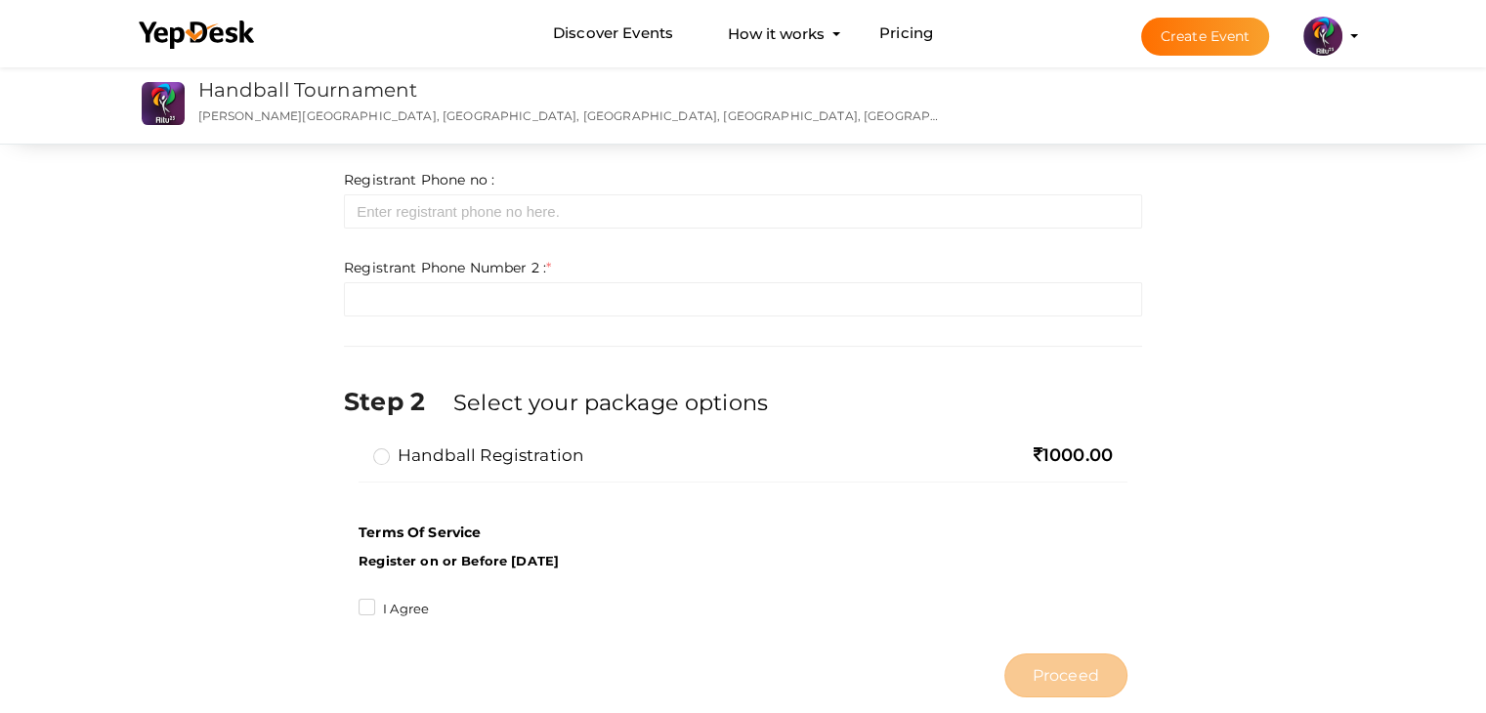
scroll to position [230, 0]
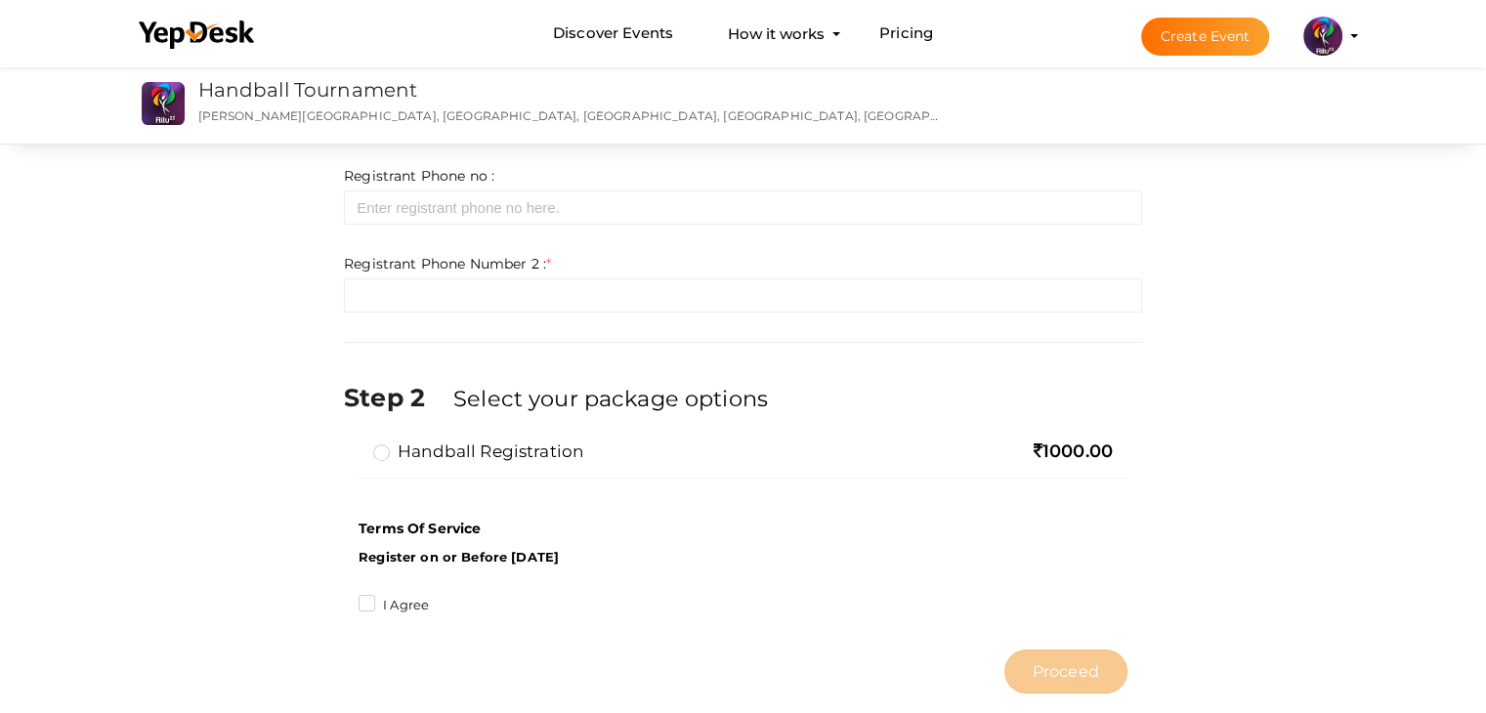
click at [539, 453] on label "Handball Registration" at bounding box center [478, 451] width 210 height 23
click at [354, 444] on input "Handball Registration" at bounding box center [354, 444] width 0 height 0
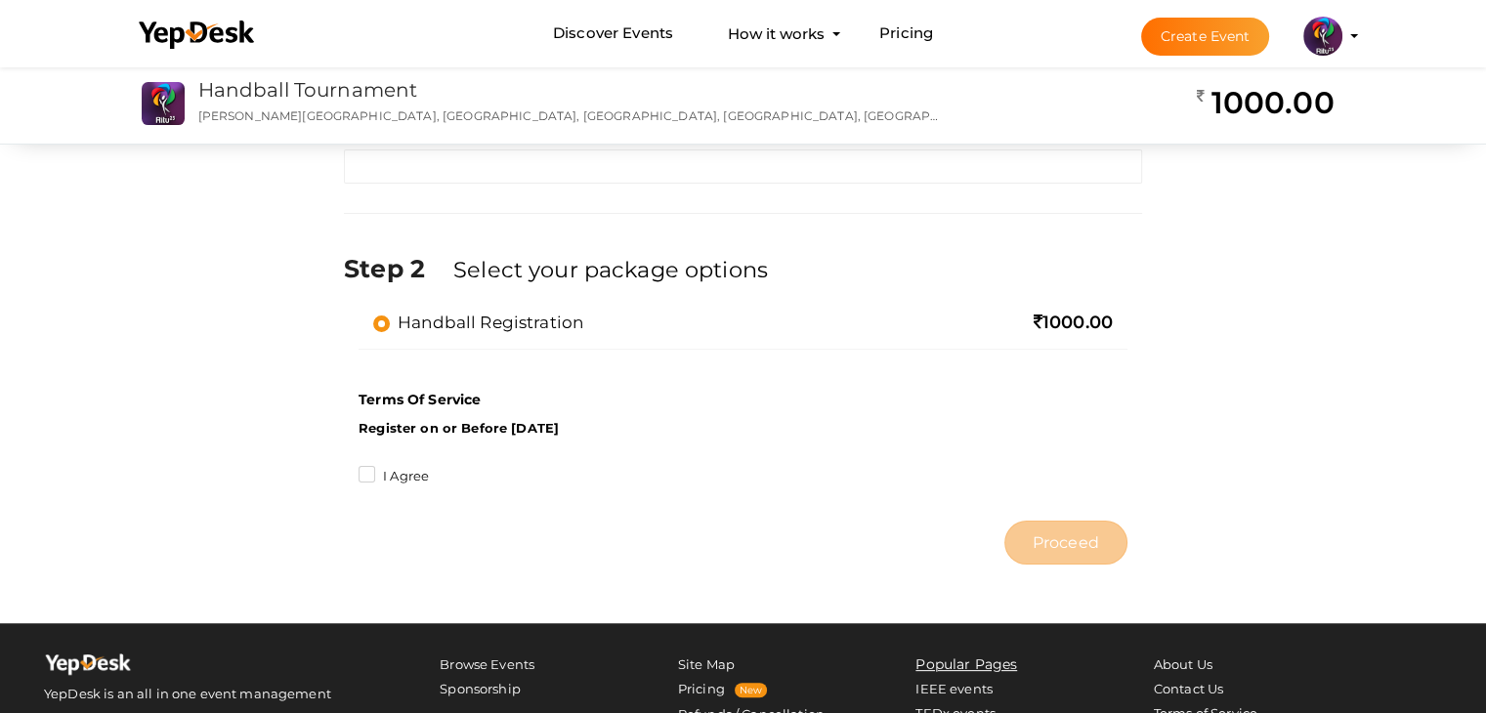
click at [406, 477] on label "I Agree" at bounding box center [394, 477] width 70 height 20
click at [339, 471] on input "I Agree" at bounding box center [339, 471] width 0 height 0
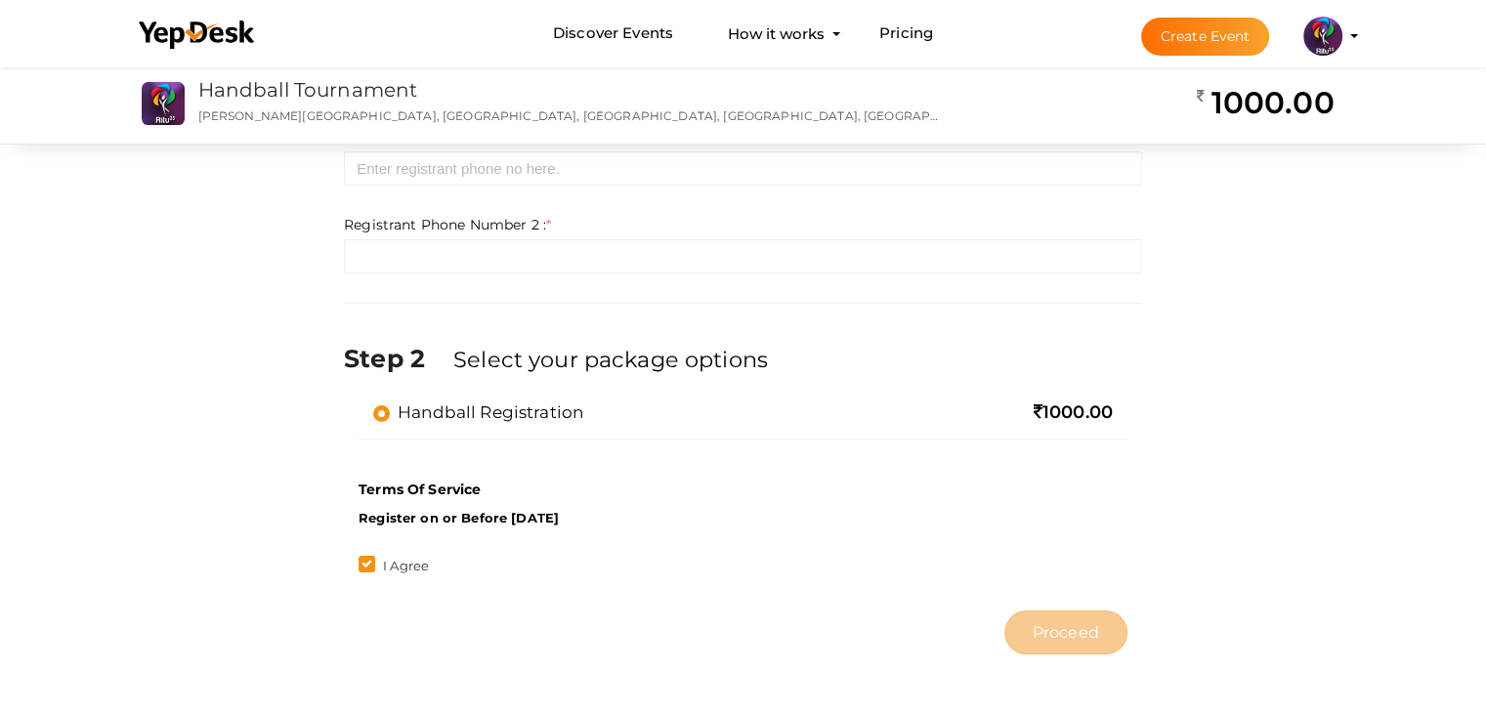
scroll to position [246, 0]
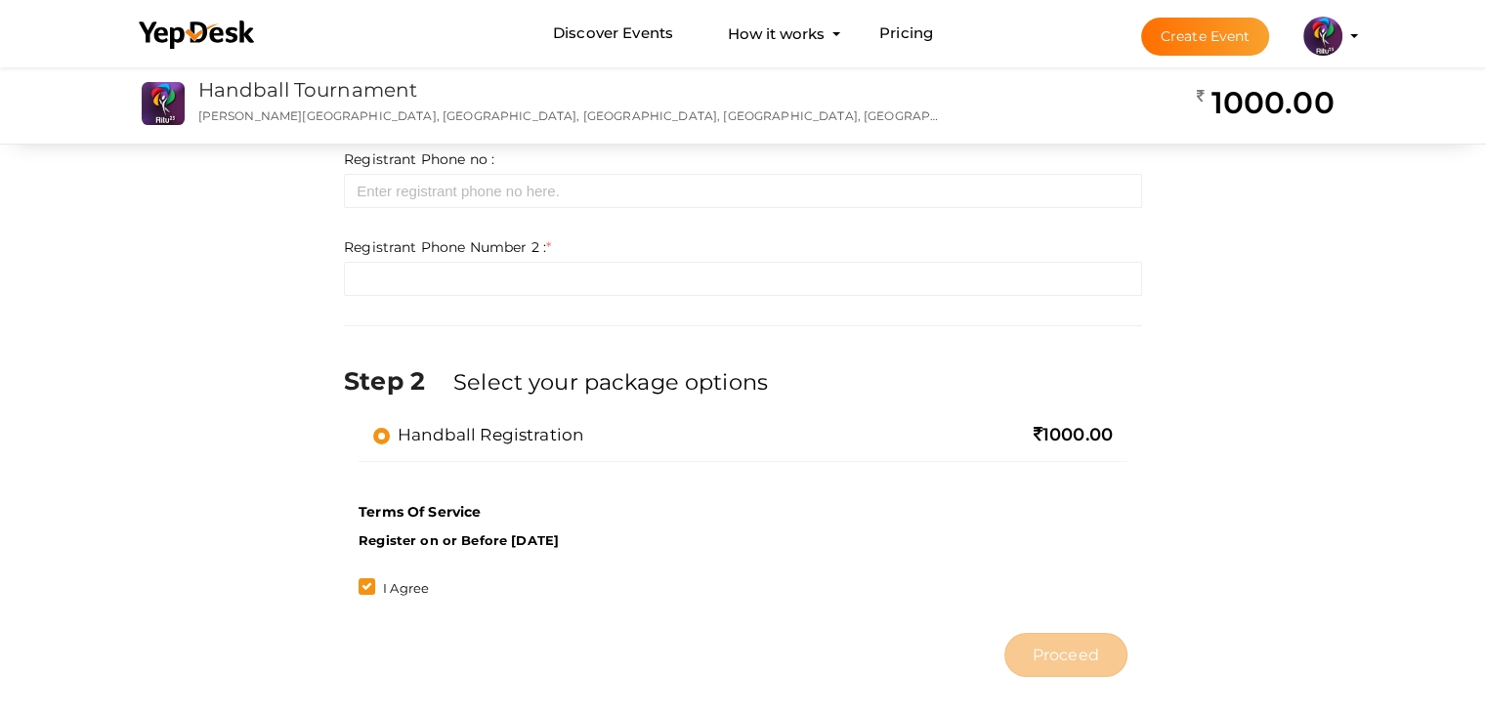
click at [370, 583] on label "I Agree" at bounding box center [394, 589] width 70 height 20
click at [339, 583] on input "I Agree" at bounding box center [339, 583] width 0 height 0
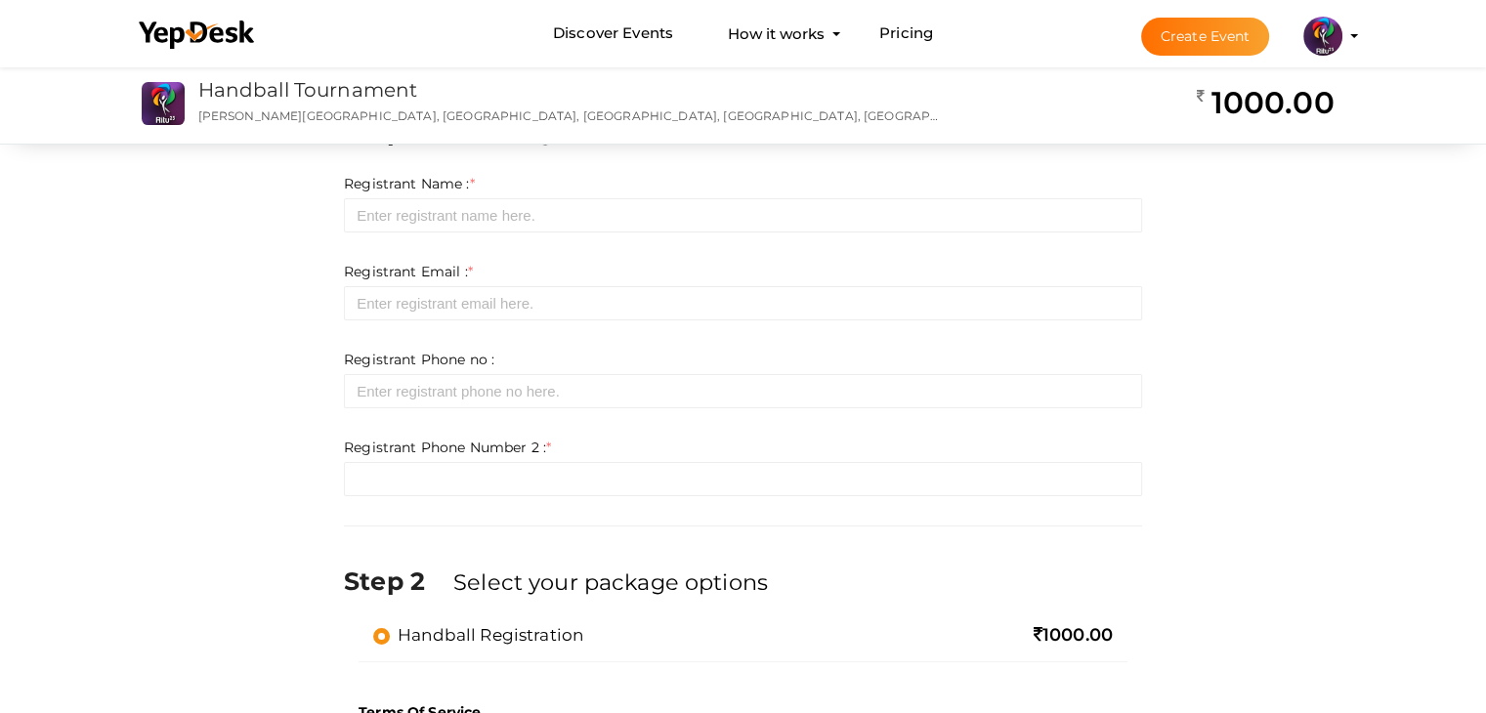
scroll to position [0, 0]
